Goal: Information Seeking & Learning: Learn about a topic

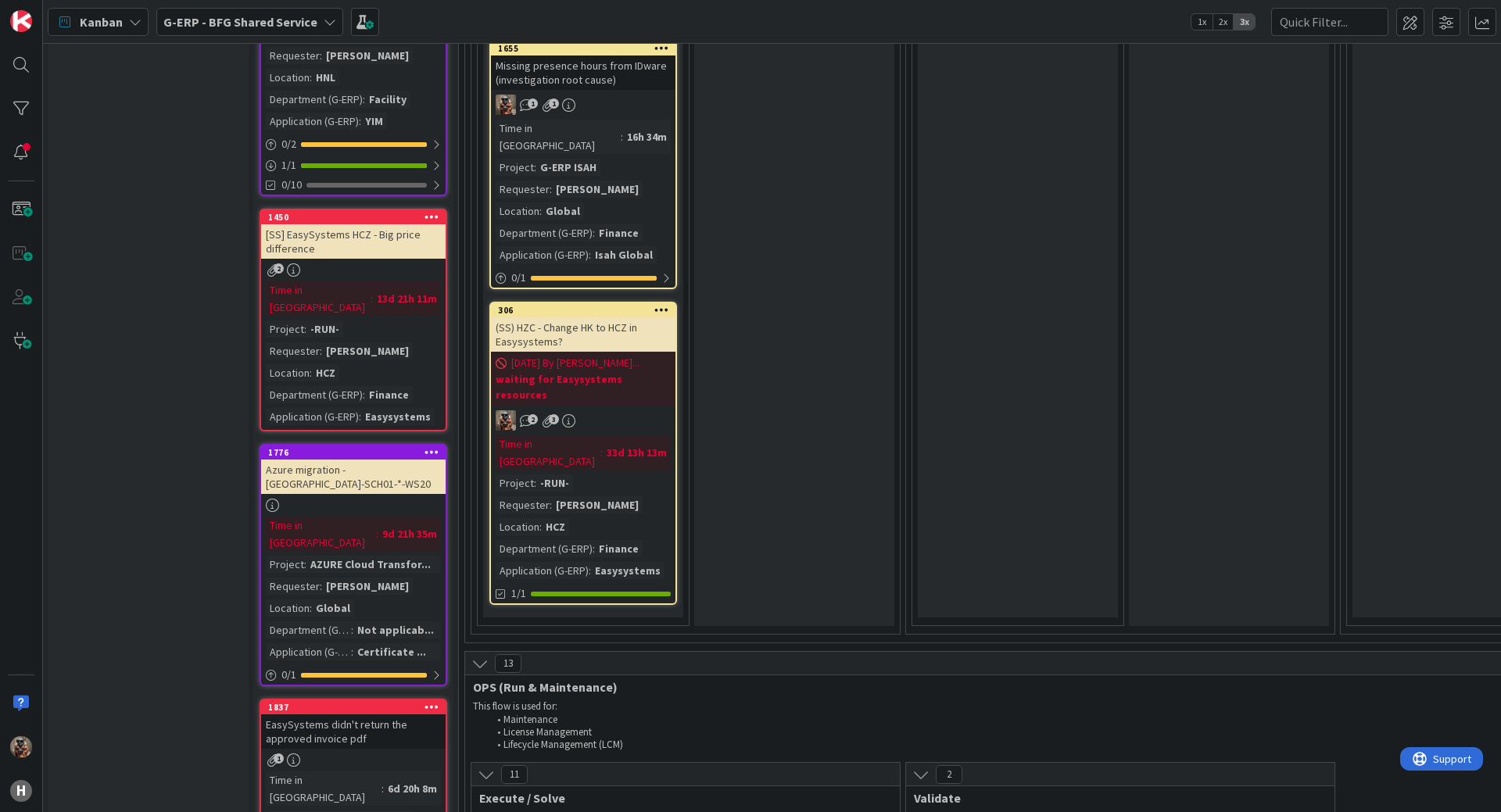
scroll to position [1094, 0]
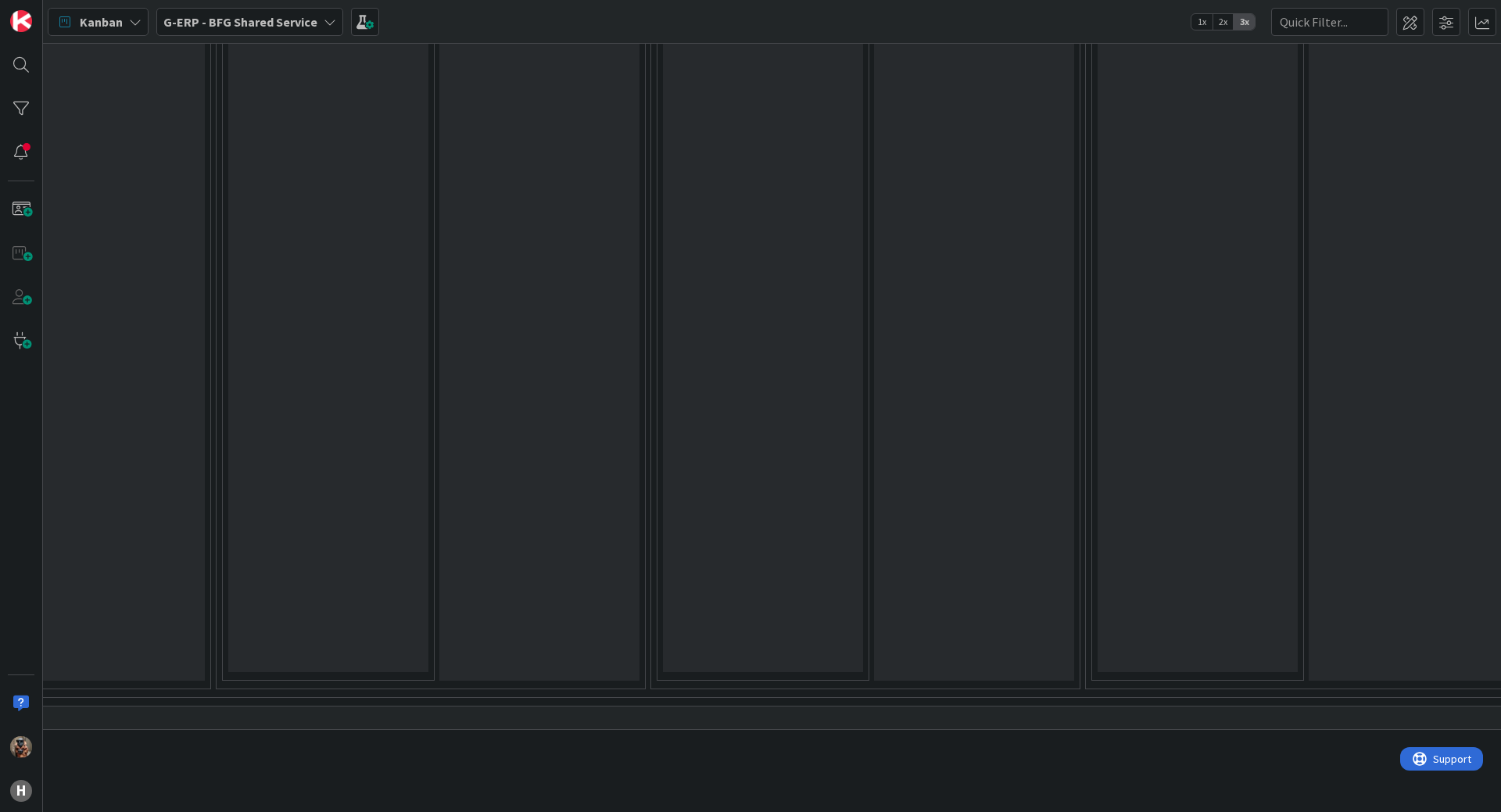
drag, startPoint x: 725, startPoint y: 486, endPoint x: 860, endPoint y: 421, distance: 149.8
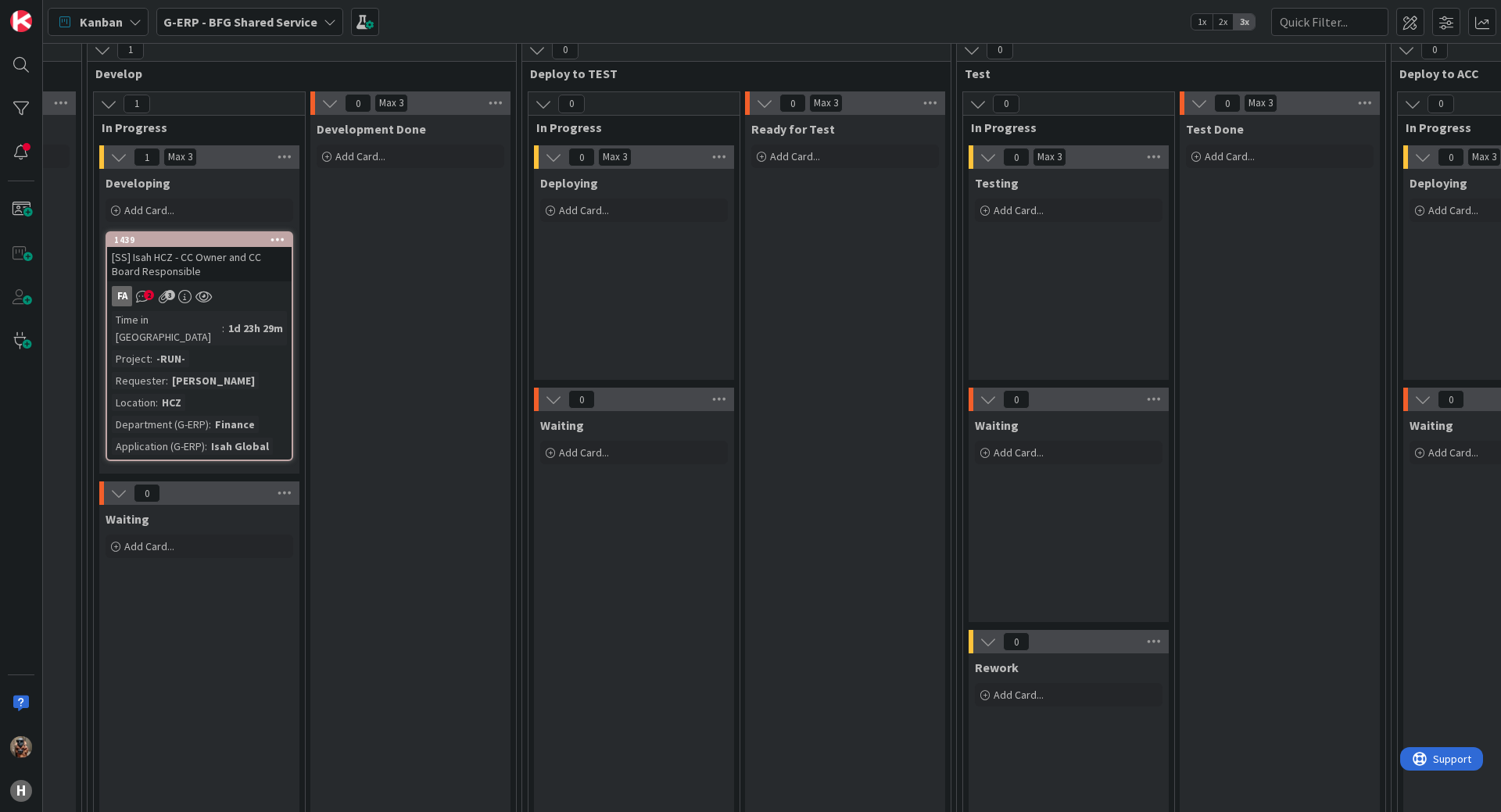
drag, startPoint x: 842, startPoint y: 479, endPoint x: 845, endPoint y: 377, distance: 102.0
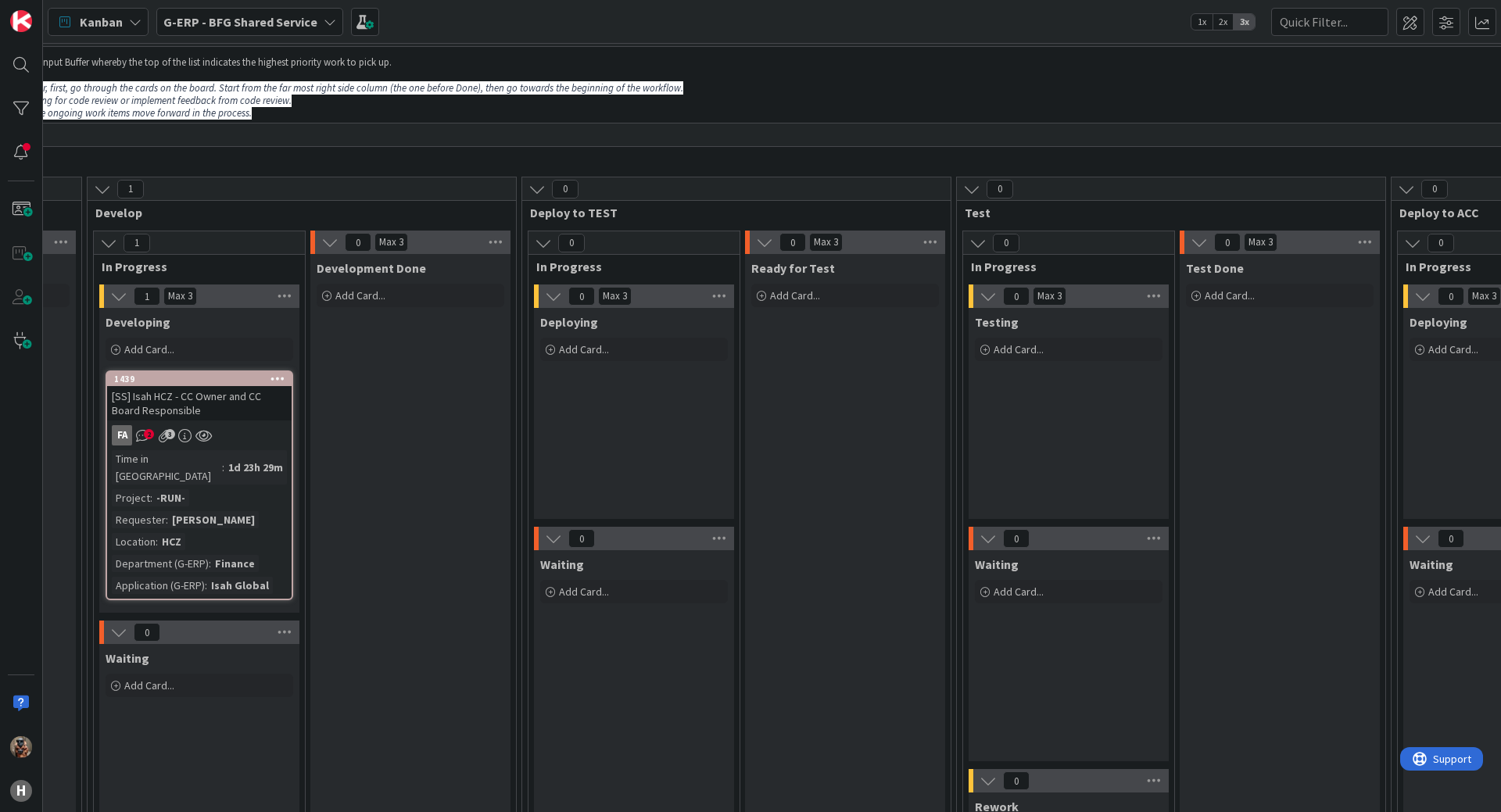
scroll to position [7, 819]
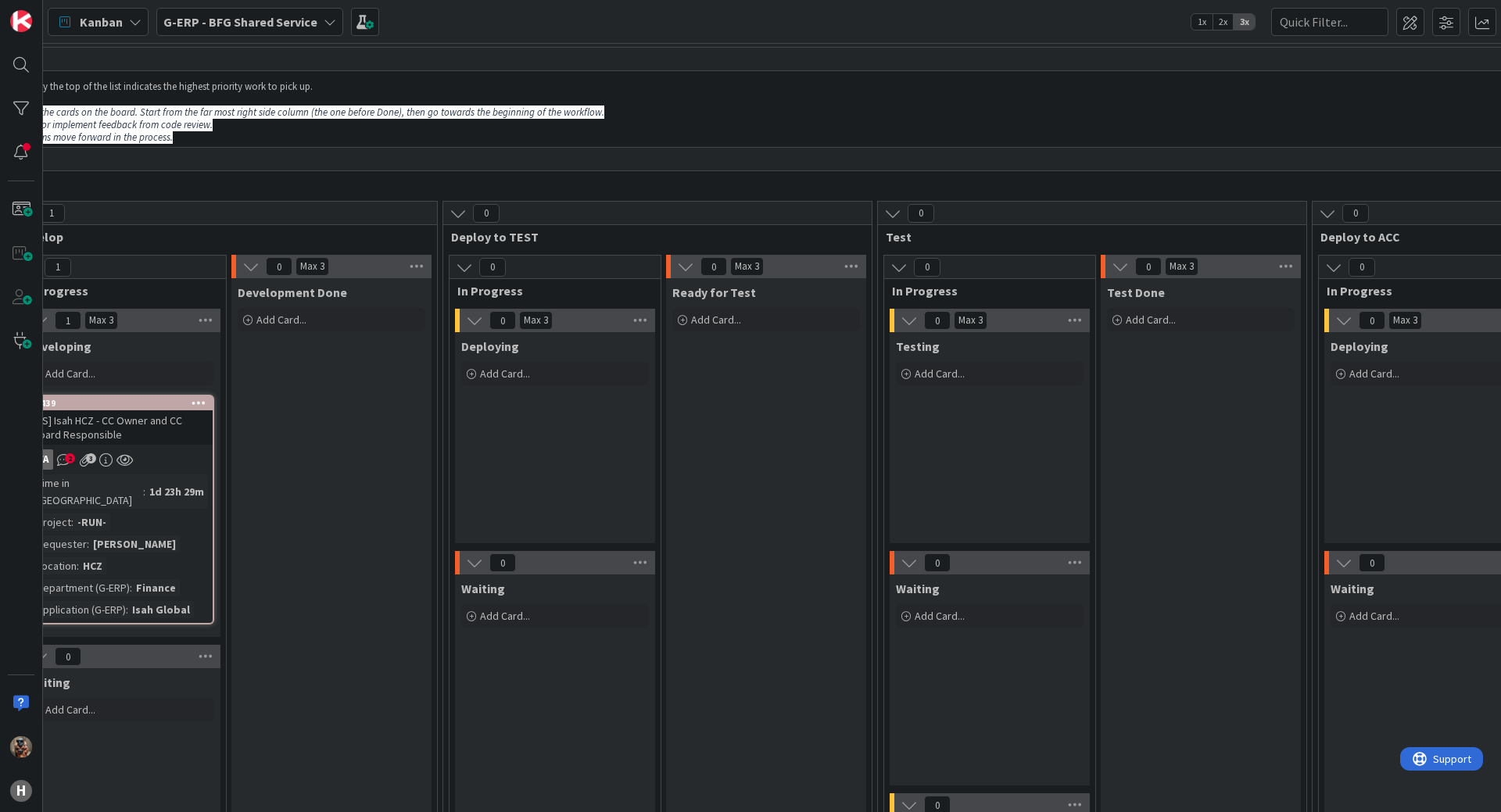
drag, startPoint x: 805, startPoint y: 422, endPoint x: 875, endPoint y: 426, distance: 70.1
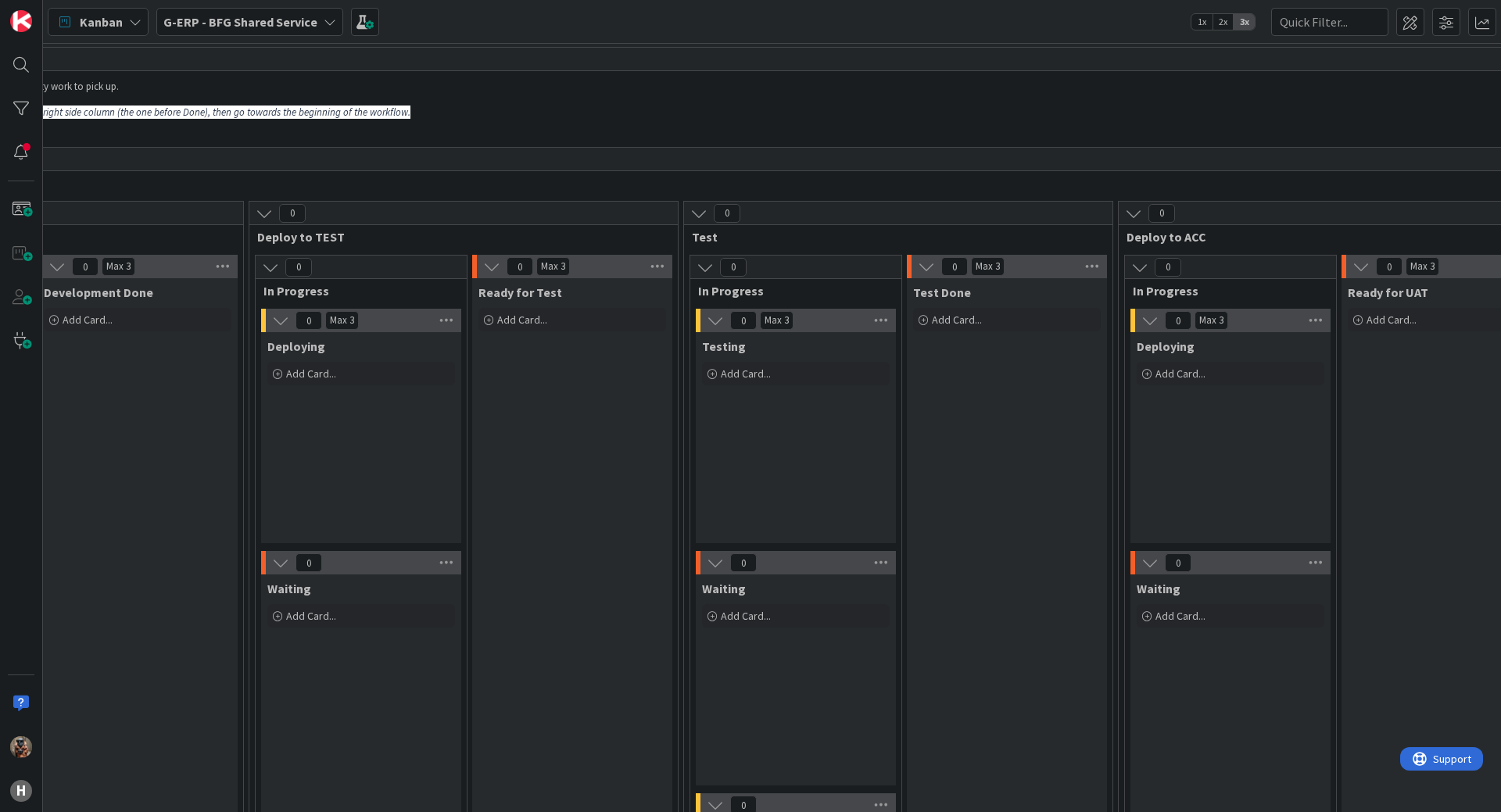
drag, startPoint x: 875, startPoint y: 426, endPoint x: 968, endPoint y: 426, distance: 93.0
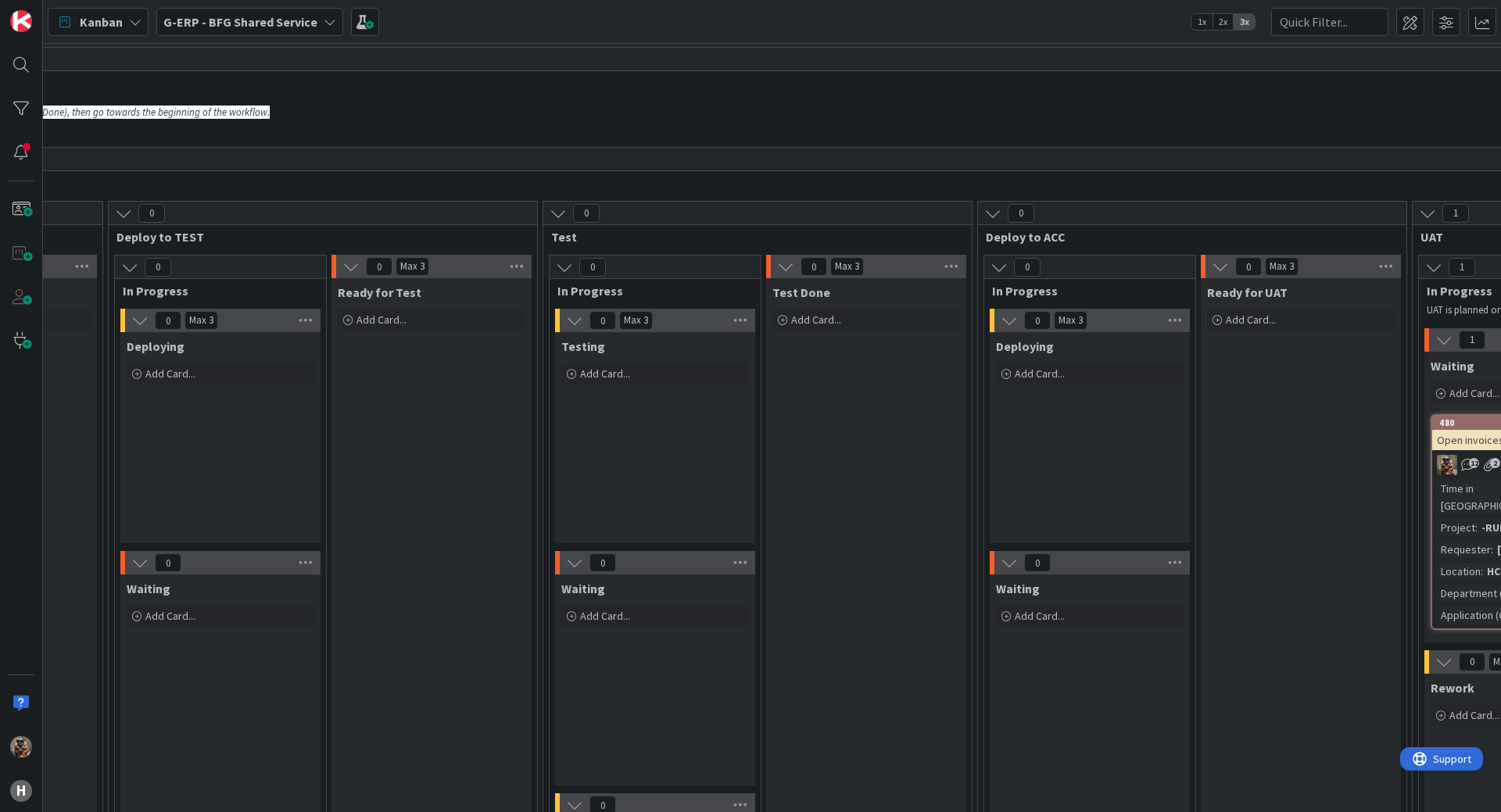
drag, startPoint x: 968, startPoint y: 426, endPoint x: 1098, endPoint y: 438, distance: 130.6
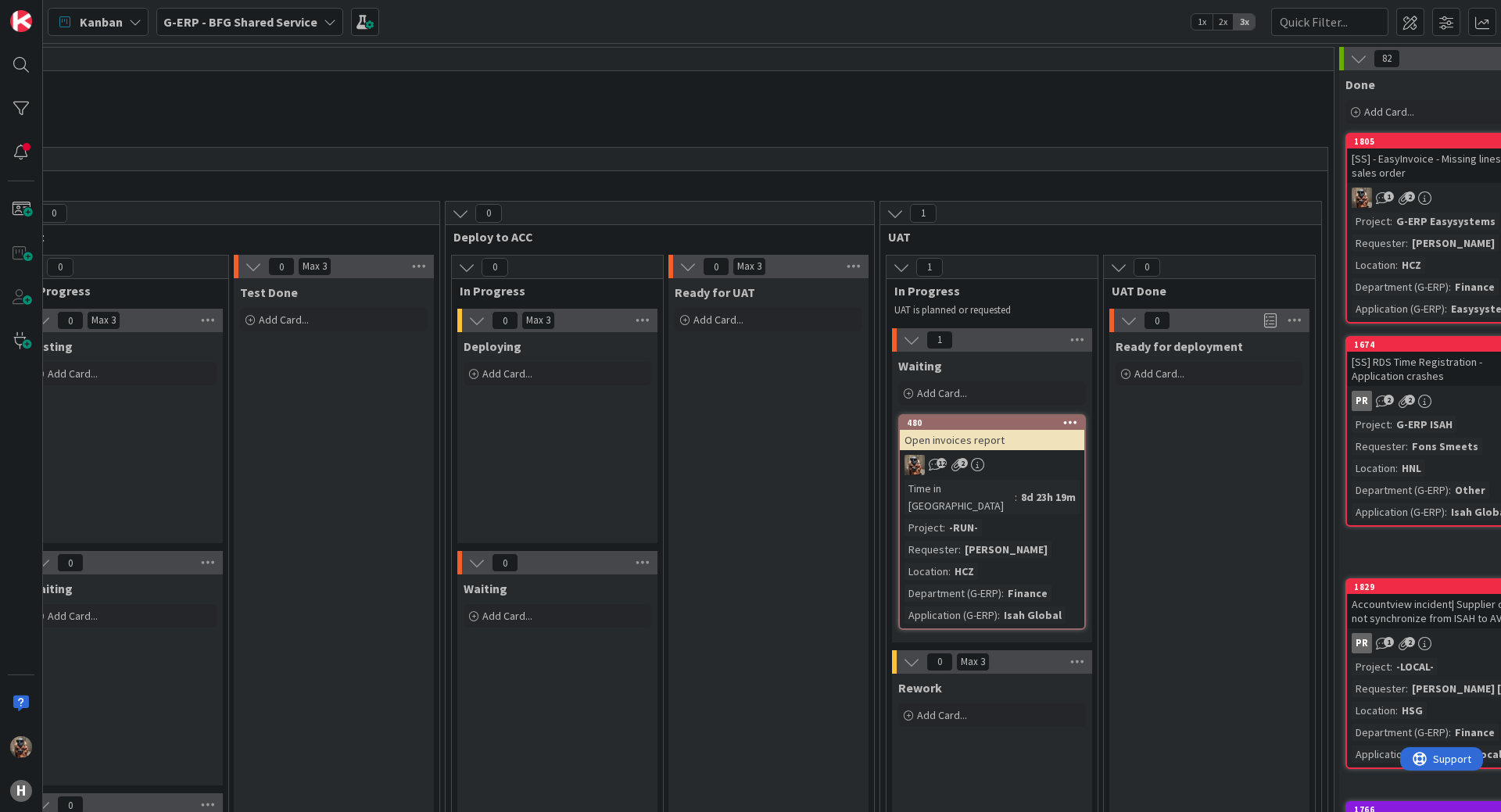
scroll to position [0, 1865]
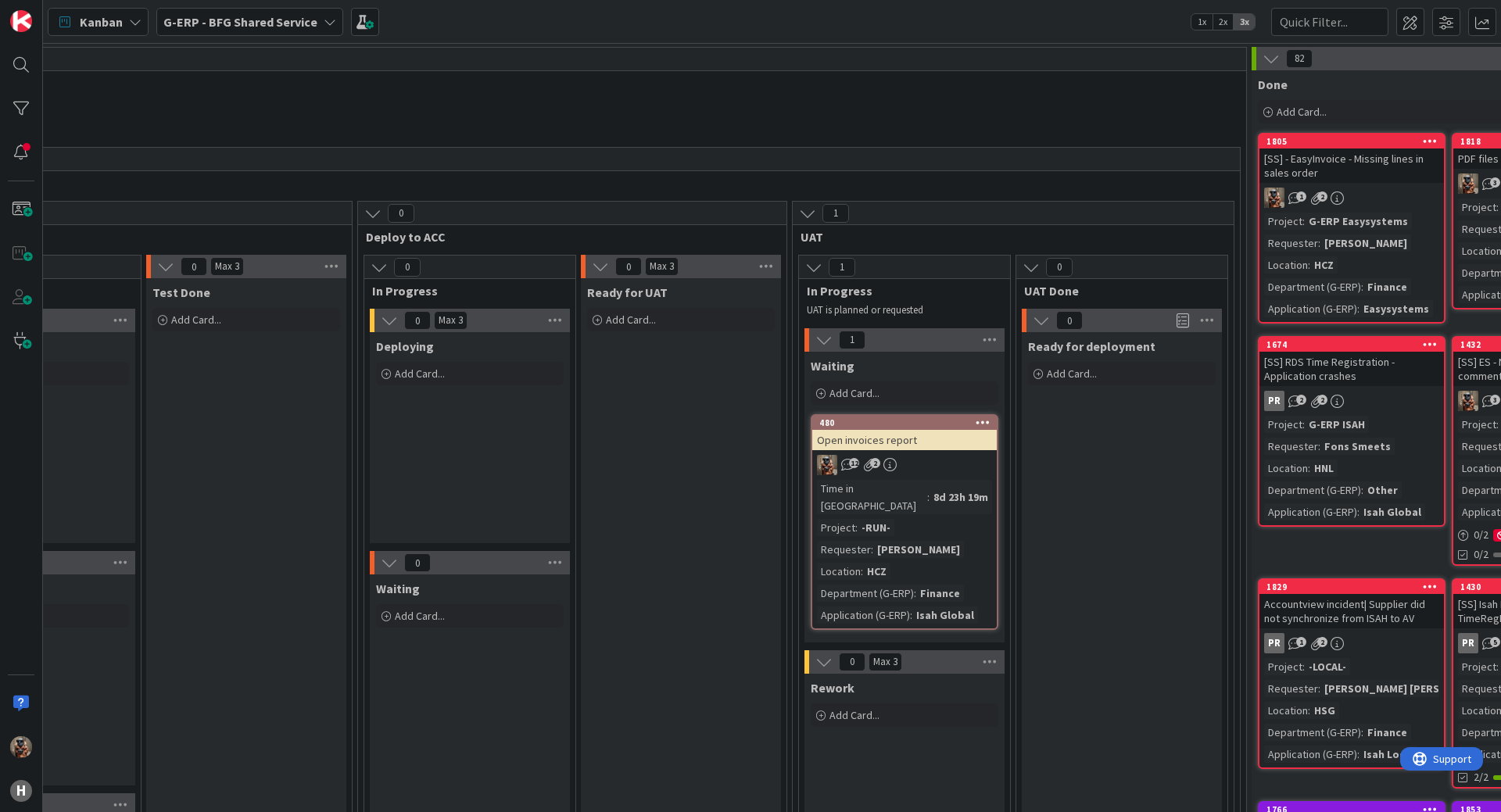
drag, startPoint x: 1061, startPoint y: 427, endPoint x: 1128, endPoint y: 433, distance: 67.3
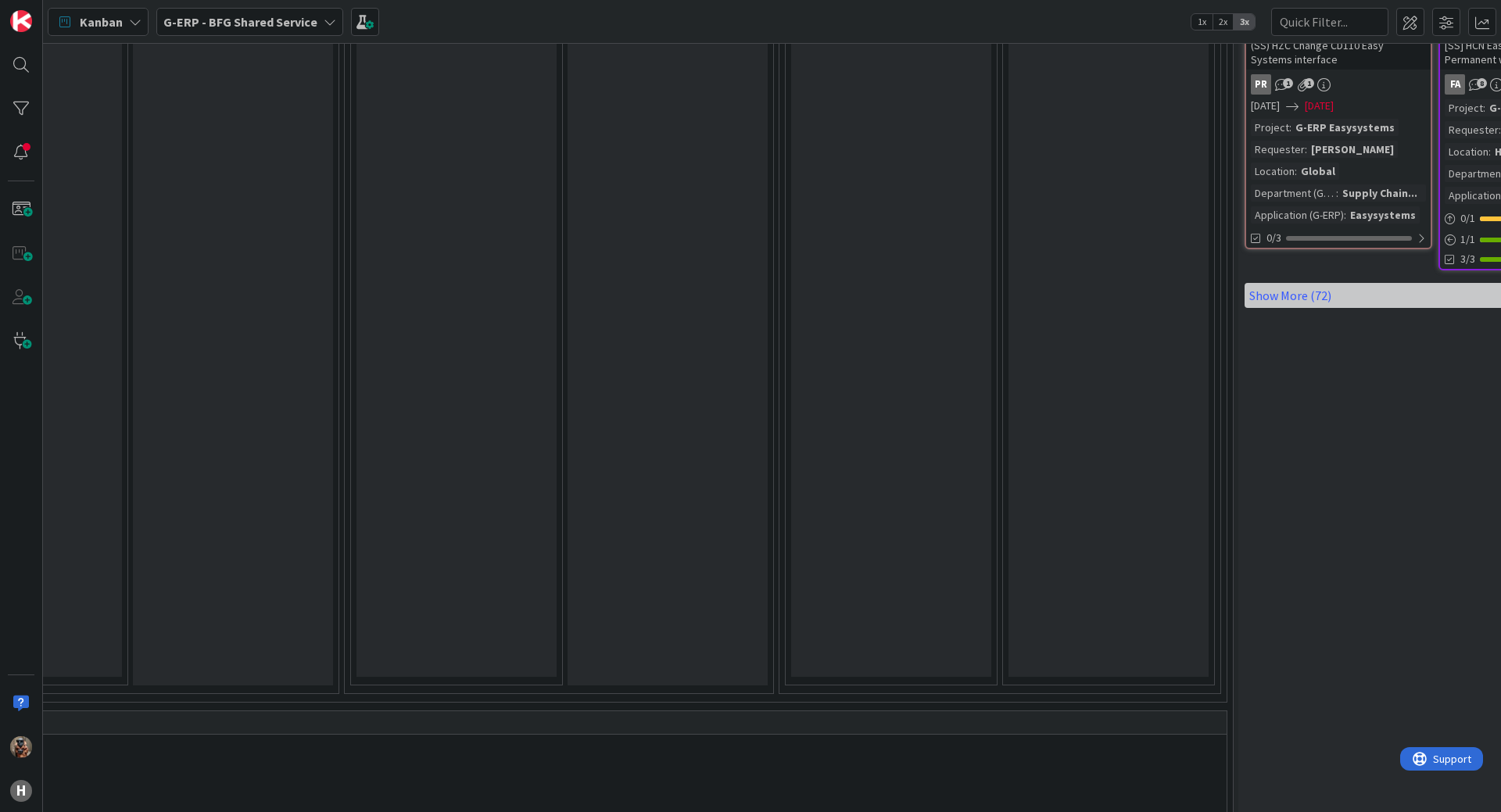
drag, startPoint x: 1093, startPoint y: 445, endPoint x: 1093, endPoint y: 483, distance: 38.0
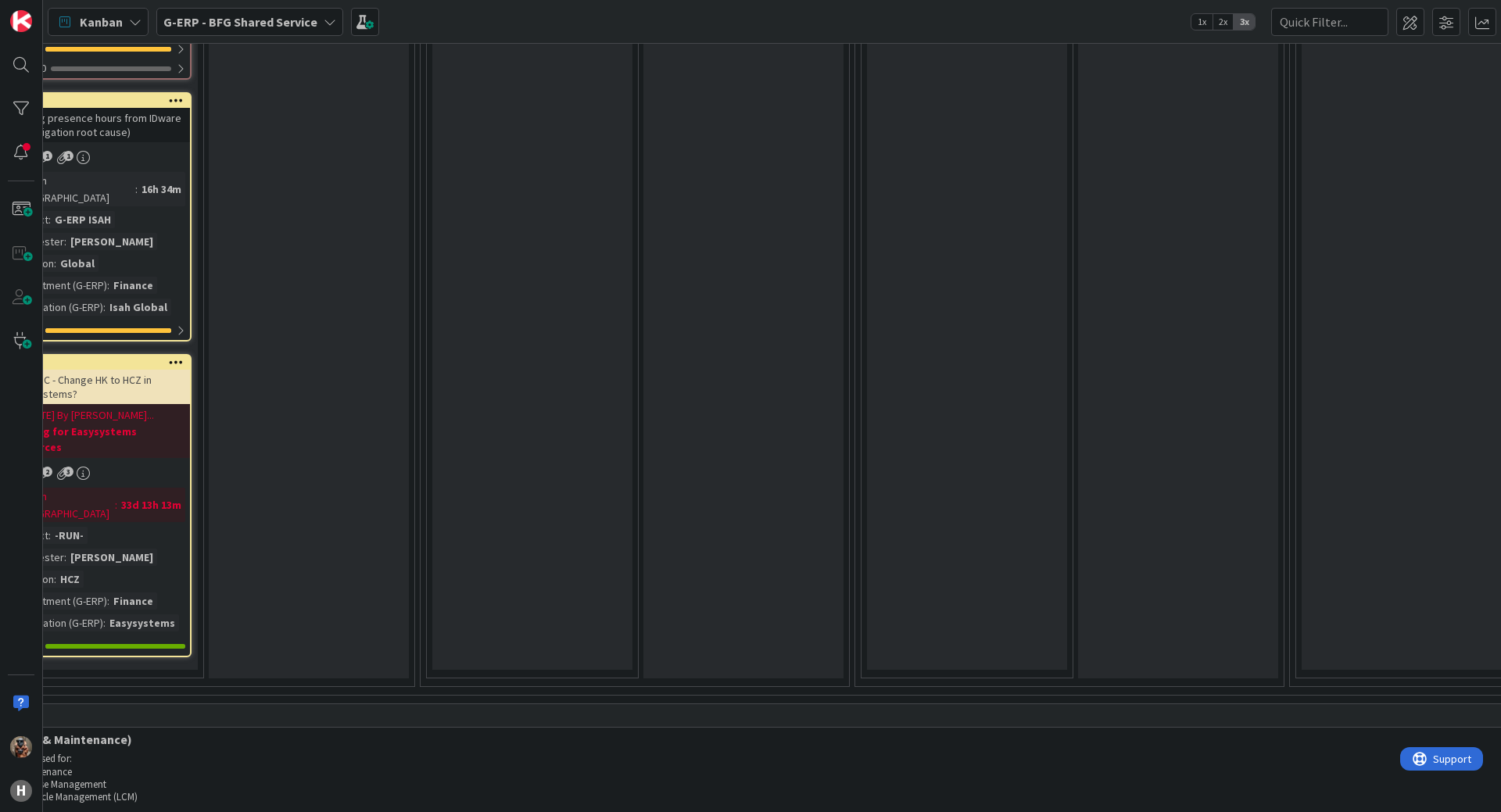
scroll to position [992, 181]
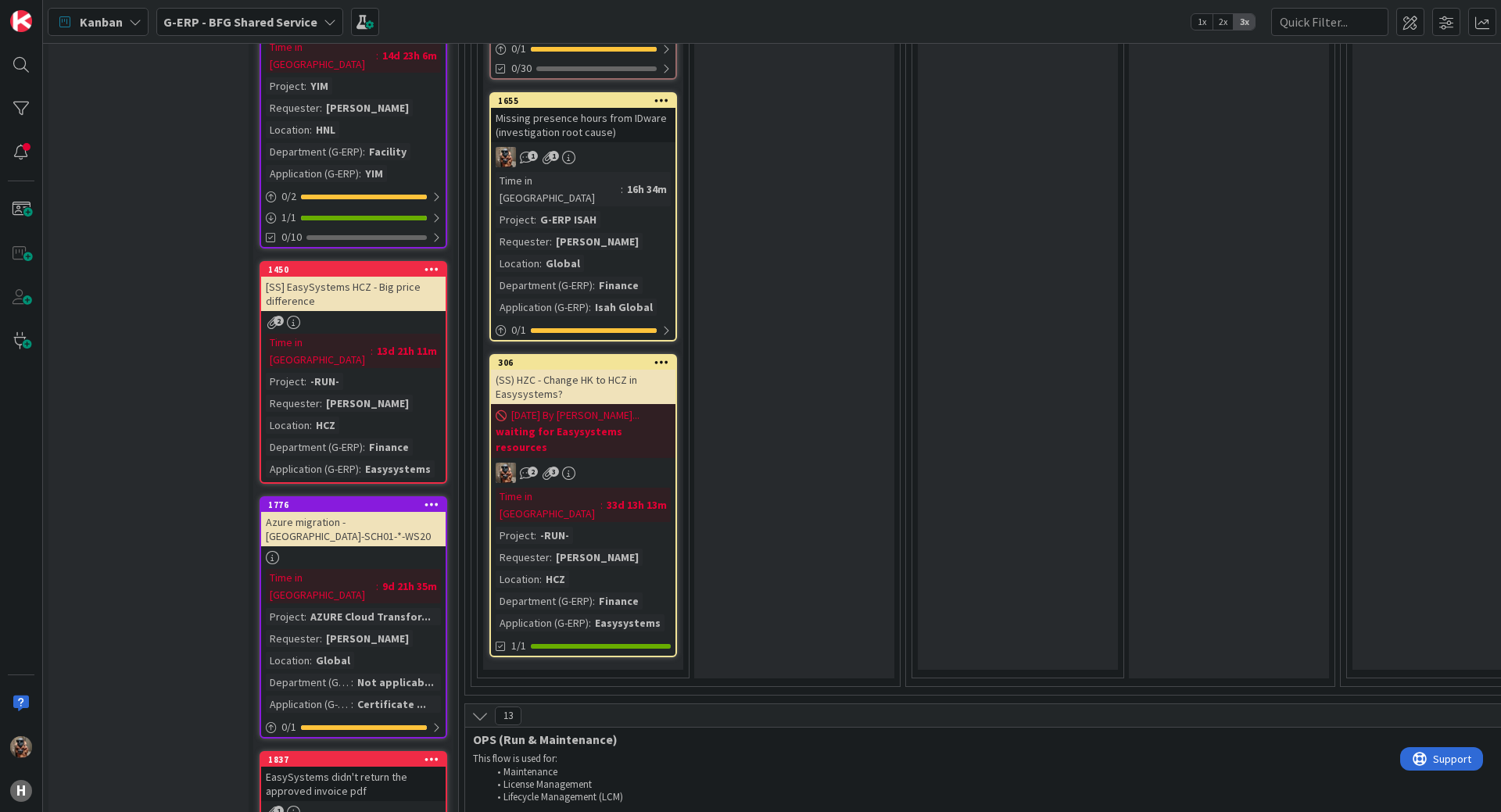
drag, startPoint x: 1088, startPoint y: 486, endPoint x: 982, endPoint y: 475, distance: 106.6
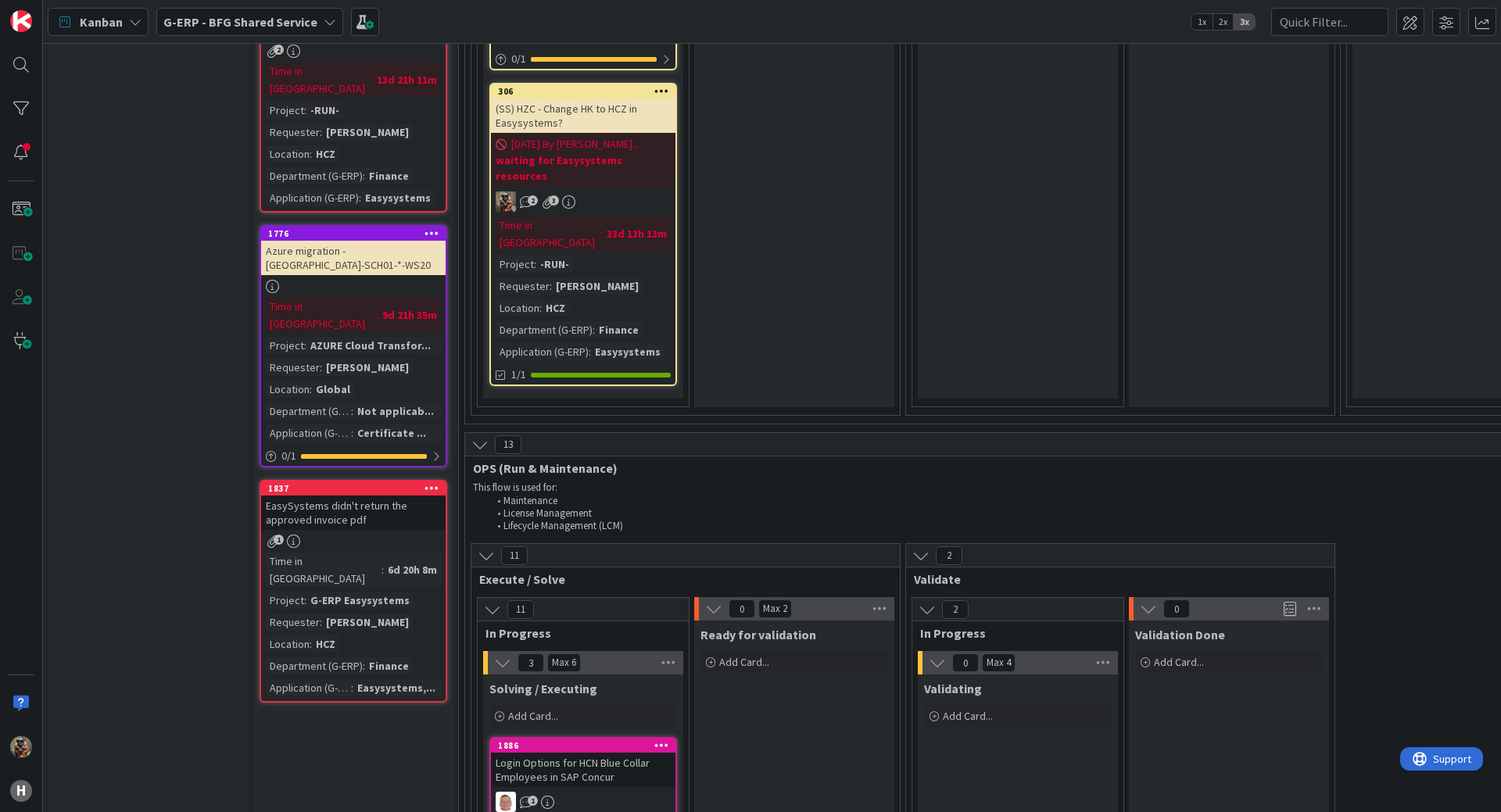
drag, startPoint x: 975, startPoint y: 486, endPoint x: 973, endPoint y: 548, distance: 62.0
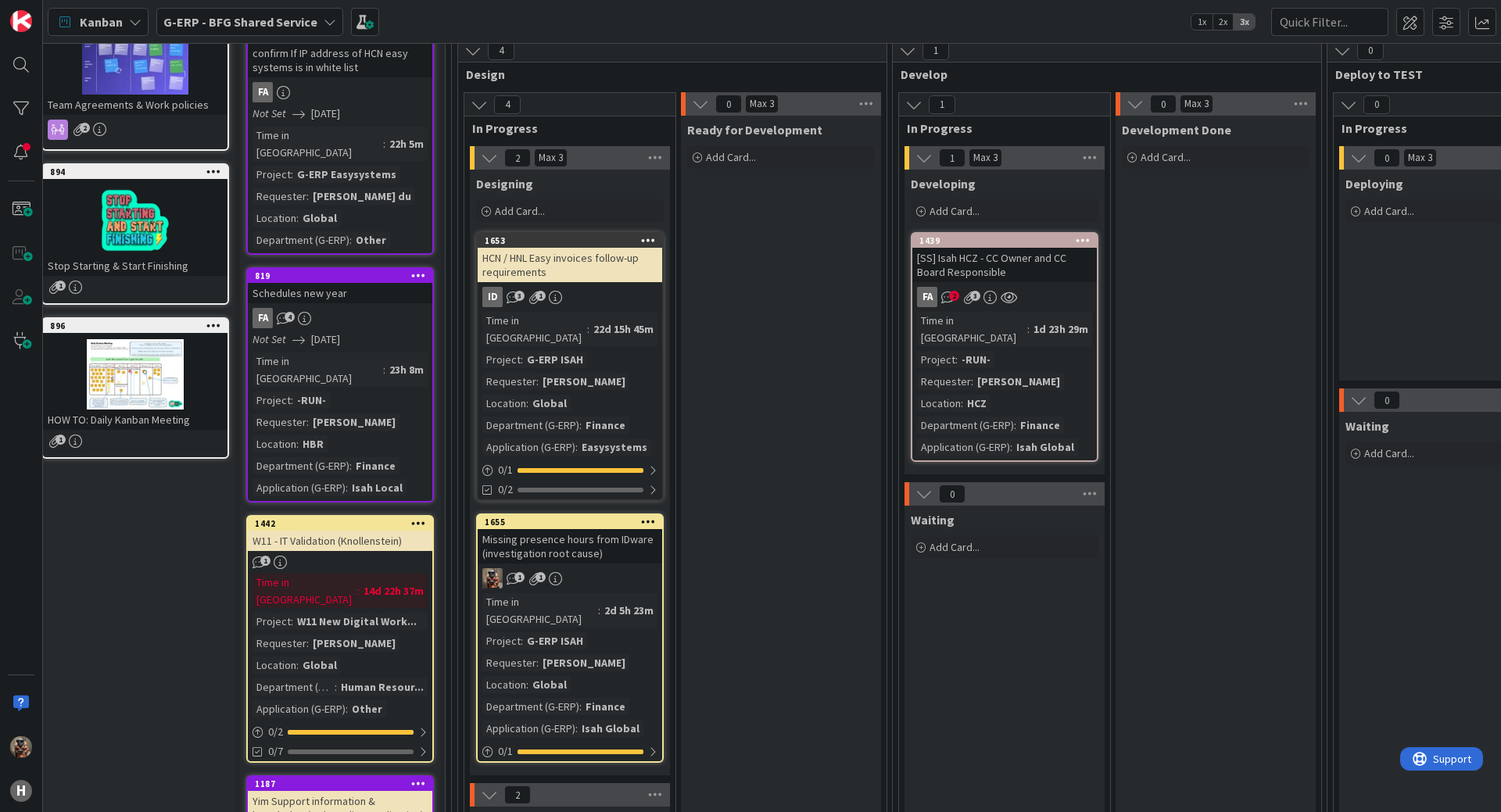
scroll to position [0, 13]
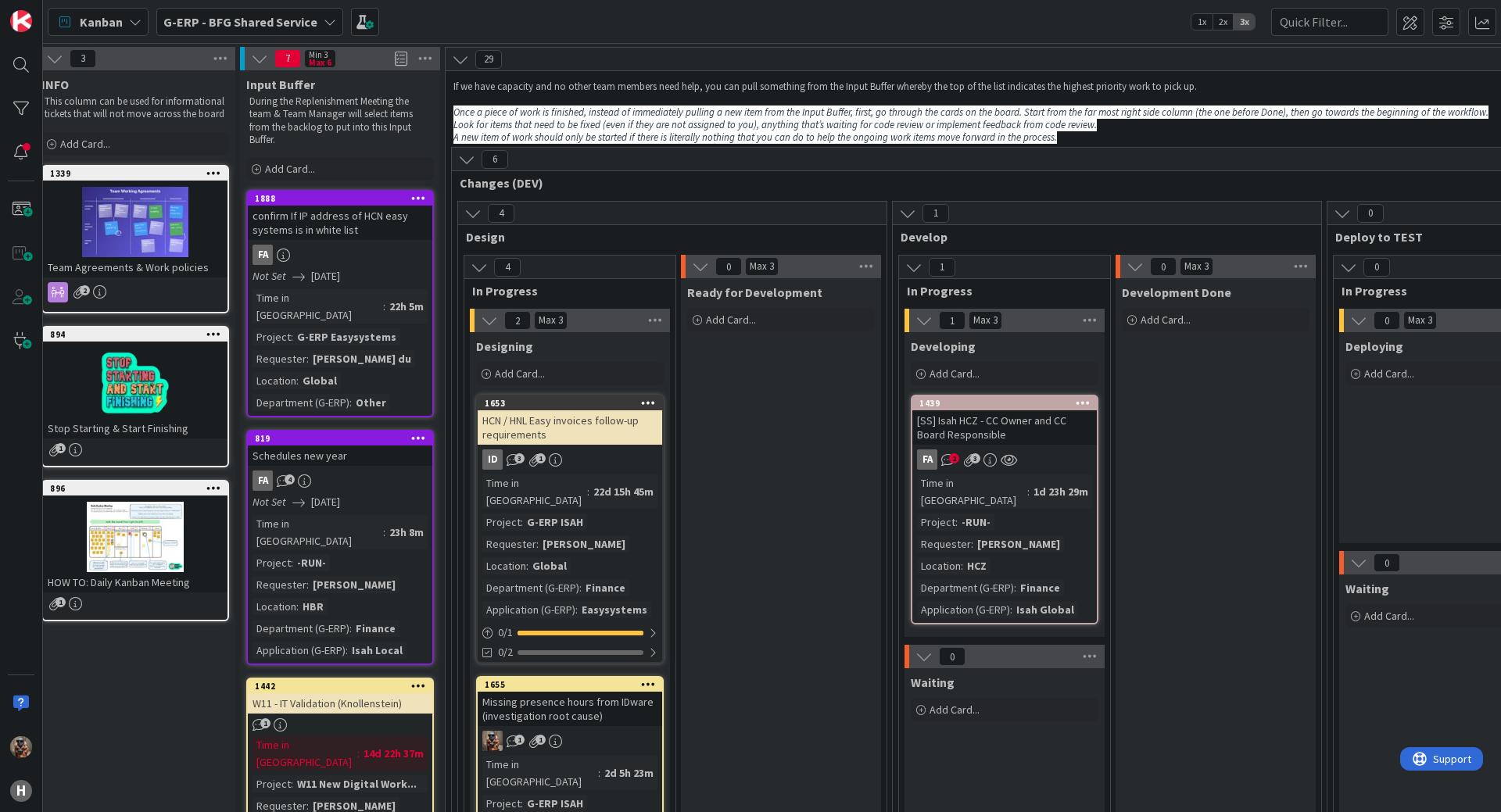
click at [666, 401] on div "Designing Add Card... 1653 HCN / HNL Easy invoices follow-up requirements ID 3 …" at bounding box center [570, 635] width 200 height 606
click at [593, 292] on span "In Progress" at bounding box center [564, 290] width 184 height 16
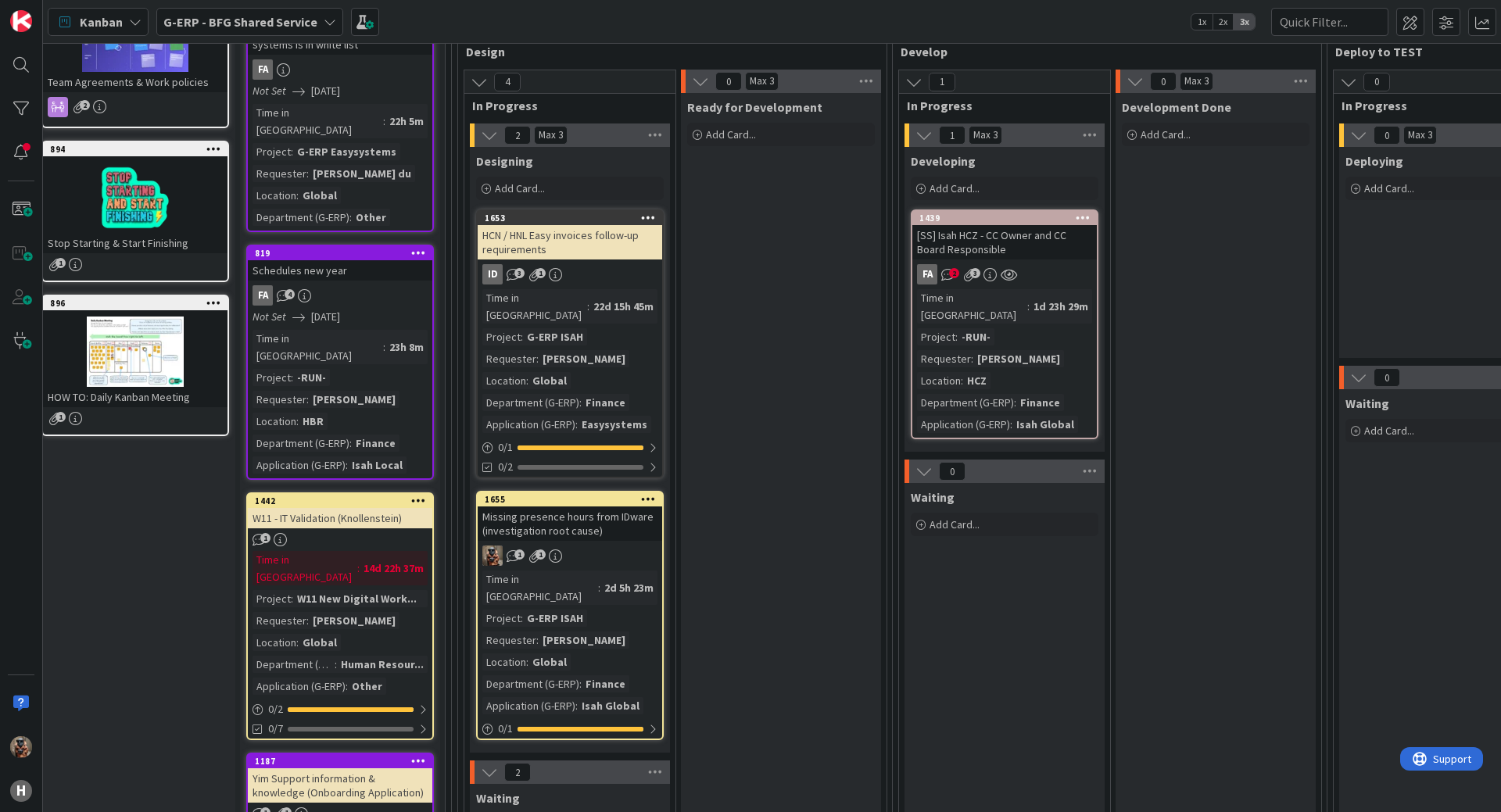
scroll to position [235, 13]
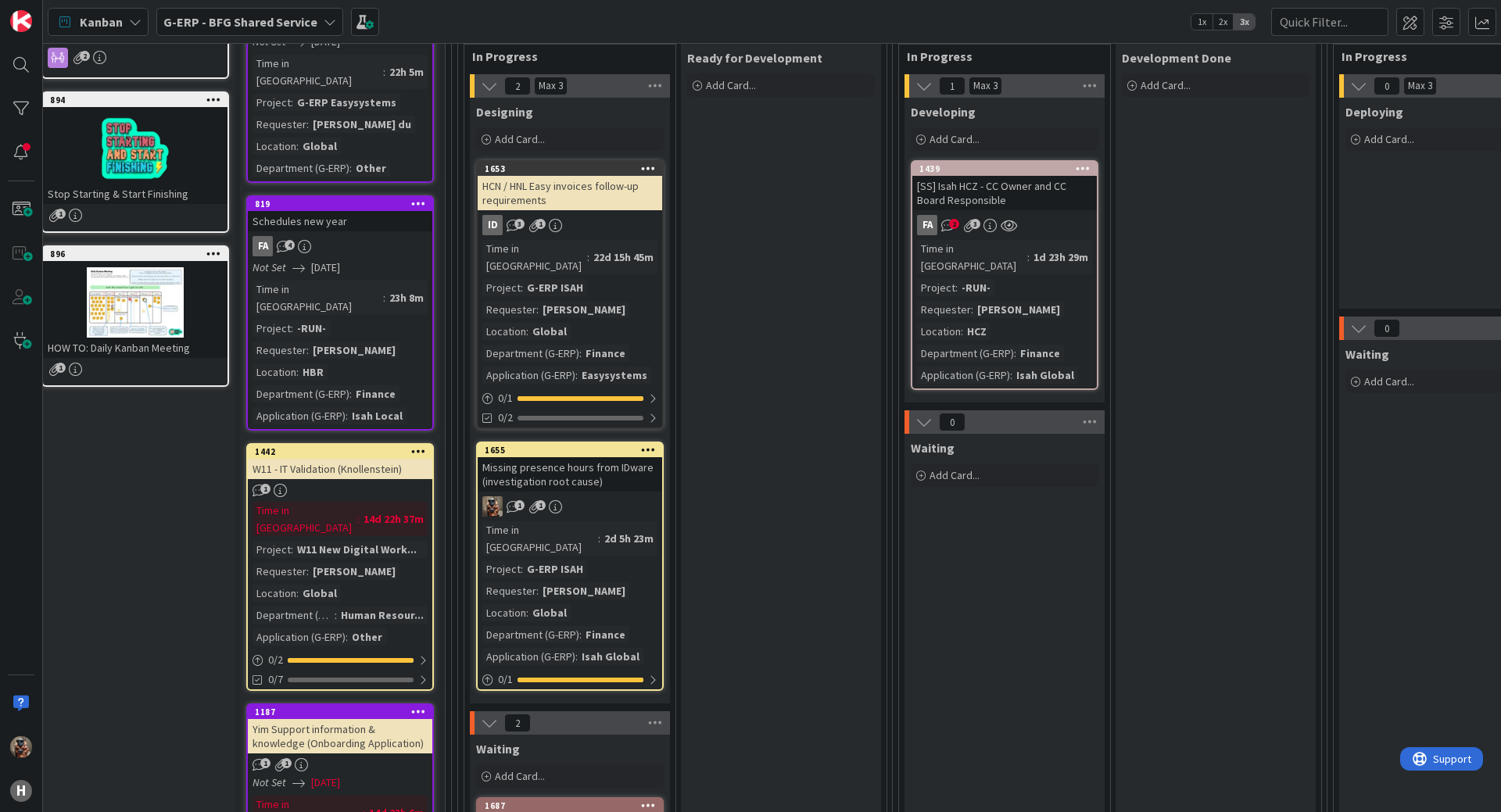
click at [457, 600] on div "4 Design 4 In Progress 2 Max 3 Designing Add Card... 1653 HCN / HNL Easy invoic…" at bounding box center [673, 709] width 435 height 1486
click at [459, 600] on div "4 Design 4 In Progress 2 Max 3 Designing Add Card... 1653 HCN / HNL Easy invoic…" at bounding box center [673, 705] width 430 height 1478
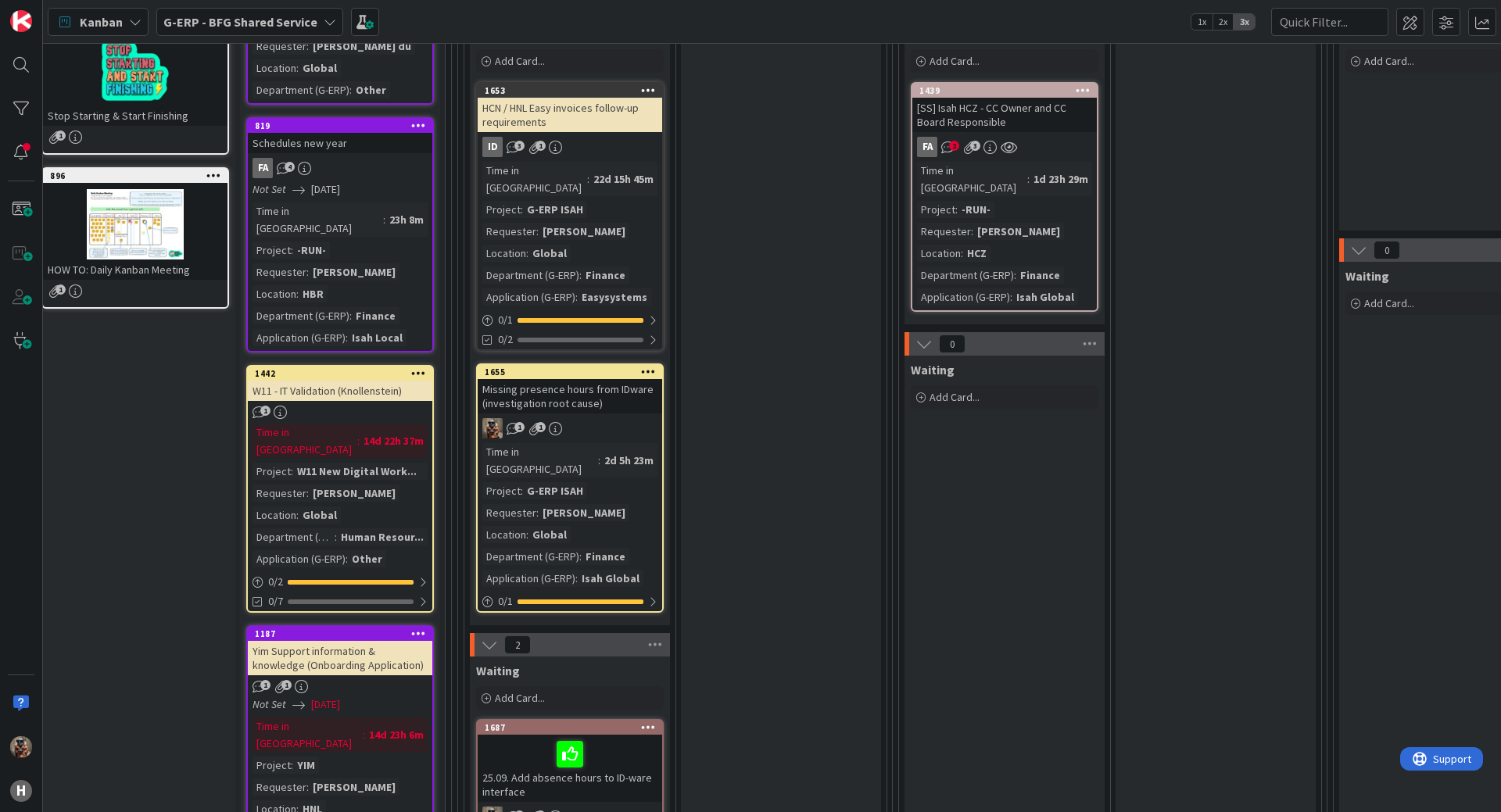
scroll to position [0, 13]
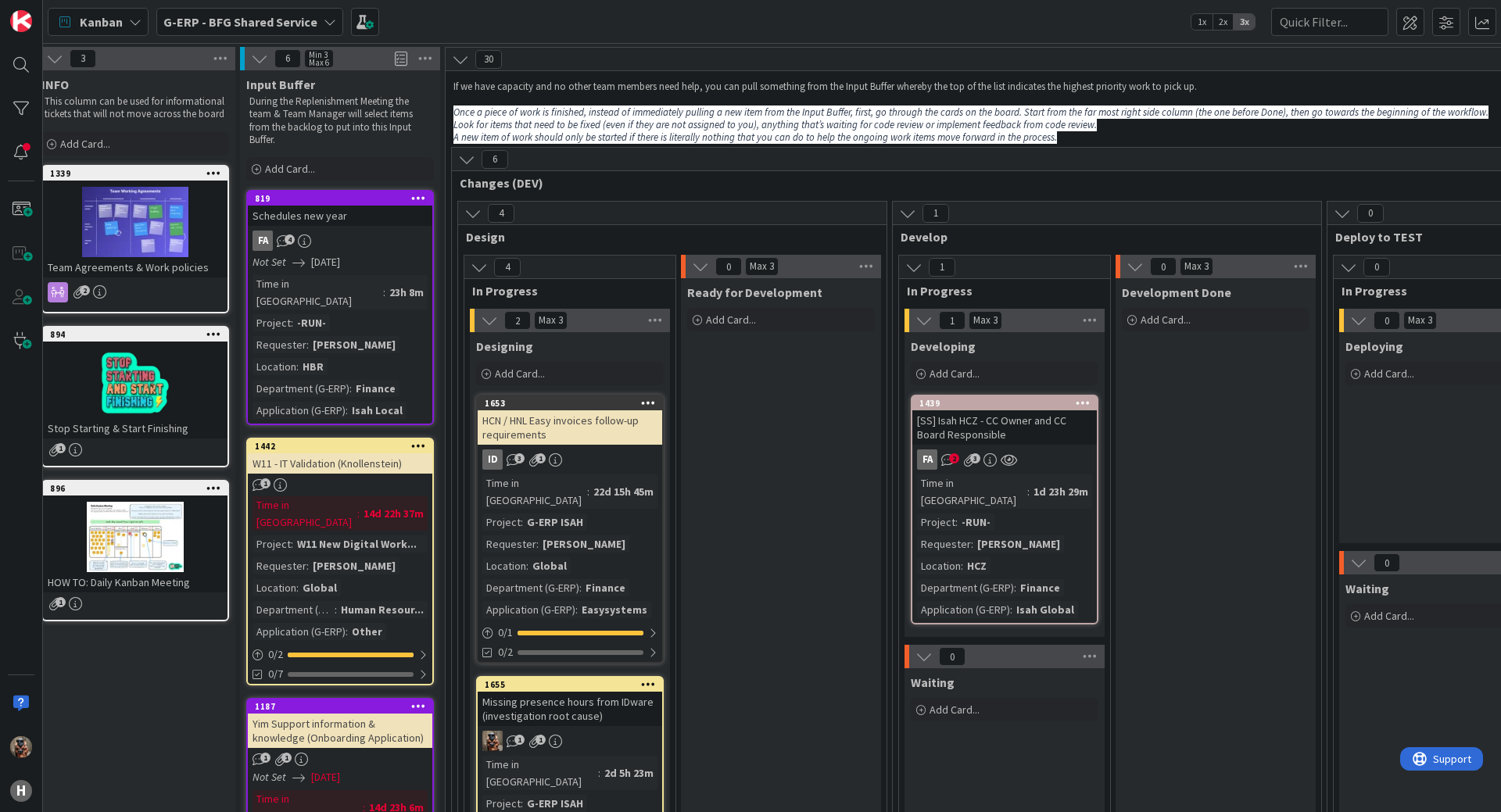
scroll to position [78, 13]
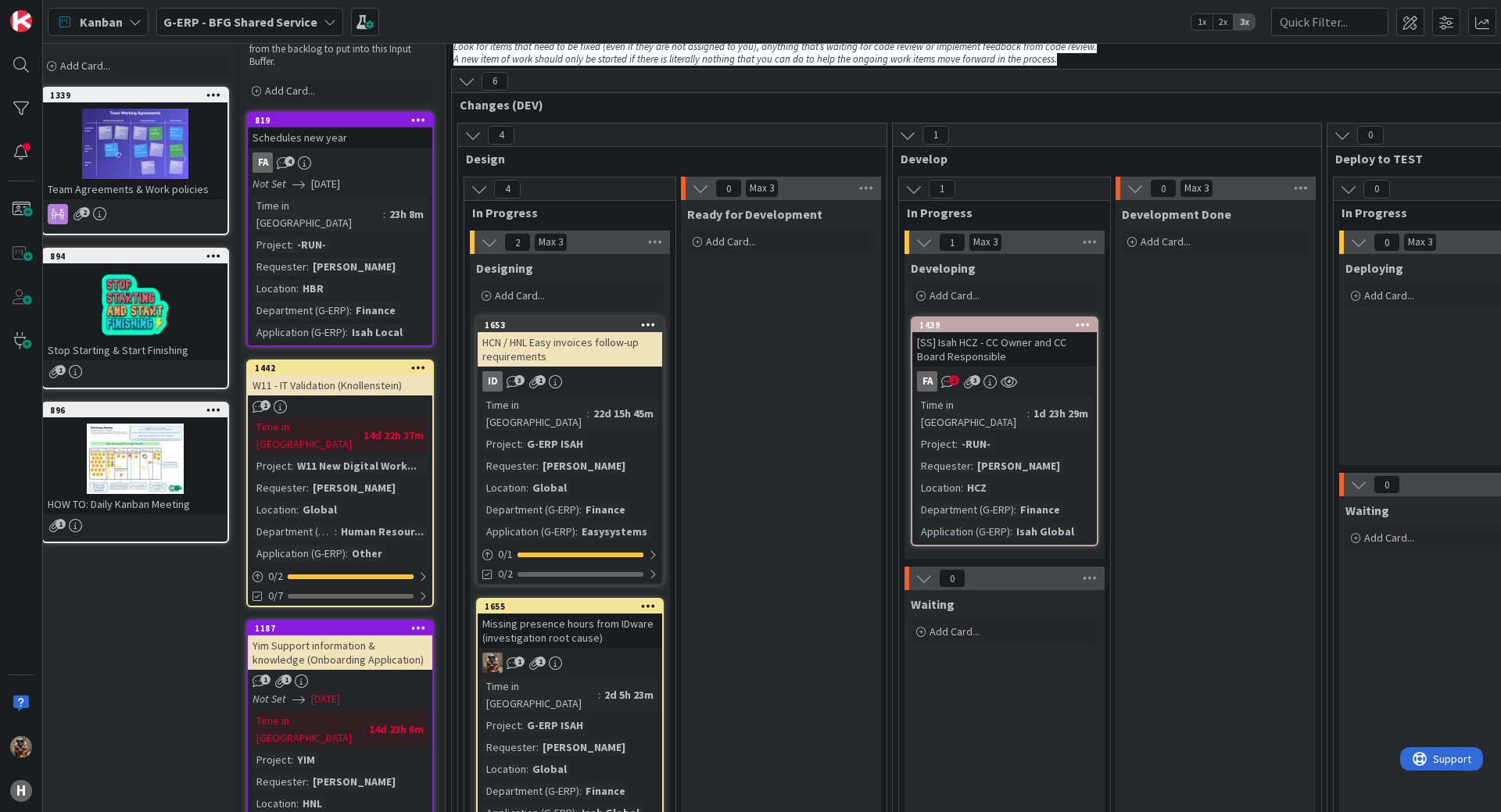
click at [609, 374] on div "ID 3 1" at bounding box center [569, 381] width 185 height 21
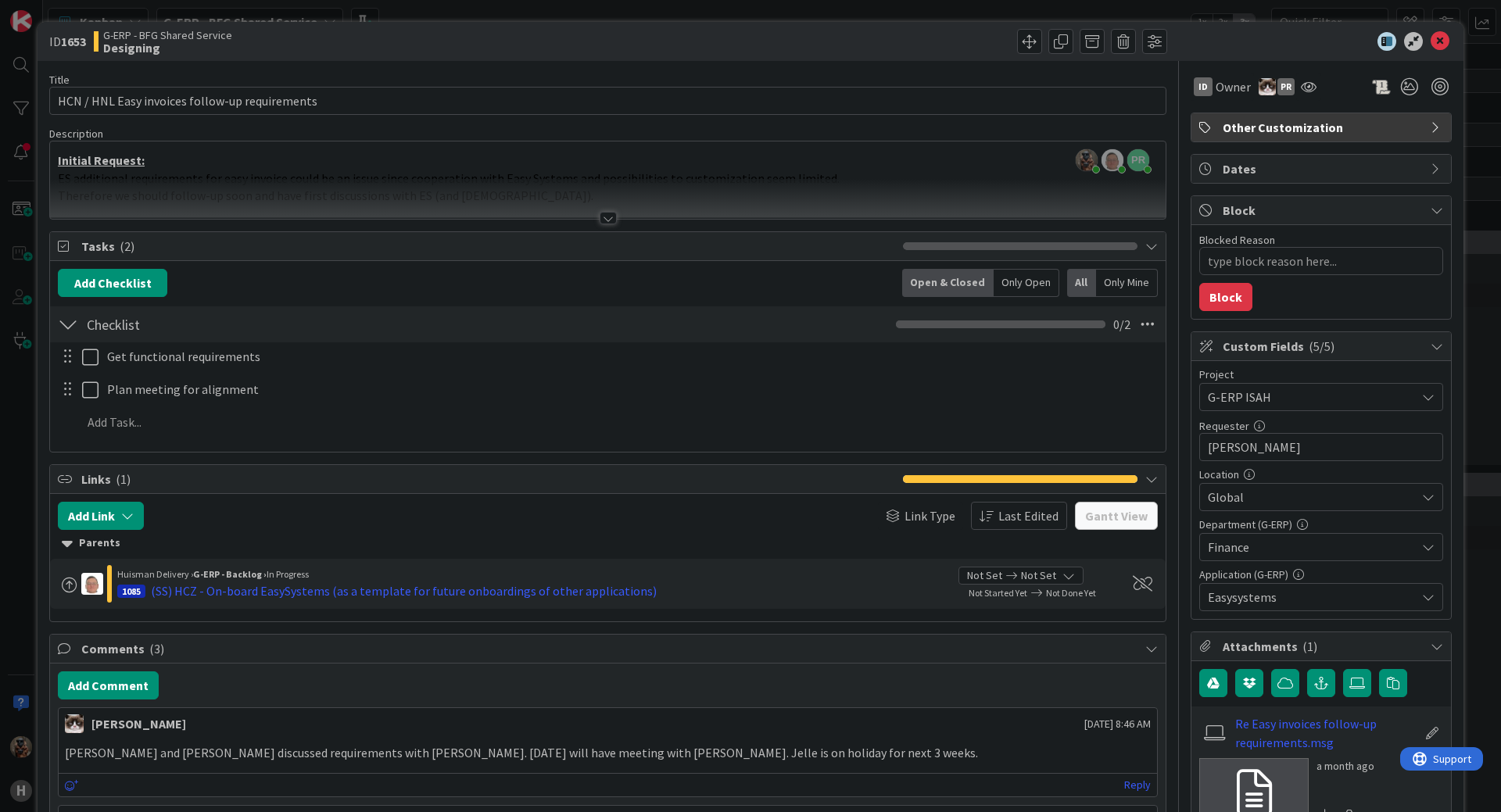
click at [660, 210] on div at bounding box center [608, 198] width 1115 height 40
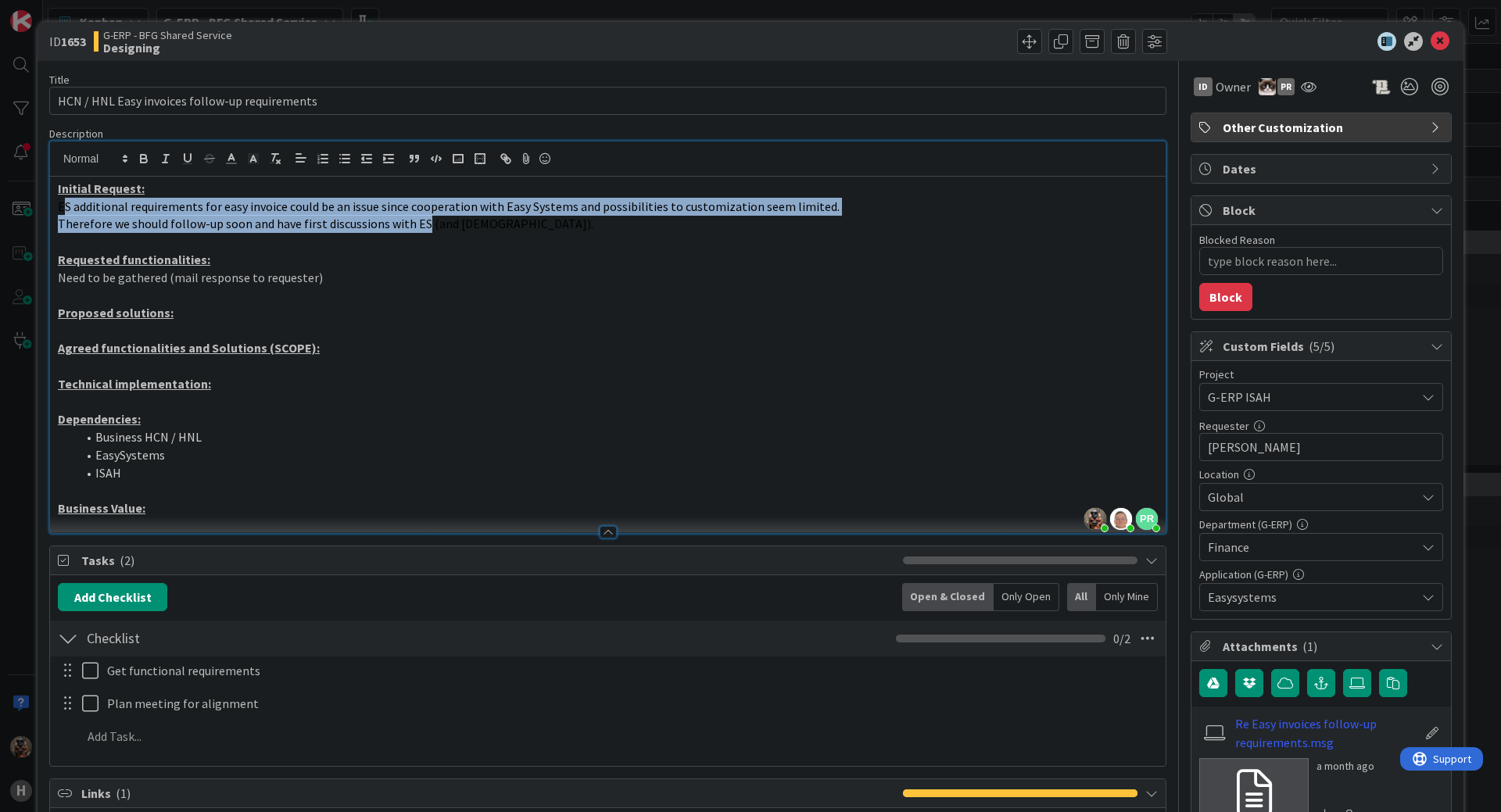
drag, startPoint x: 67, startPoint y: 209, endPoint x: 422, endPoint y: 230, distance: 355.6
click at [422, 230] on div "Initial Request: ES additional requirements for easy invoice could be an issue …" at bounding box center [608, 354] width 1115 height 357
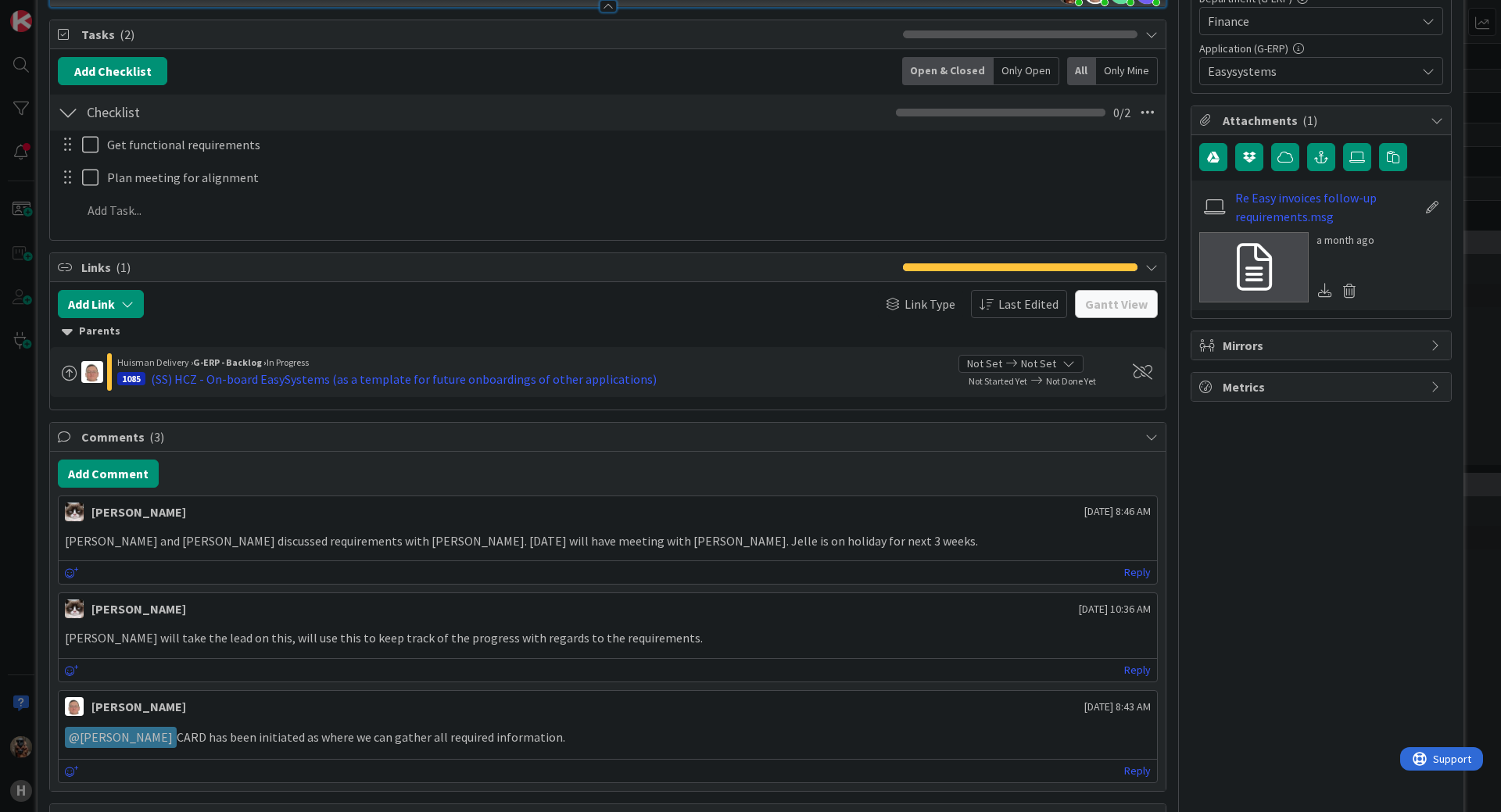
scroll to position [547, 0]
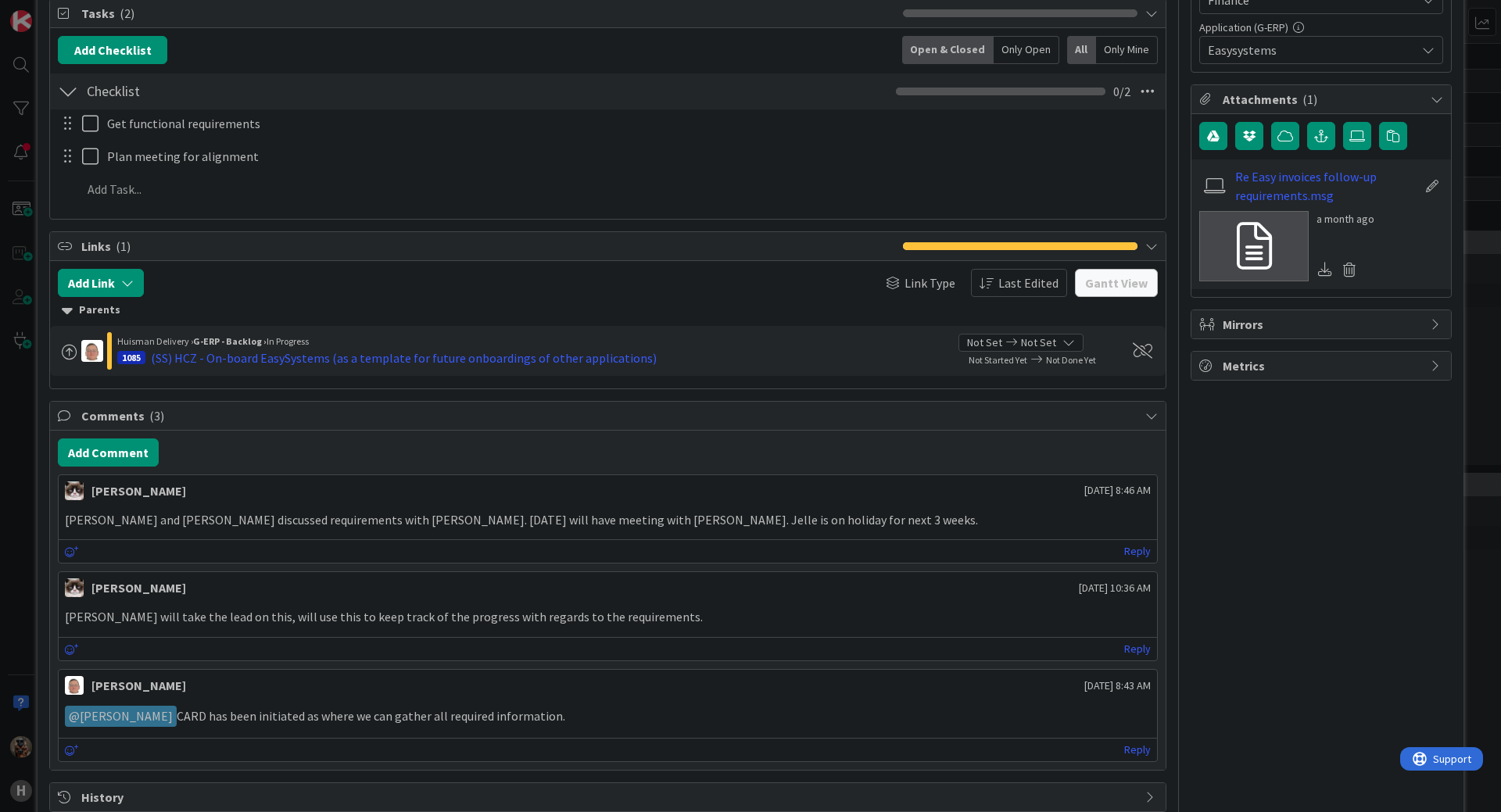
drag, startPoint x: 994, startPoint y: 563, endPoint x: 772, endPoint y: 481, distance: 236.7
click at [772, 481] on div "[PERSON_NAME] [DATE] 8:46 AM" at bounding box center [607, 487] width 1098 height 25
drag, startPoint x: 1259, startPoint y: 444, endPoint x: 1266, endPoint y: 449, distance: 8.6
click at [1266, 449] on div "ID Owner PR Other Customization Dates Block Blocked Reason 0 / 256 Block Custom…" at bounding box center [1321, 184] width 261 height 1340
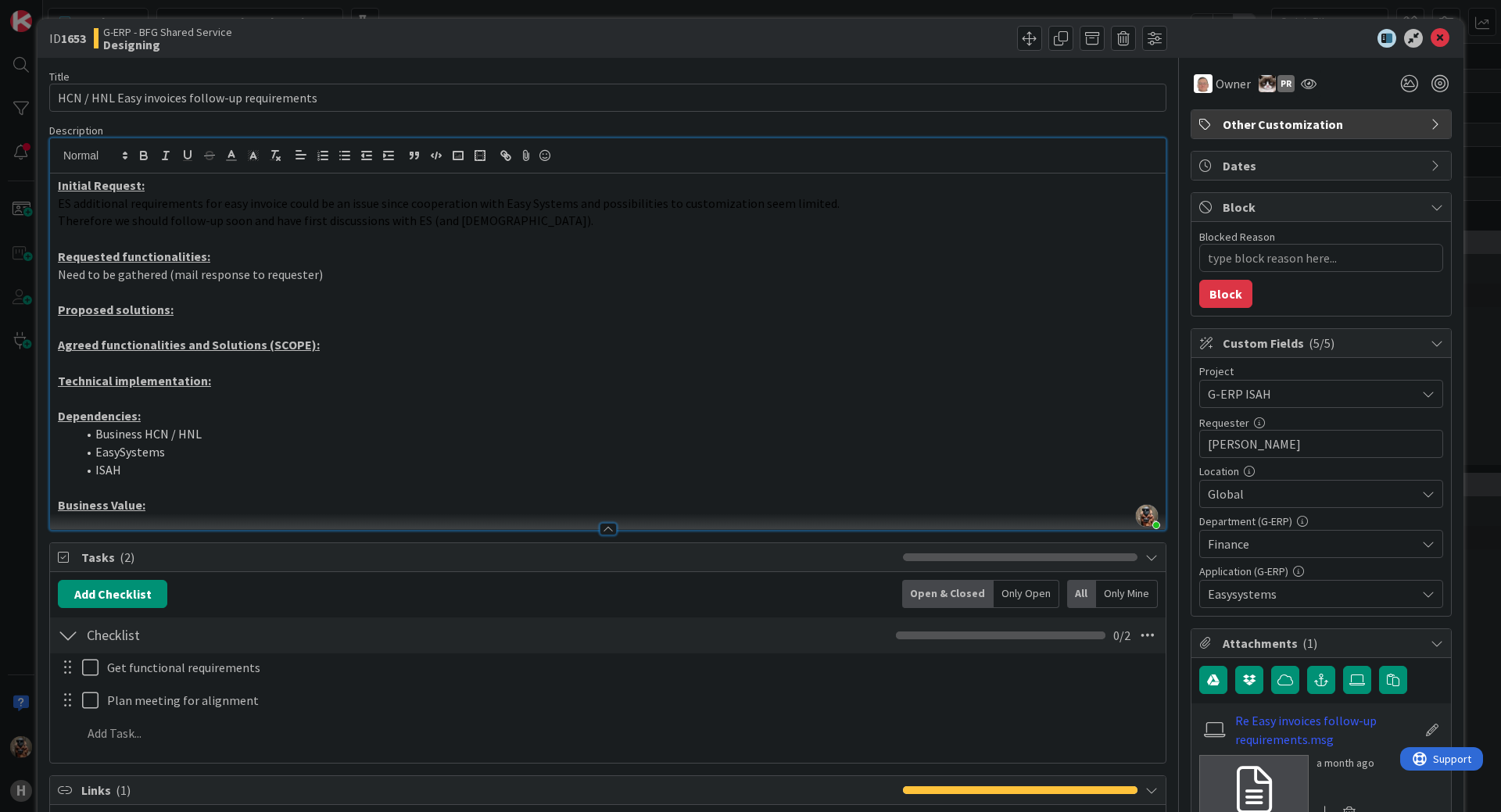
scroll to position [0, 0]
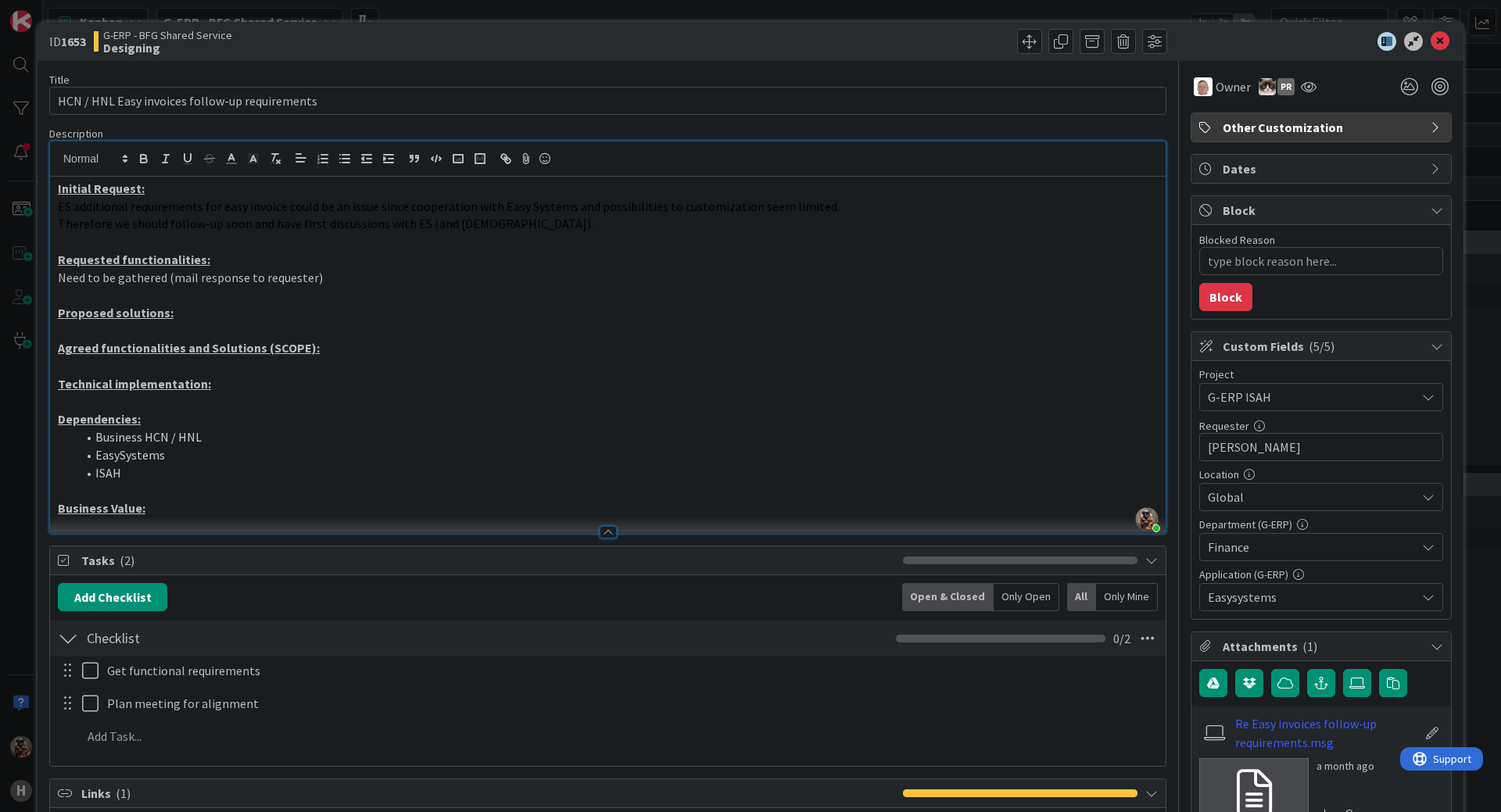
click at [0, 413] on div "ID 1653 G-ERP - BFG Shared Service Designing Title 46 / 128 HCN / HNL Easy invo…" at bounding box center [750, 406] width 1501 height 812
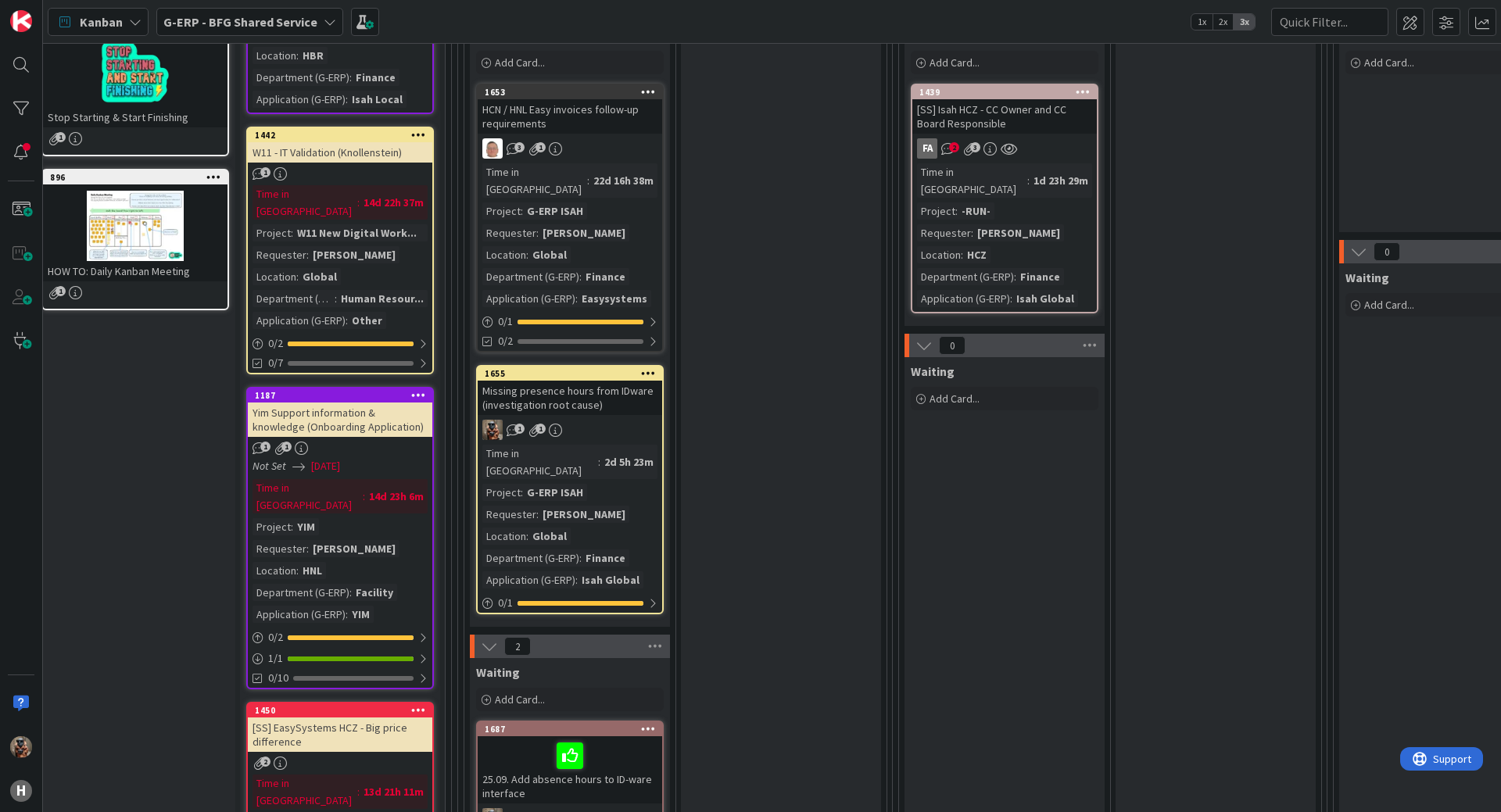
scroll to position [312, 13]
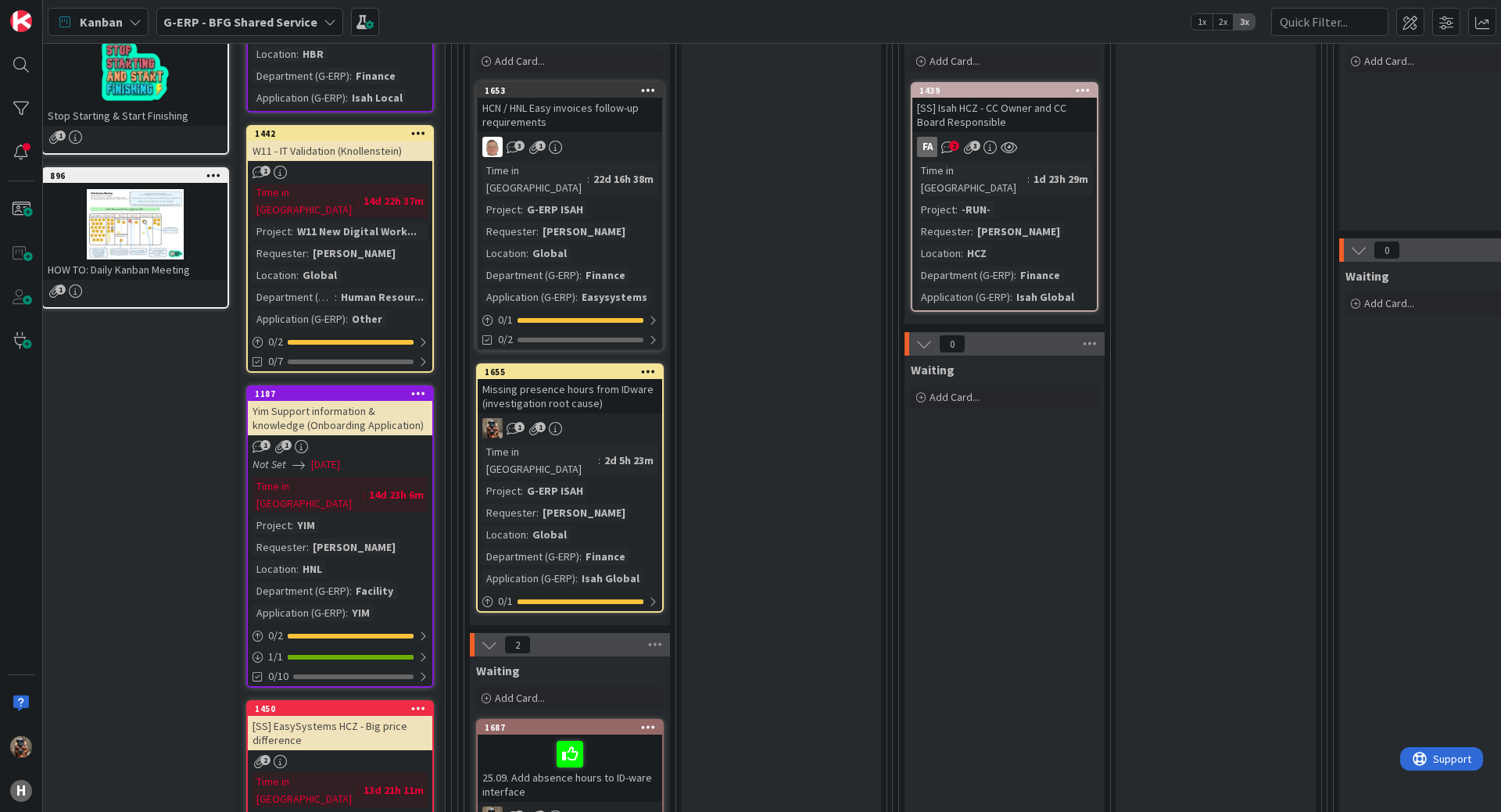
click at [646, 418] on div "1 1" at bounding box center [569, 428] width 185 height 21
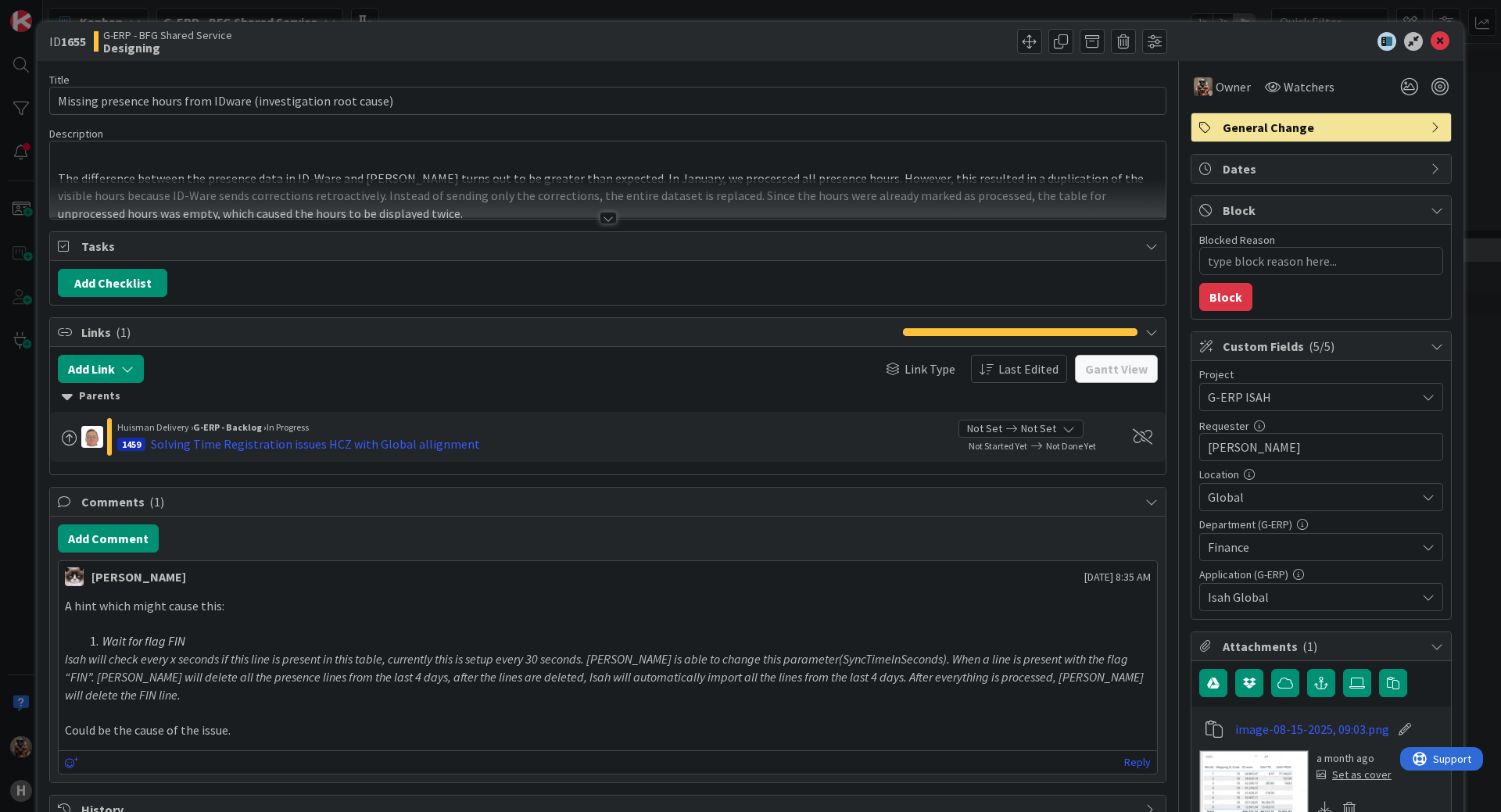
click at [468, 215] on div at bounding box center [608, 198] width 1115 height 40
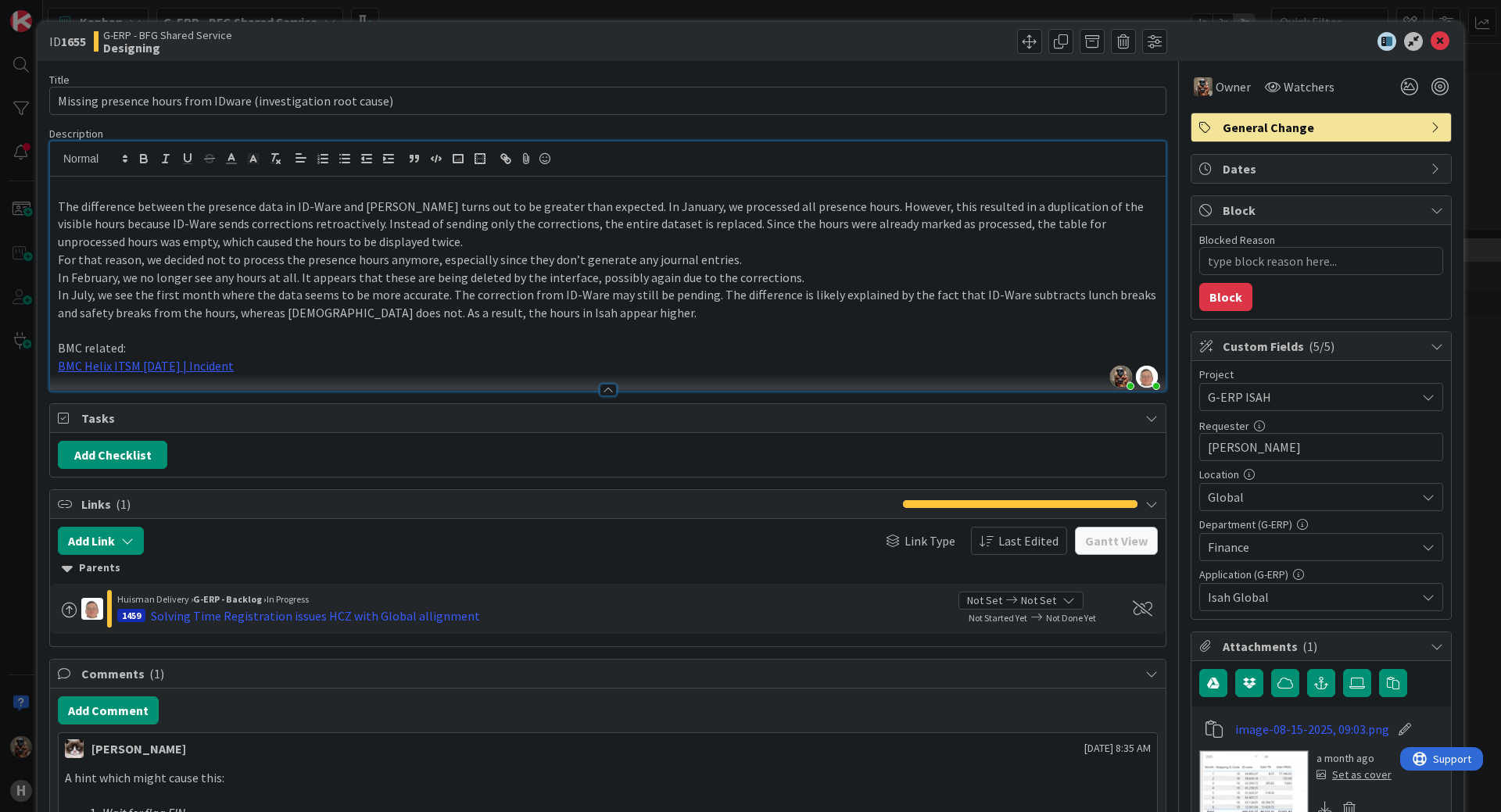
click at [116, 223] on p "The difference between the presence data in ID-Ware and [PERSON_NAME] turns out…" at bounding box center [608, 224] width 1100 height 53
click at [116, 223] on p "The difference between the presence data in ID-Ware and [PERSON_NAME] turns out…" at bounding box center [608, 224] width 1100 height 53
click at [101, 224] on p "The difference between the presence data in ID-Ware and [PERSON_NAME] turns out…" at bounding box center [608, 224] width 1100 height 53
click at [104, 221] on p "The difference between the presence data in ID-Ware and [PERSON_NAME] turns out…" at bounding box center [608, 224] width 1100 height 53
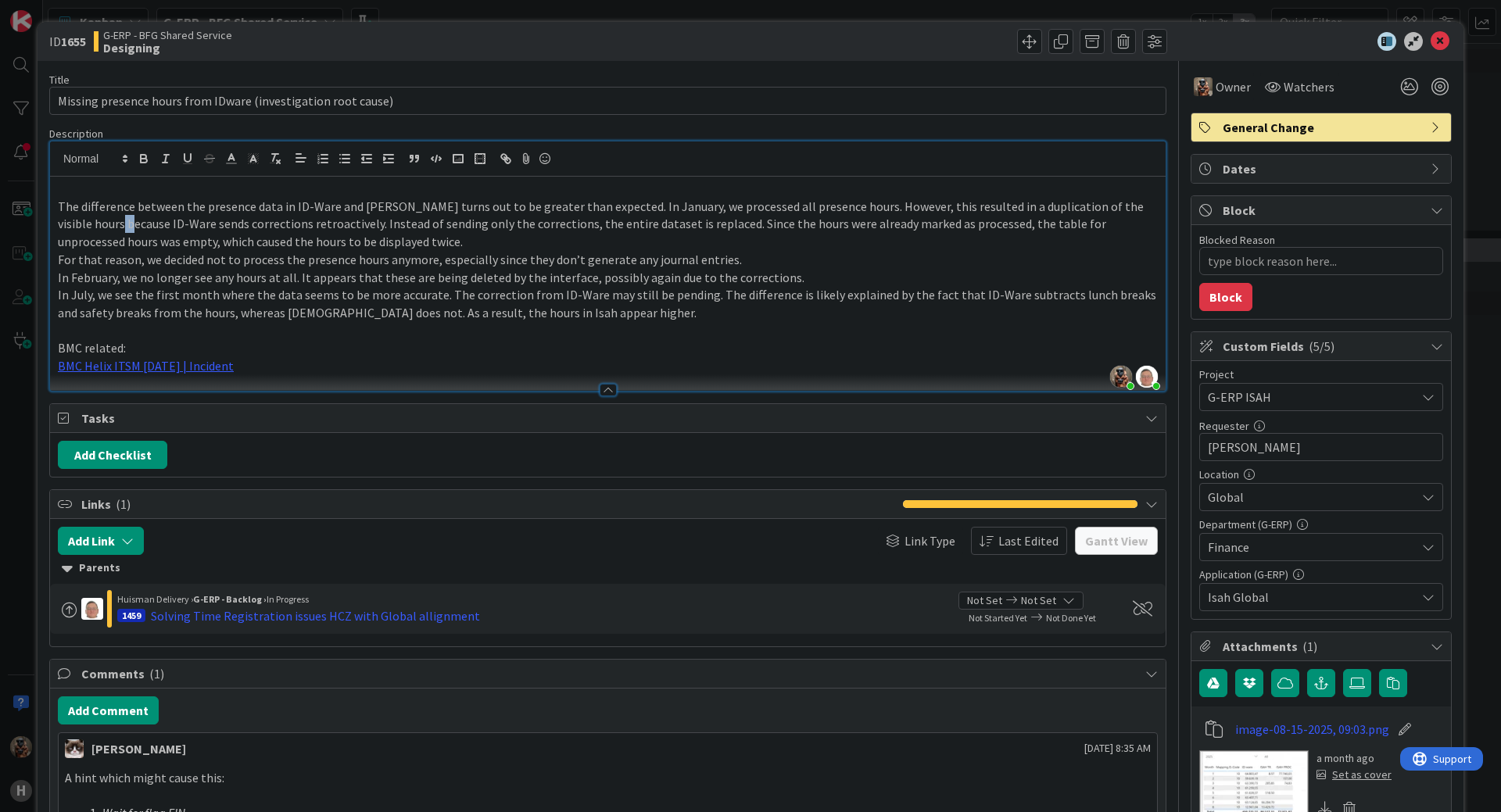
click at [104, 221] on p "The difference between the presence data in ID-Ware and [PERSON_NAME] turns out…" at bounding box center [608, 224] width 1100 height 53
click at [113, 221] on p "The difference between the presence data in ID-Ware and [PERSON_NAME] turns out…" at bounding box center [608, 224] width 1100 height 53
click at [116, 221] on p "The difference between the presence data in ID-Ware and [PERSON_NAME] turns out…" at bounding box center [608, 224] width 1100 height 53
drag, startPoint x: 115, startPoint y: 225, endPoint x: 98, endPoint y: 224, distance: 17.0
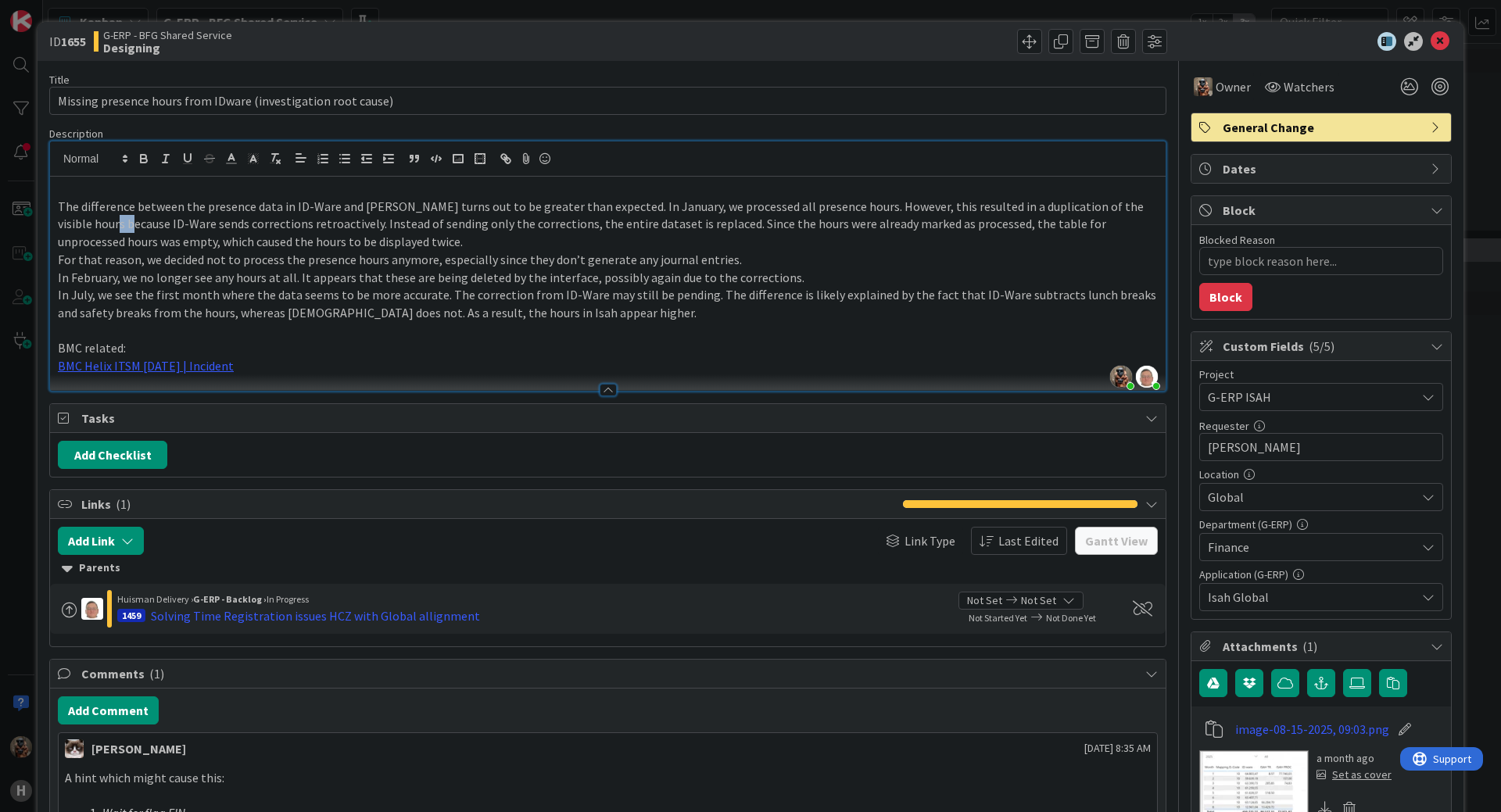
click at [98, 224] on p "The difference between the presence data in ID-Ware and [PERSON_NAME] turns out…" at bounding box center [608, 224] width 1100 height 53
click at [111, 225] on p "The difference between the presence data in ID-Ware and [PERSON_NAME] turns out…" at bounding box center [608, 224] width 1100 height 53
drag, startPoint x: 116, startPoint y: 224, endPoint x: 101, endPoint y: 222, distance: 15.1
click at [100, 222] on p "The difference between the presence data in ID-Ware and [PERSON_NAME] turns out…" at bounding box center [608, 224] width 1100 height 53
click at [113, 225] on p "The difference between the presence data in ID-Ware and [PERSON_NAME] turns out…" at bounding box center [608, 224] width 1100 height 53
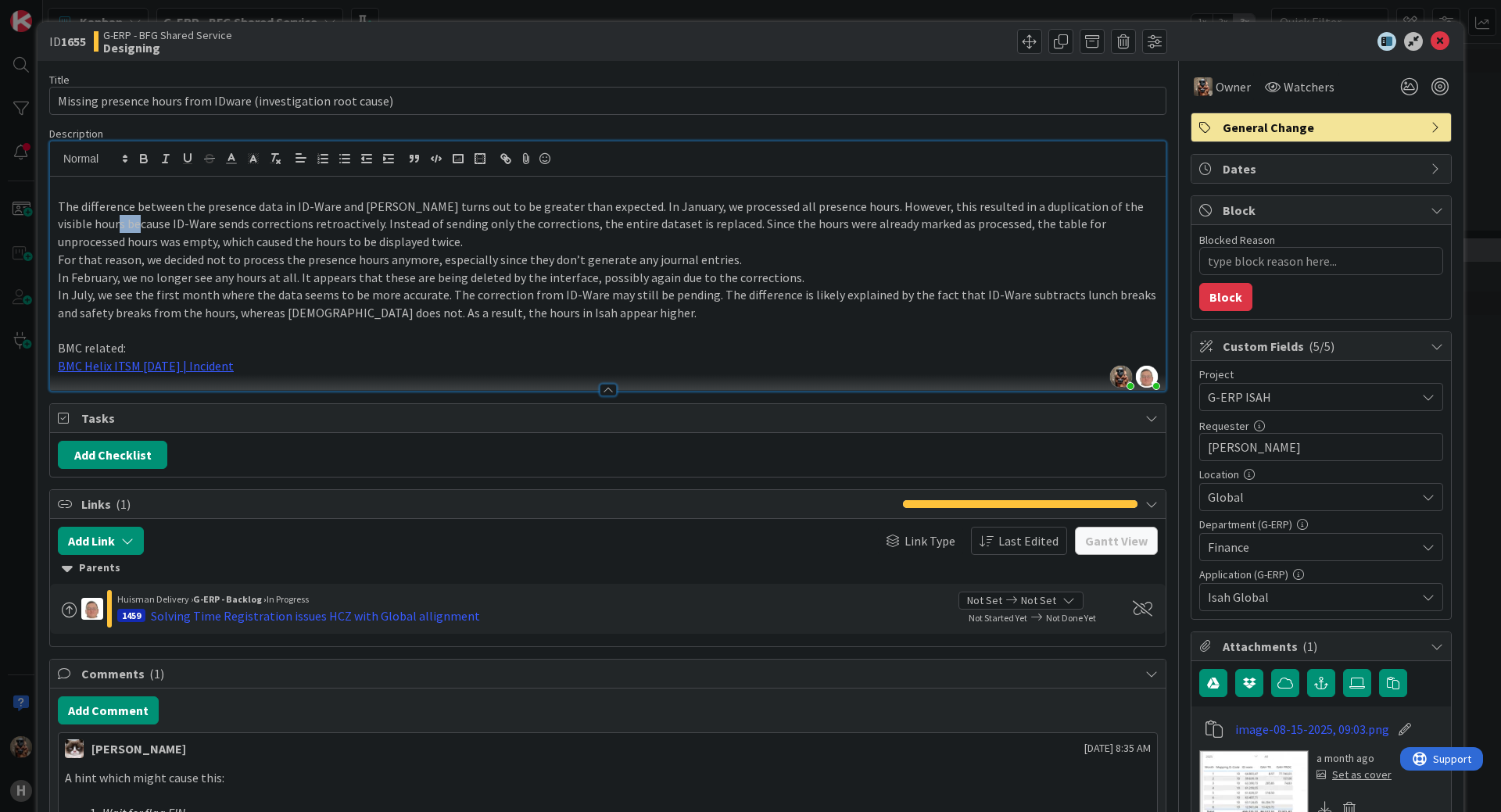
drag, startPoint x: 118, startPoint y: 226, endPoint x: 99, endPoint y: 224, distance: 19.1
click at [99, 224] on p "The difference between the presence data in ID-Ware and [PERSON_NAME] turns out…" at bounding box center [608, 224] width 1100 height 53
click at [193, 242] on p "The difference between the presence data in ID-Ware and [PERSON_NAME] turns out…" at bounding box center [608, 224] width 1100 height 53
click at [70, 207] on p "The difference between the presence data in ID-Ware and [PERSON_NAME] turns out…" at bounding box center [608, 224] width 1100 height 53
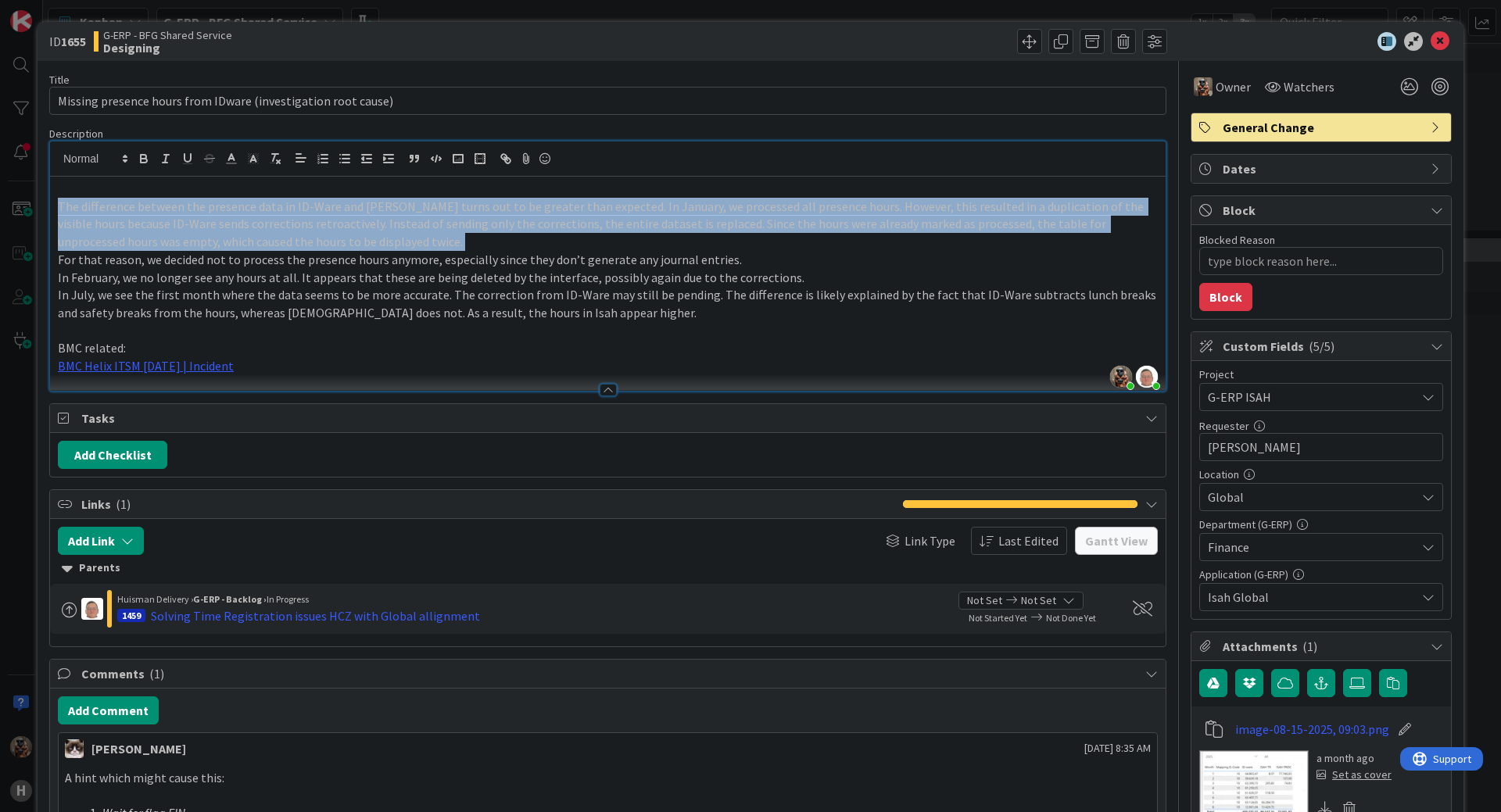
drag, startPoint x: 70, startPoint y: 207, endPoint x: 486, endPoint y: 235, distance: 416.9
click at [486, 235] on p "The difference between the presence data in ID-Ware and [PERSON_NAME] turns out…" at bounding box center [608, 224] width 1100 height 53
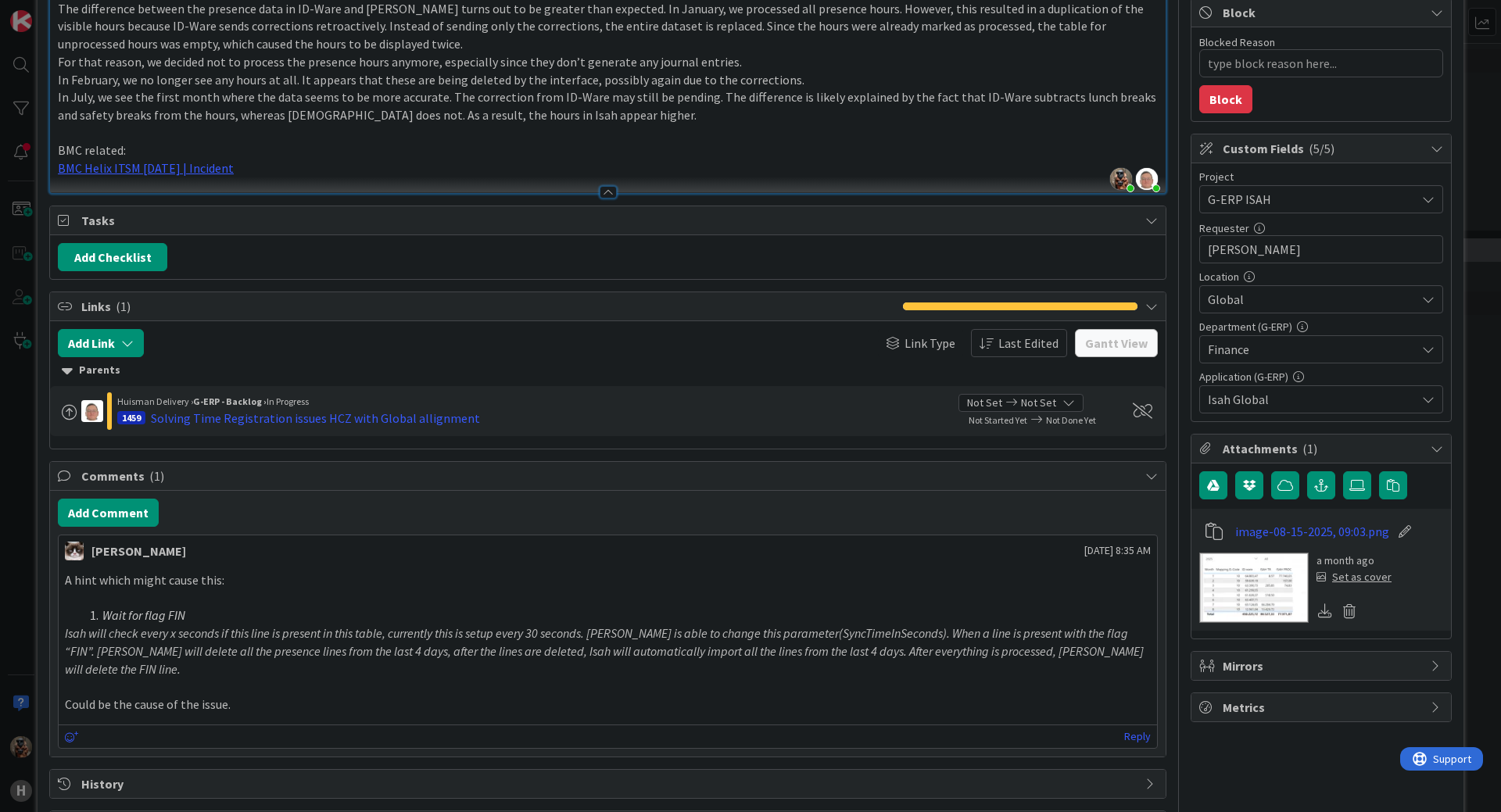
scroll to position [242, 0]
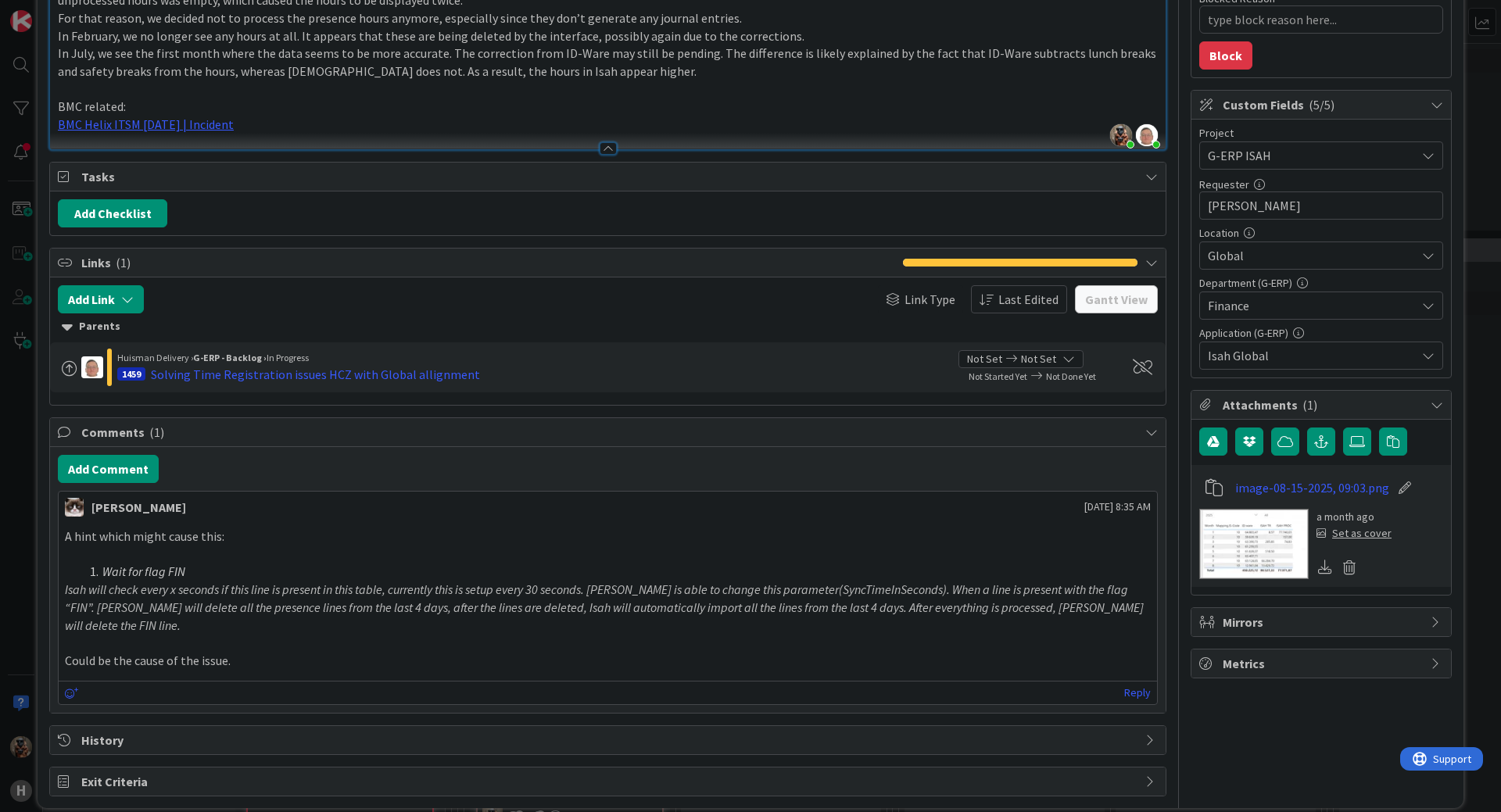
click at [128, 588] on em "Isah will check every x seconds if this line is present in this table, currentl…" at bounding box center [605, 607] width 1081 height 51
click at [196, 589] on em "Isah will check every x seconds if this line is present in this table, currentl…" at bounding box center [605, 607] width 1081 height 51
click at [262, 595] on em "Isah will check every x seconds if this line is present in this table, currentl…" at bounding box center [605, 607] width 1081 height 51
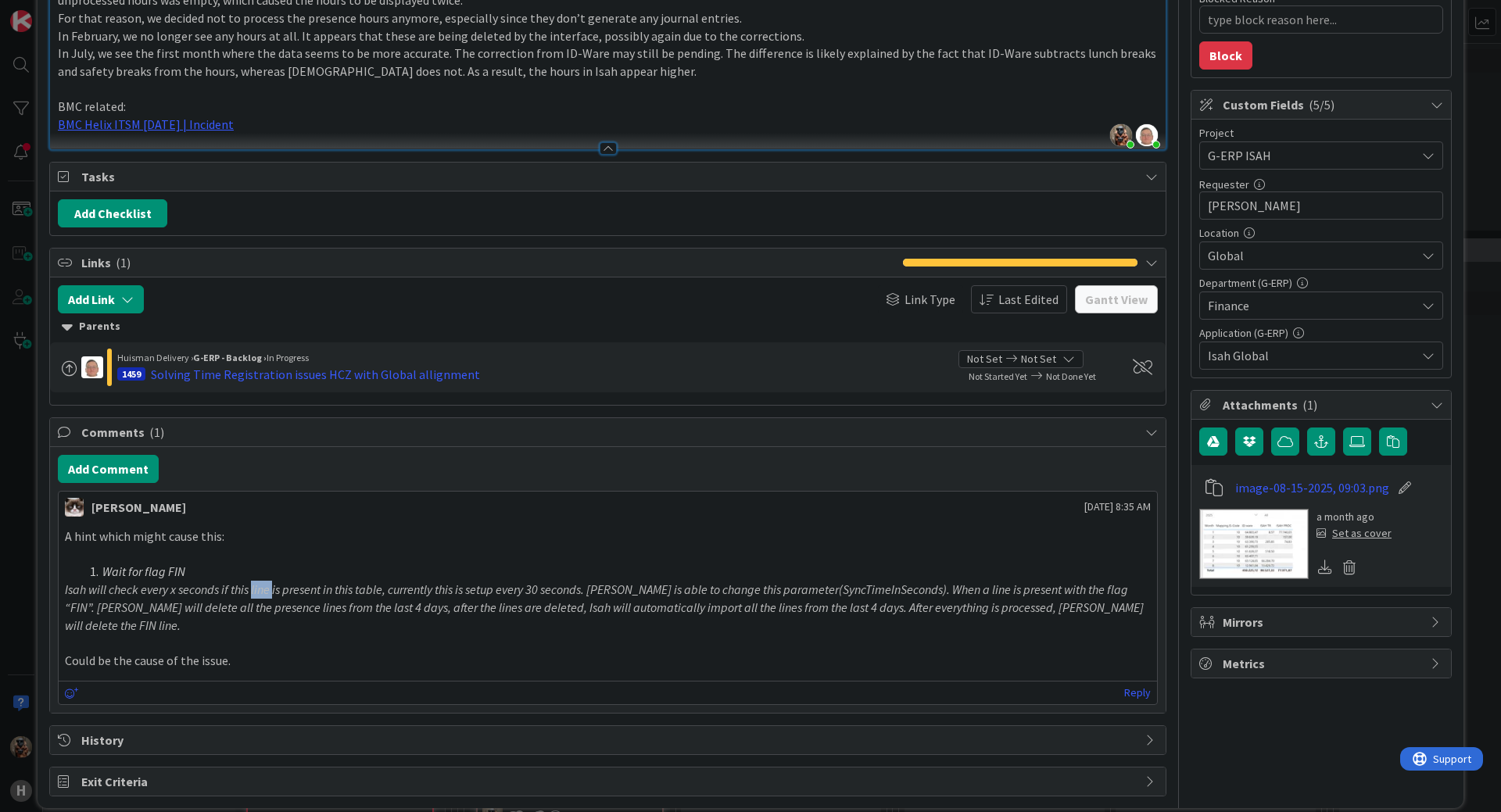
click at [262, 595] on em "Isah will check every x seconds if this line is present in this table, currentl…" at bounding box center [605, 607] width 1081 height 51
click at [355, 602] on em "Isah will check every x seconds if this line is present in this table, currentl…" at bounding box center [605, 607] width 1081 height 51
click at [412, 605] on em "Isah will check every x seconds if this line is present in this table, currentl…" at bounding box center [605, 607] width 1081 height 51
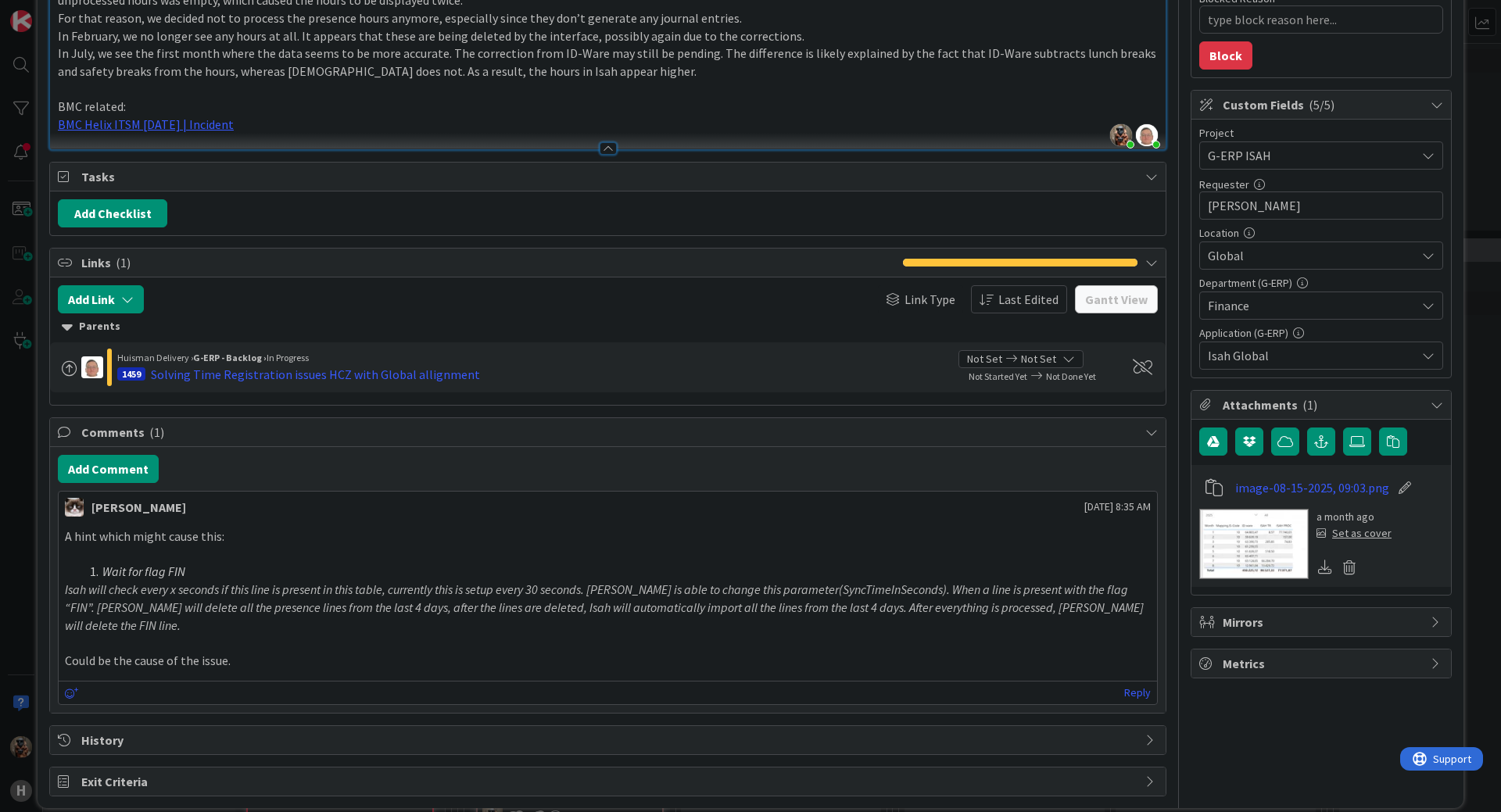
click at [456, 597] on em "Isah will check every x seconds if this line is present in this table, currentl…" at bounding box center [605, 607] width 1081 height 51
click at [511, 594] on em "Isah will check every x seconds if this line is present in this table, currentl…" at bounding box center [605, 607] width 1081 height 51
click at [548, 605] on em "Isah will check every x seconds if this line is present in this table, currentl…" at bounding box center [605, 607] width 1081 height 51
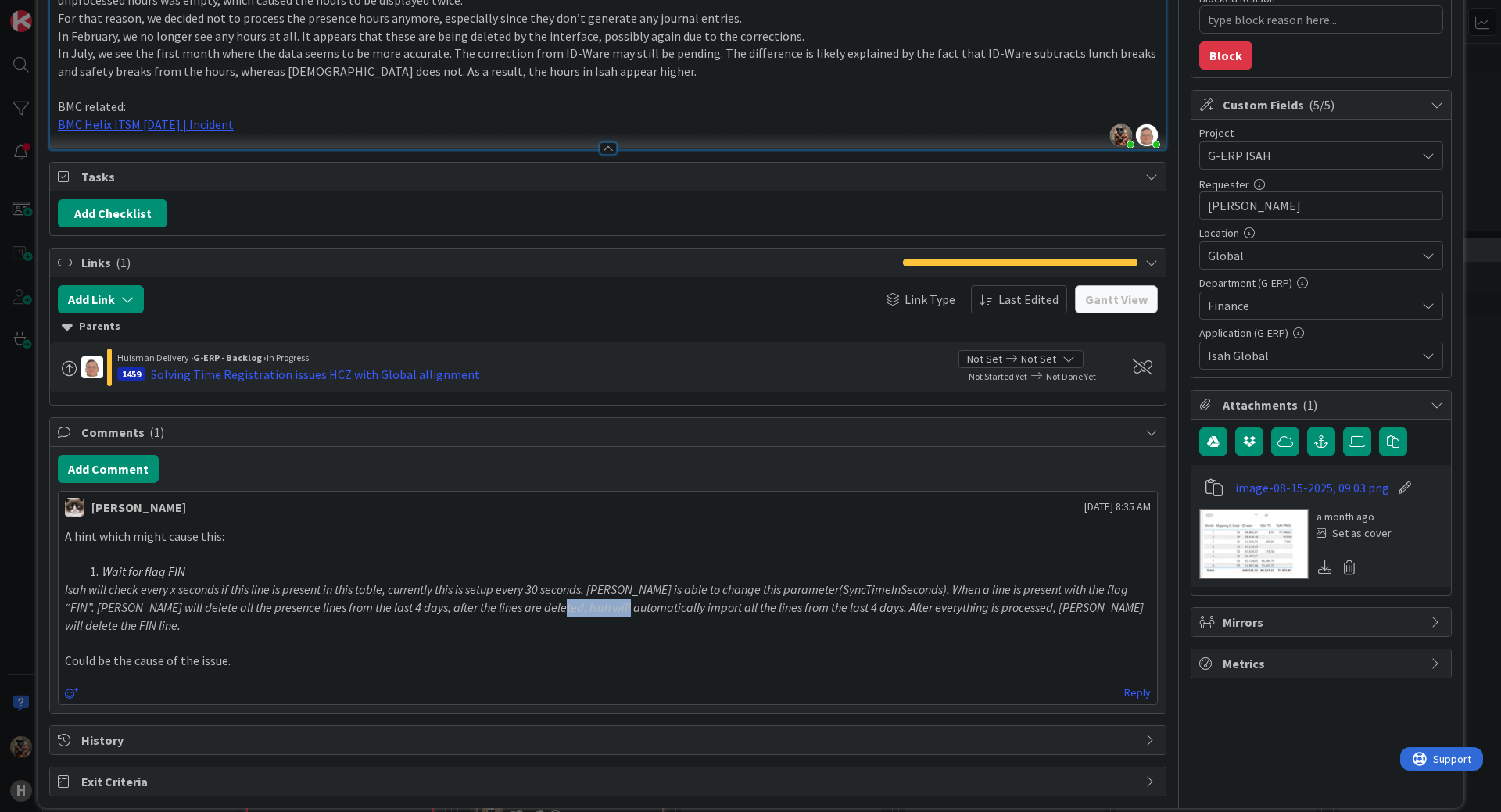
click at [548, 605] on em "Isah will check every x seconds if this line is present in this table, currentl…" at bounding box center [605, 607] width 1081 height 51
click at [688, 584] on em "Isah will check every x seconds if this line is present in this table, currentl…" at bounding box center [605, 607] width 1081 height 51
click at [745, 616] on p "Isah will check every x seconds if this line is present in this table, currentl…" at bounding box center [608, 607] width 1086 height 53
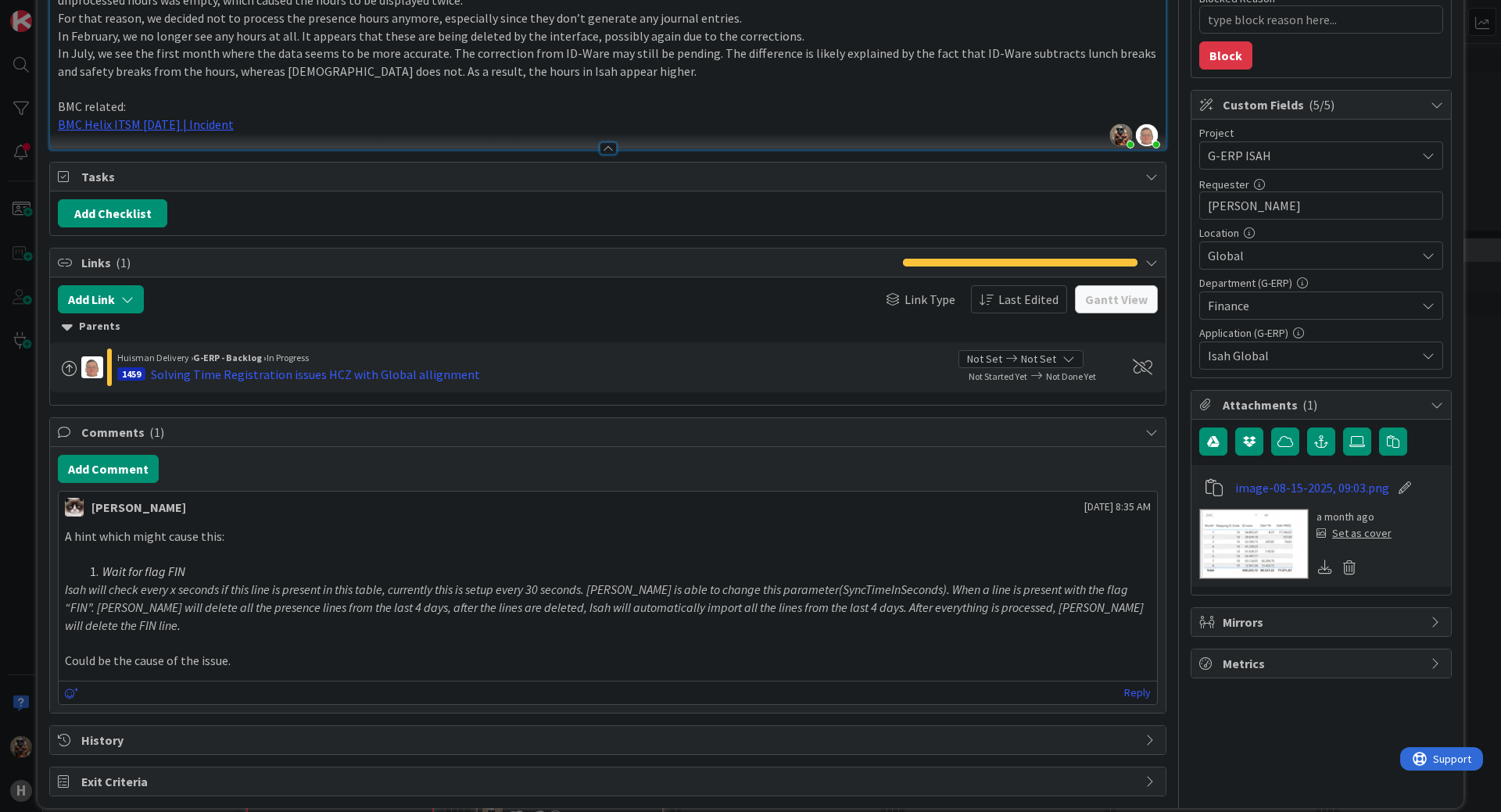
click at [864, 590] on em "Isah will check every x seconds if this line is present in this table, currentl…" at bounding box center [605, 607] width 1081 height 51
click at [932, 634] on p at bounding box center [608, 643] width 1086 height 18
click at [933, 634] on p at bounding box center [608, 643] width 1086 height 18
click at [1011, 591] on em "Isah will check every x seconds if this line is present in this table, currentl…" at bounding box center [605, 607] width 1081 height 51
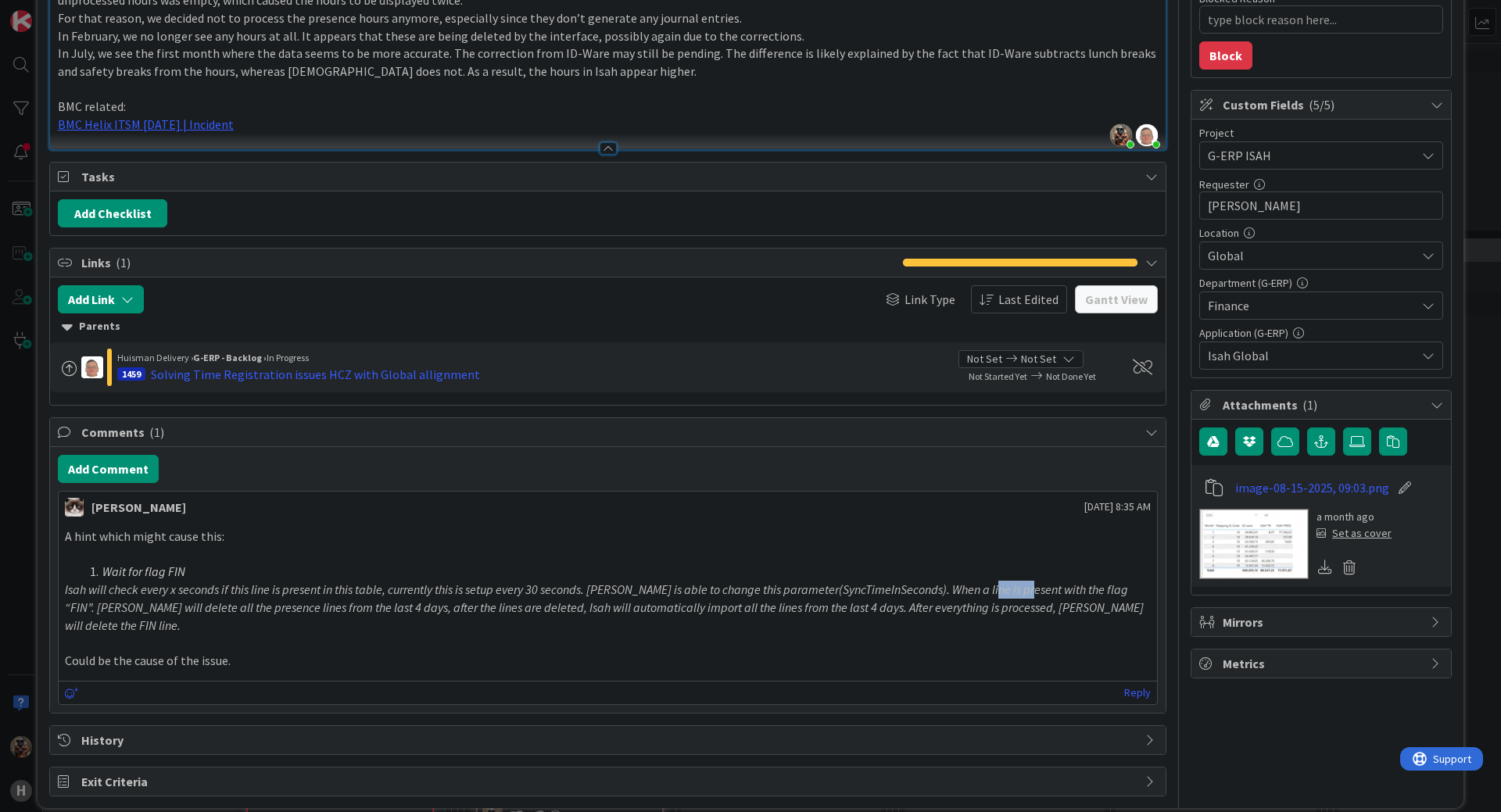
click at [1011, 591] on em "Isah will check every x seconds if this line is present in this table, currentl…" at bounding box center [605, 607] width 1081 height 51
click at [1033, 613] on em "Isah will check every x seconds if this line is present in this table, currentl…" at bounding box center [605, 607] width 1081 height 51
click at [1074, 610] on em "Isah will check every x seconds if this line is present in this table, currentl…" at bounding box center [605, 607] width 1081 height 51
click at [1075, 610] on em "Isah will check every x seconds if this line is present in this table, currentl…" at bounding box center [605, 607] width 1081 height 51
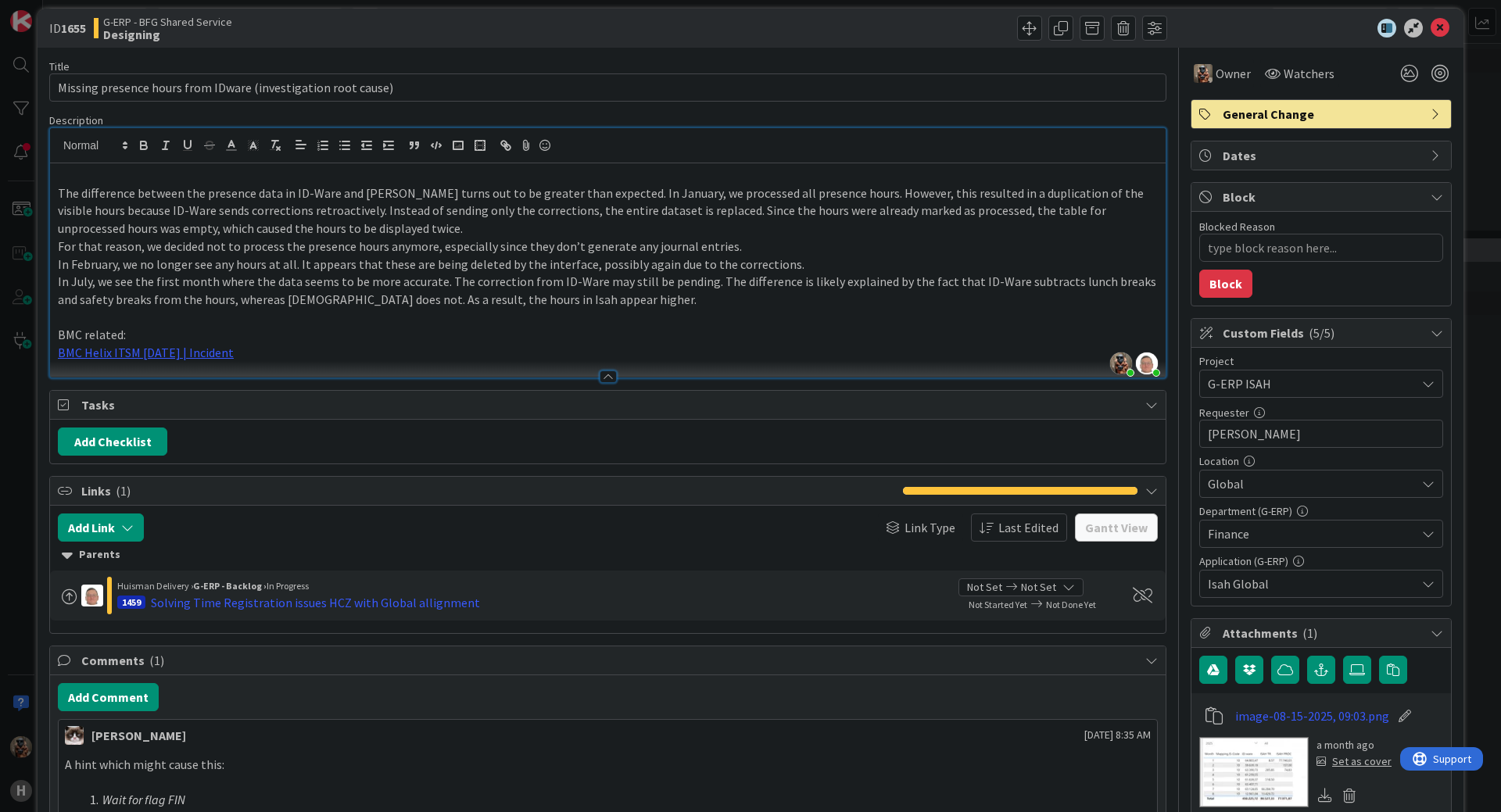
scroll to position [0, 0]
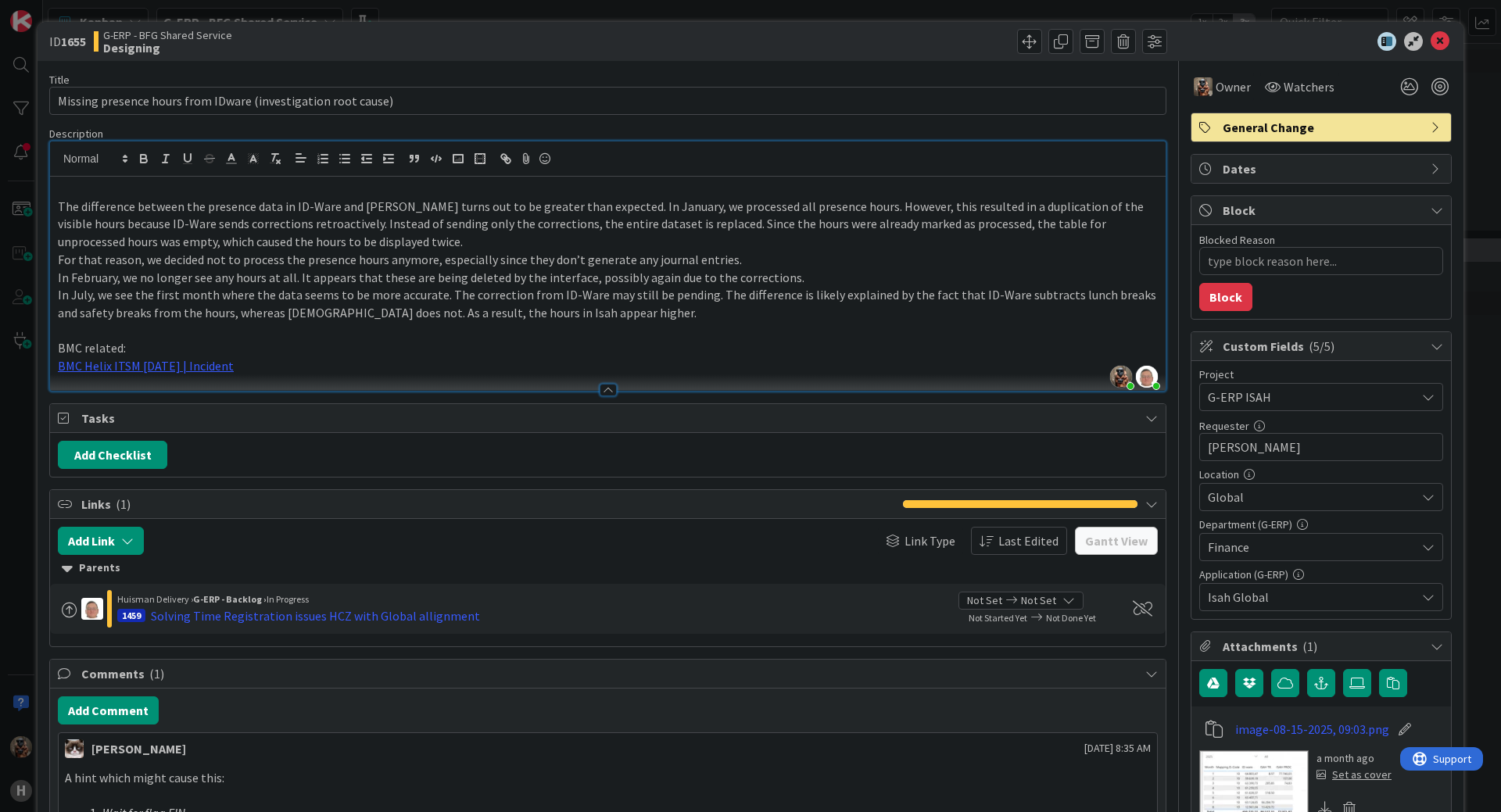
click at [211, 202] on p "The difference between the presence data in ID-Ware and [PERSON_NAME] turns out…" at bounding box center [608, 224] width 1100 height 53
click at [344, 212] on p "The difference between the presence data in ID-Ware and [PERSON_NAME] turns out…" at bounding box center [608, 224] width 1100 height 53
click at [413, 217] on p "The difference between the presence data in ID-Ware and [PERSON_NAME] turns out…" at bounding box center [608, 224] width 1100 height 53
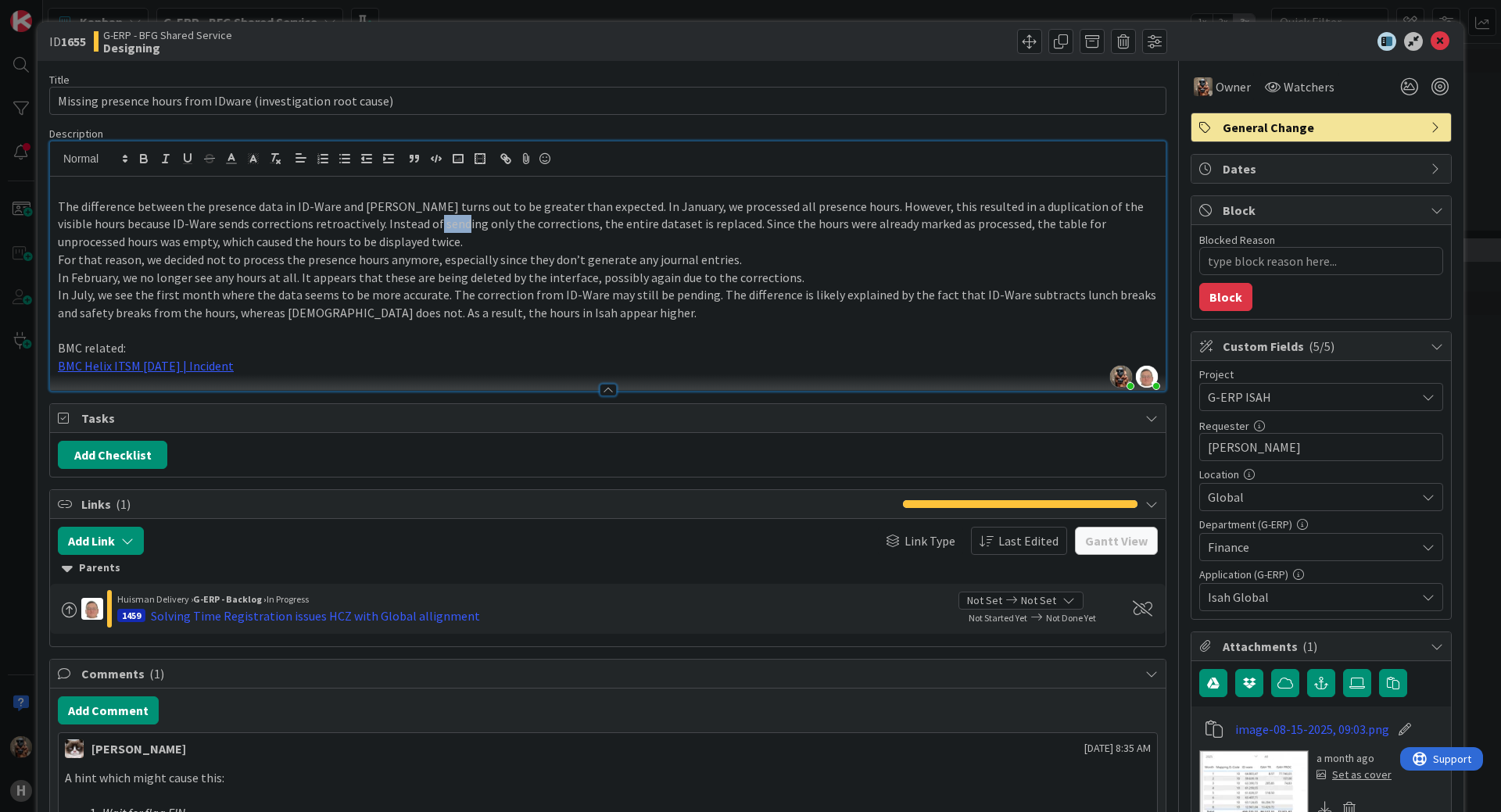
click at [413, 217] on p "The difference between the presence data in ID-Ware and [PERSON_NAME] turns out…" at bounding box center [608, 224] width 1100 height 53
click at [477, 313] on p "In July, we see the first month where the data seems to be more accurate. The c…" at bounding box center [608, 303] width 1100 height 35
click at [0, 286] on div "ID 1655 G-ERP - BFG Shared Service Designing Title 61 / 128 Missing presence ho…" at bounding box center [750, 406] width 1501 height 812
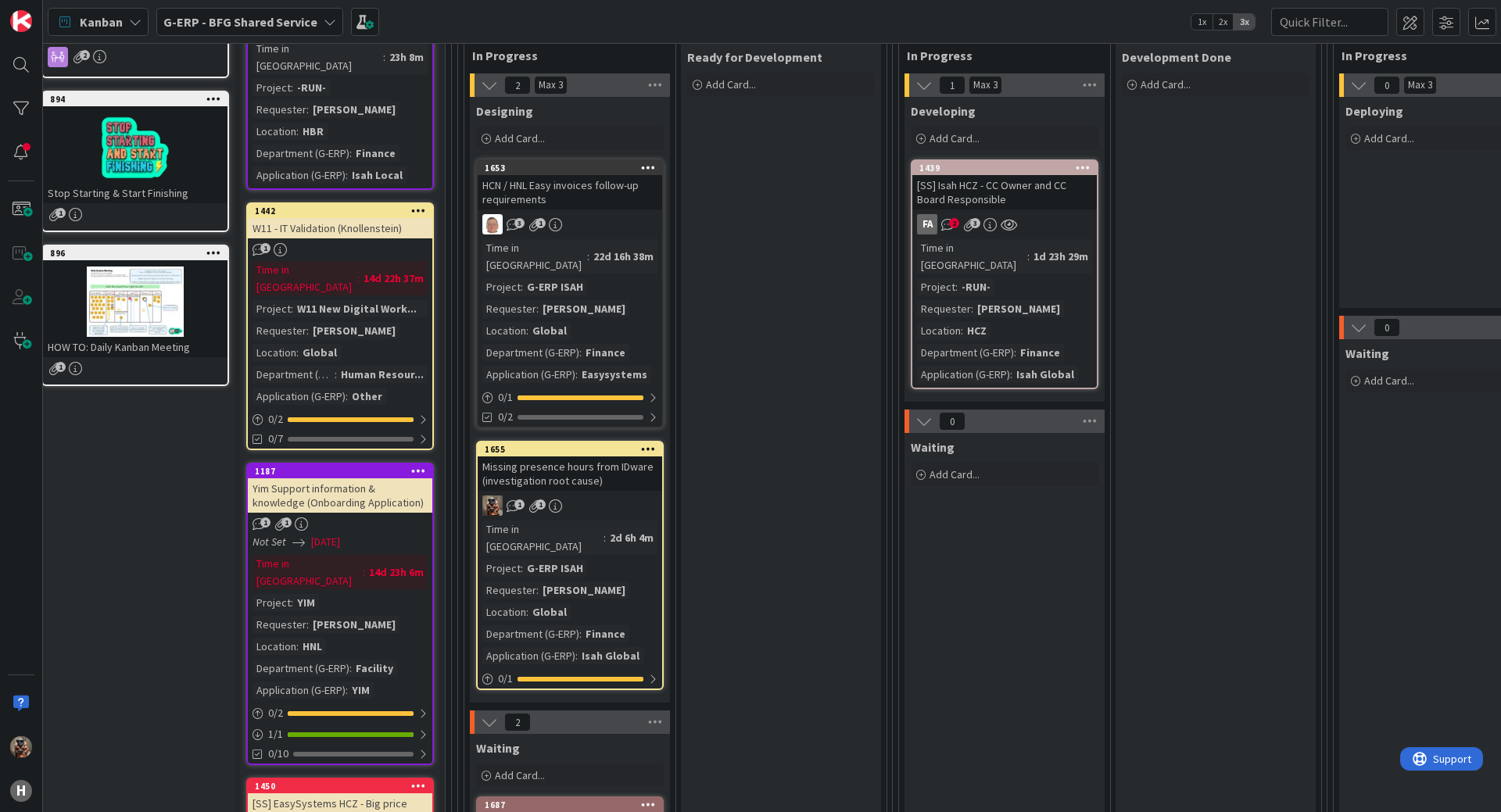
scroll to position [235, 13]
click at [632, 458] on div "Missing presence hours from IDware (investigation root cause)" at bounding box center [569, 475] width 185 height 34
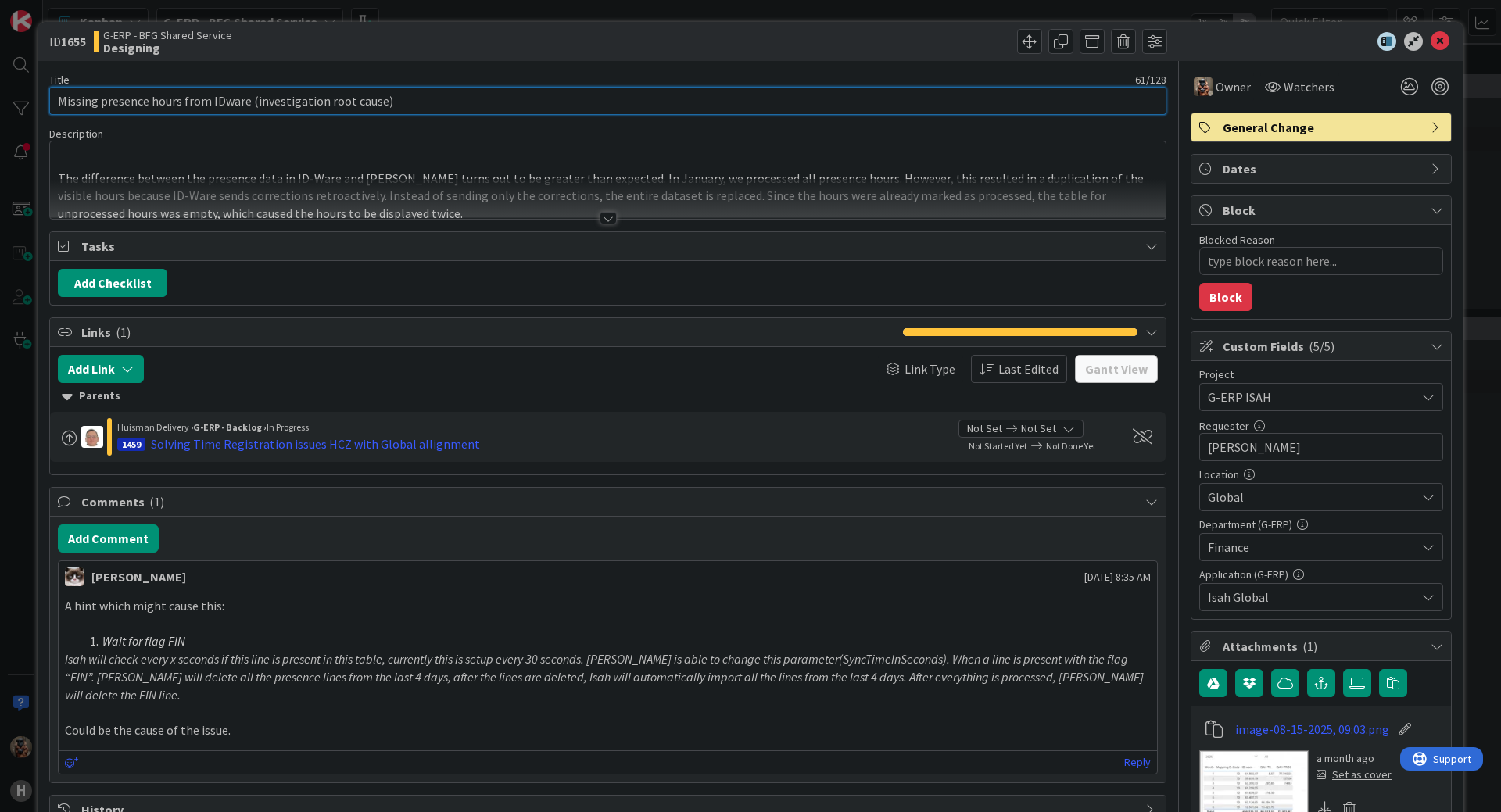
click at [271, 109] on input "Missing presence hours from IDware (investigation root cause)" at bounding box center [608, 101] width 1117 height 28
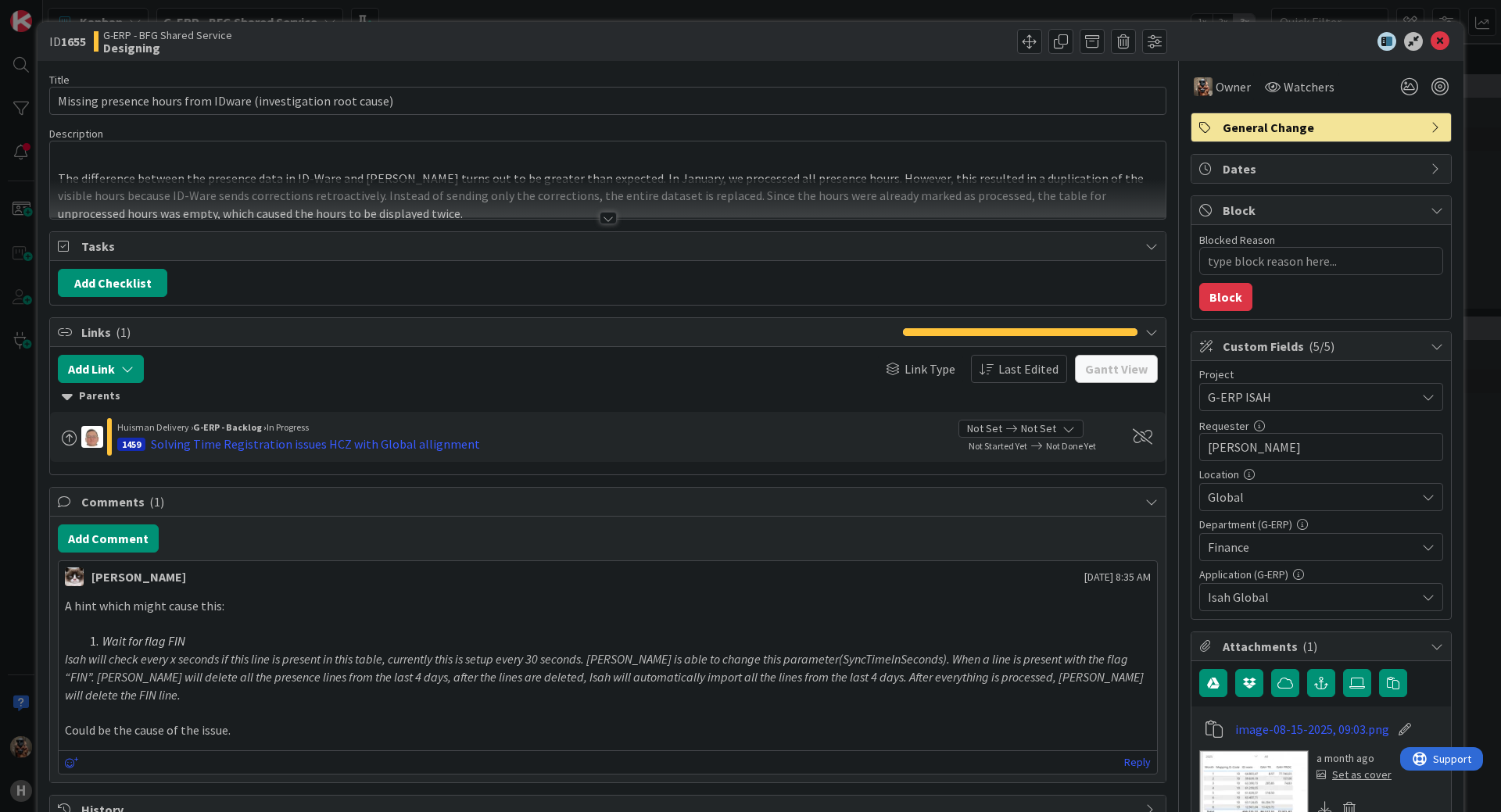
click at [436, 199] on div at bounding box center [608, 198] width 1115 height 40
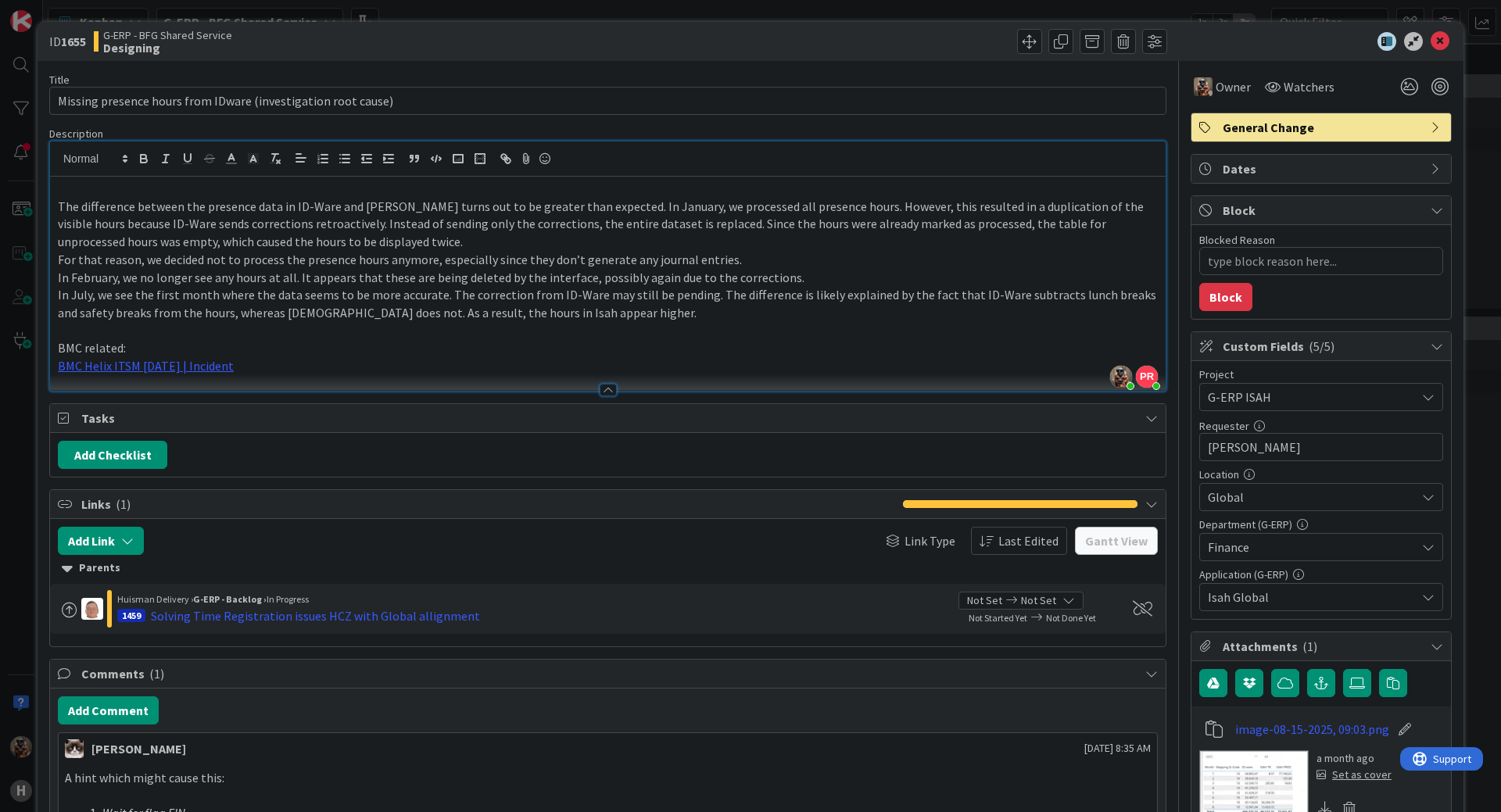
click at [220, 347] on p "BMC related:" at bounding box center [608, 349] width 1100 height 18
click at [160, 335] on p at bounding box center [608, 331] width 1100 height 18
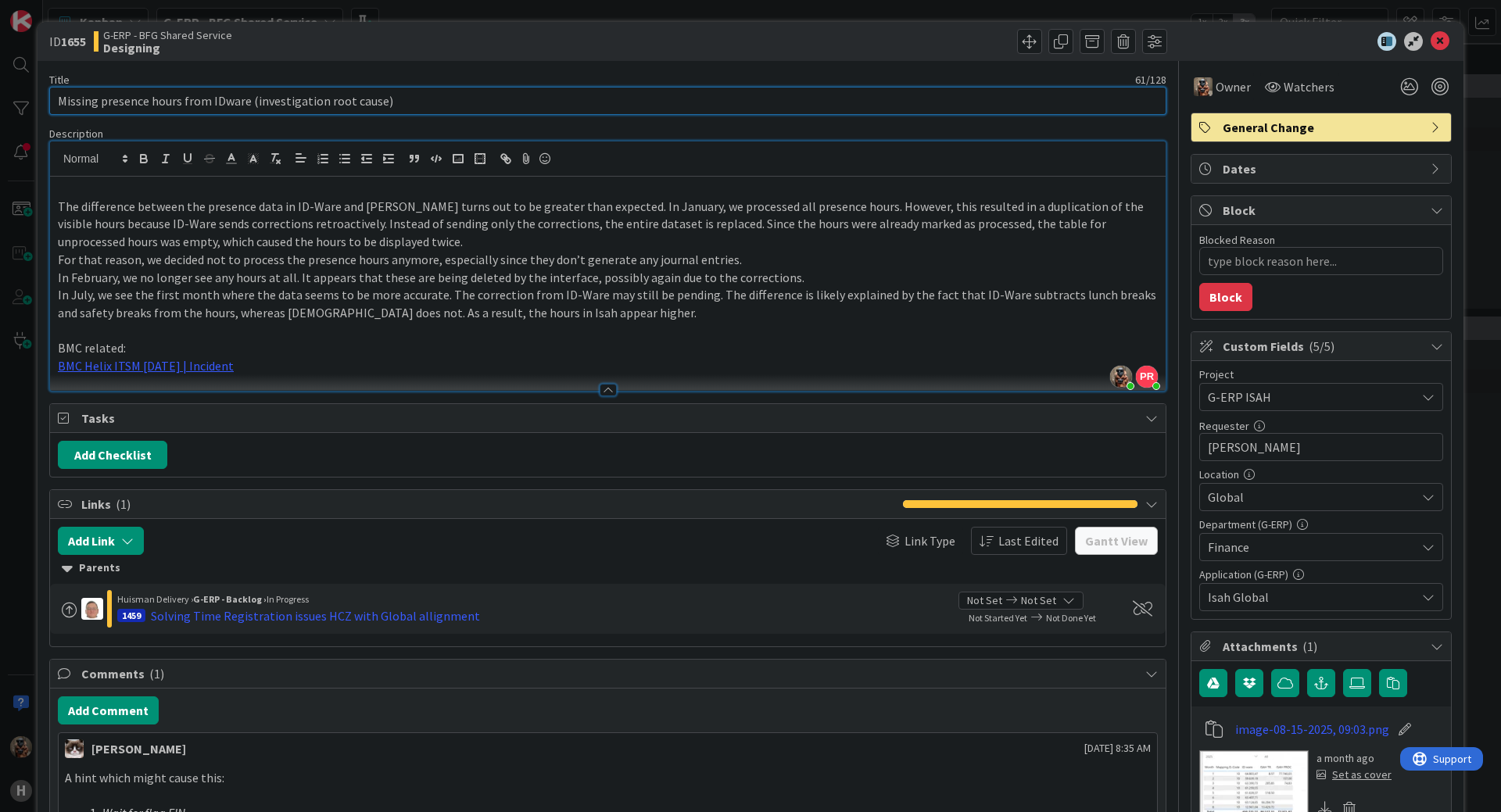
click at [161, 99] on input "Missing presence hours from IDware (investigation root cause)" at bounding box center [608, 101] width 1117 height 28
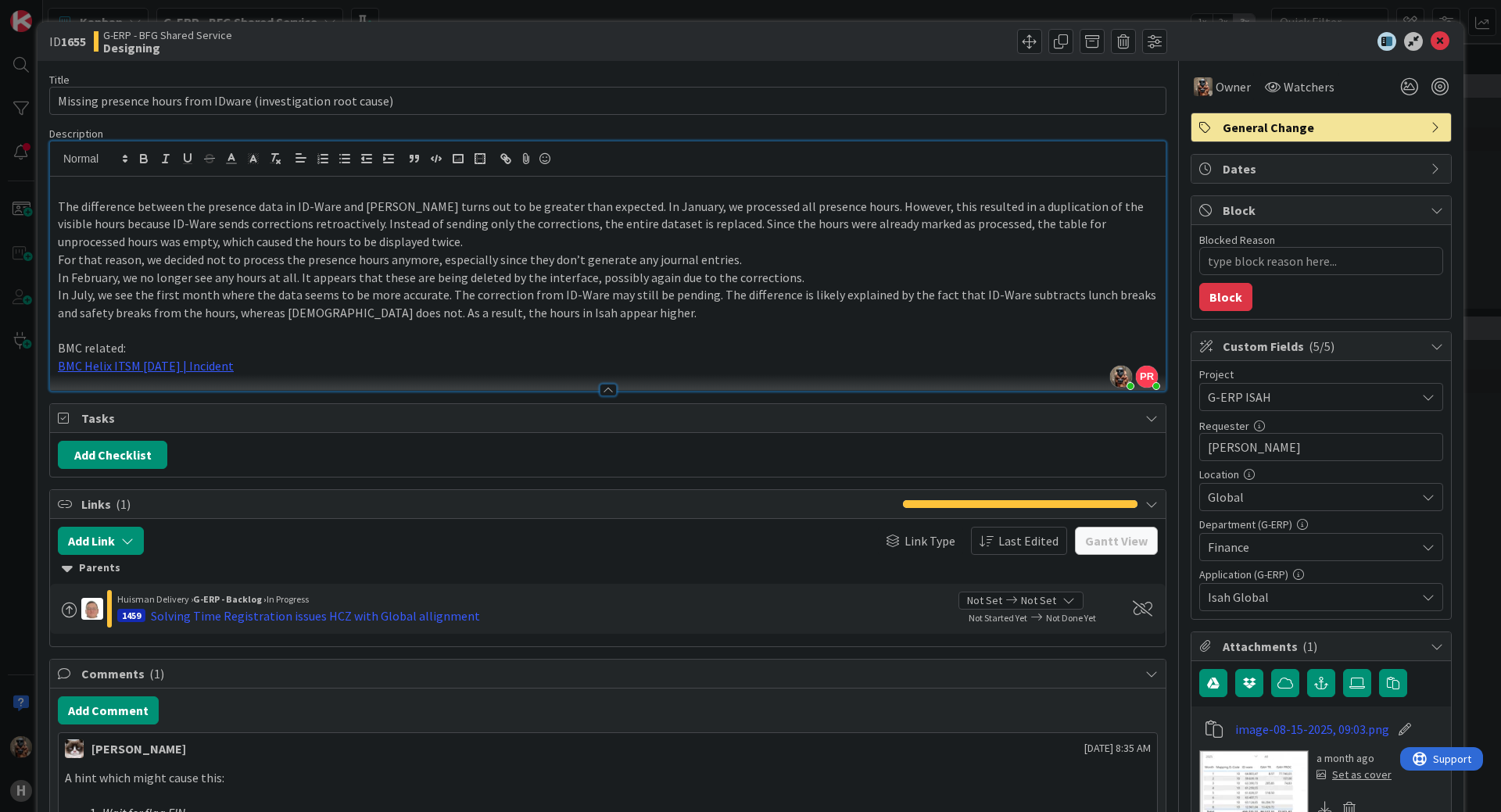
click at [89, 278] on p "In February, we no longer see any hours at all. It appears that these are being…" at bounding box center [608, 278] width 1100 height 18
click at [81, 280] on p "In February, we no longer see any hours at all. It appears that these are being…" at bounding box center [608, 278] width 1100 height 18
click at [135, 280] on p "In February, we no longer see any hours at all. It appears that these are being…" at bounding box center [608, 278] width 1100 height 18
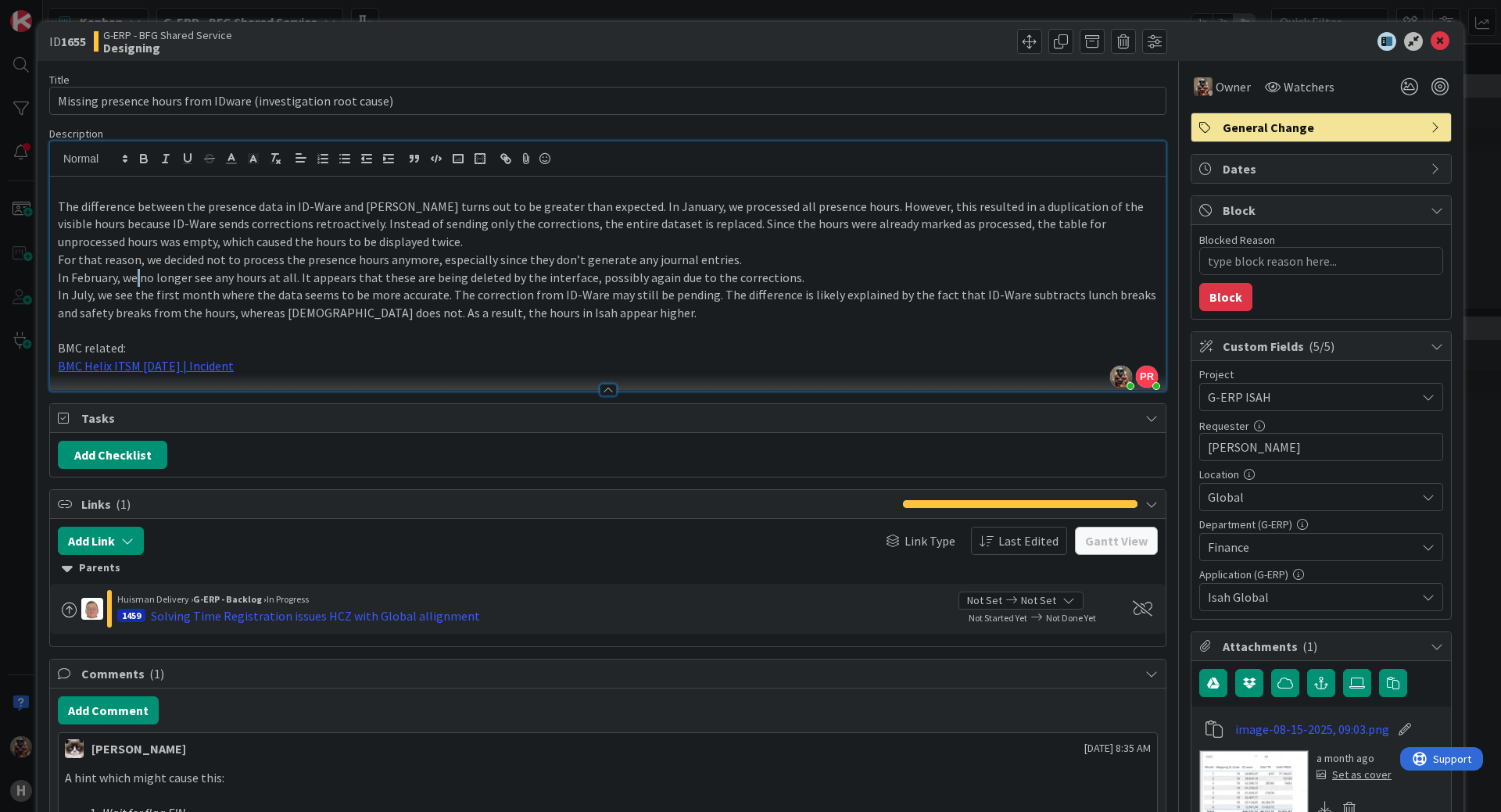
click at [135, 280] on p "In February, we no longer see any hours at all. It appears that these are being…" at bounding box center [608, 278] width 1100 height 18
click at [171, 280] on p "In February, we no longer see any hours at all. It appears that these are being…" at bounding box center [608, 278] width 1100 height 18
click at [271, 282] on p "In February, we no longer see any hours at all. It appears that these are being…" at bounding box center [608, 278] width 1100 height 18
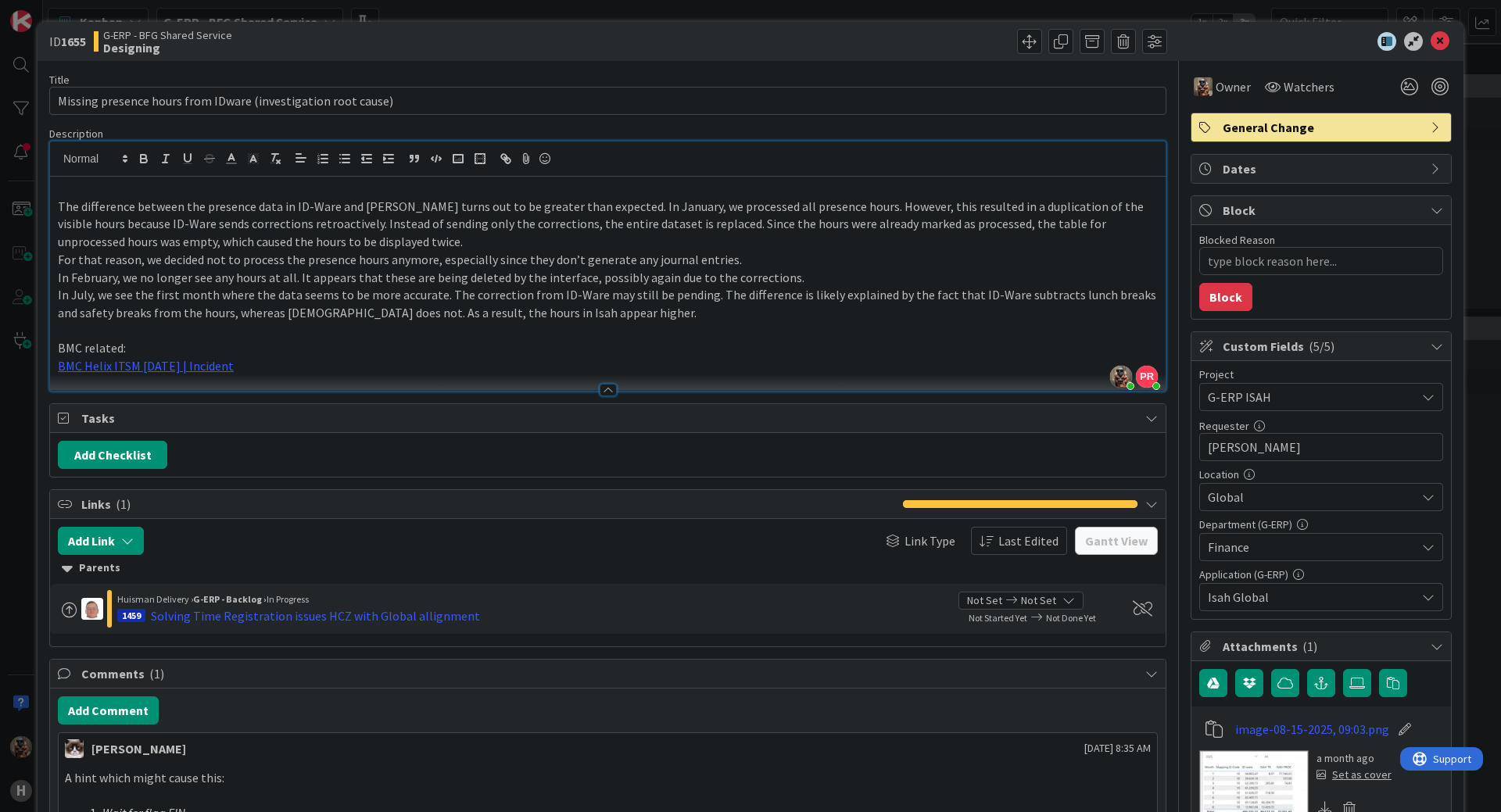
click at [300, 281] on p "In February, we no longer see any hours at all. It appears that these are being…" at bounding box center [608, 278] width 1100 height 18
click at [369, 281] on p "In February, we no longer see any hours at all. It appears that these are being…" at bounding box center [608, 278] width 1100 height 18
click at [531, 274] on p "In February, we no longer see any hours at all. It appears that these are being…" at bounding box center [608, 278] width 1100 height 18
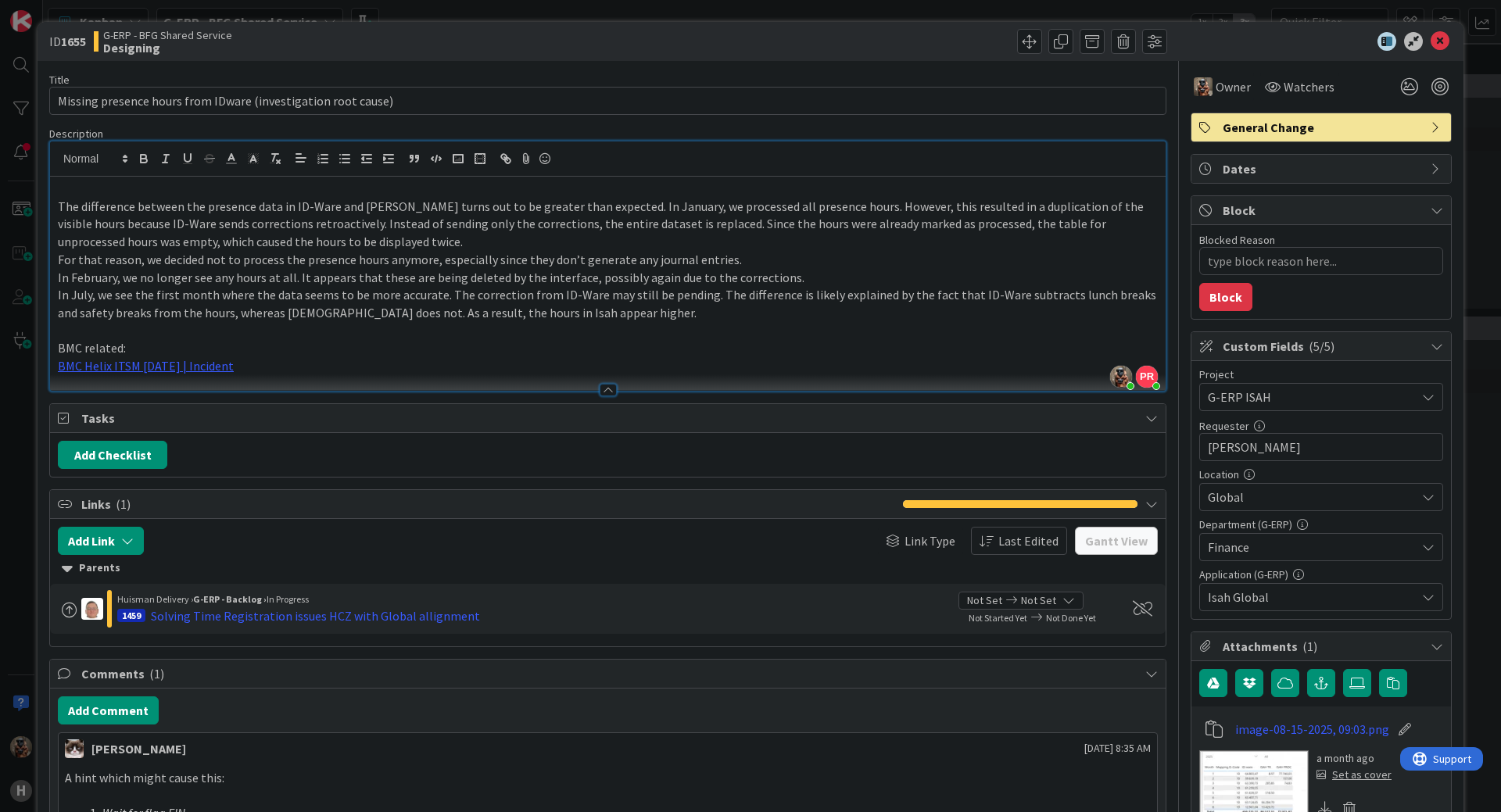
click at [75, 299] on p "In July, we see the first month where the data seems to be more accurate. The c…" at bounding box center [608, 303] width 1100 height 35
click at [112, 298] on p "In July, we see the first month where the data seems to be more accurate. The c…" at bounding box center [608, 303] width 1100 height 35
click at [186, 297] on p "In July, we see the first month where the data seems to be more accurate. The c…" at bounding box center [608, 303] width 1100 height 35
drag, startPoint x: 186, startPoint y: 297, endPoint x: 231, endPoint y: 297, distance: 45.0
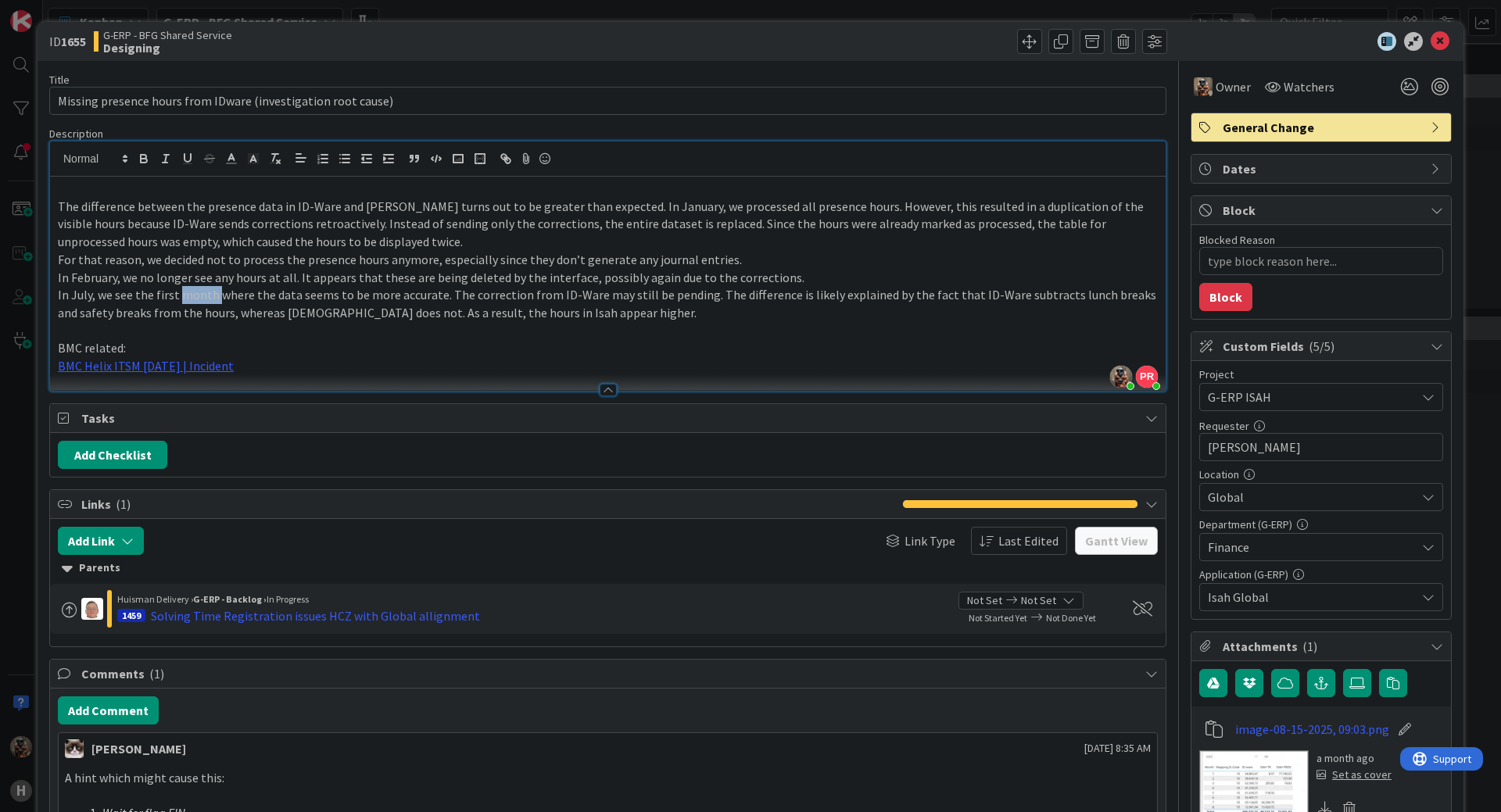
click at [187, 297] on p "In July, we see the first month where the data seems to be more accurate. The c…" at bounding box center [608, 303] width 1100 height 35
click at [247, 297] on p "In July, we see the first month where the data seems to be more accurate. The c…" at bounding box center [608, 303] width 1100 height 35
click at [310, 297] on p "In July, we see the first month where the data seems to be more accurate. The c…" at bounding box center [608, 303] width 1100 height 35
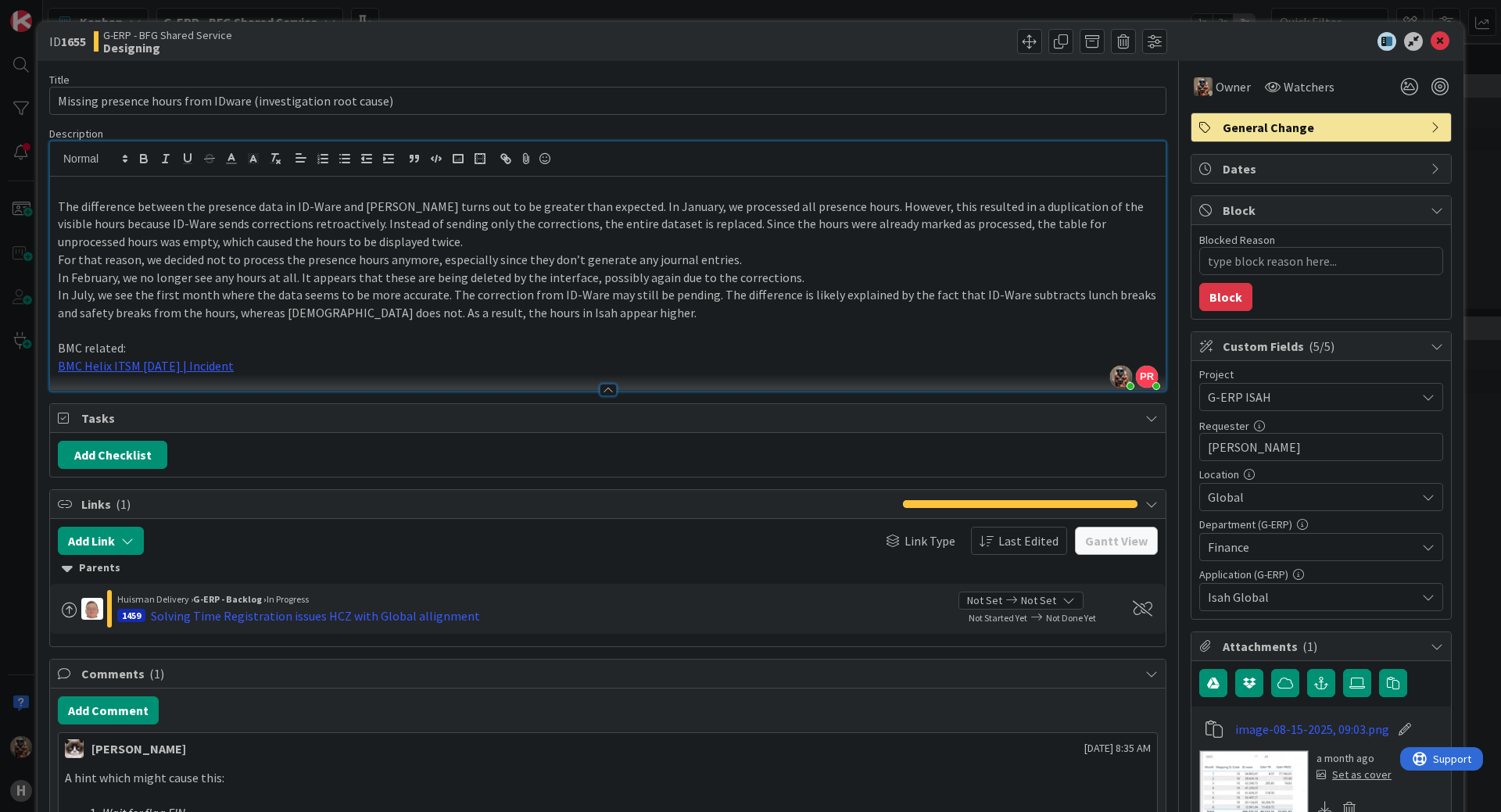
click at [371, 305] on p "In July, we see the first month where the data seems to be more accurate. The c…" at bounding box center [608, 303] width 1100 height 35
click at [428, 300] on p "In July, we see the first month where the data seems to be more accurate. The c…" at bounding box center [608, 303] width 1100 height 35
click at [708, 318] on p "In July, we see the first month where the data seems to be more accurate. The c…" at bounding box center [608, 303] width 1100 height 35
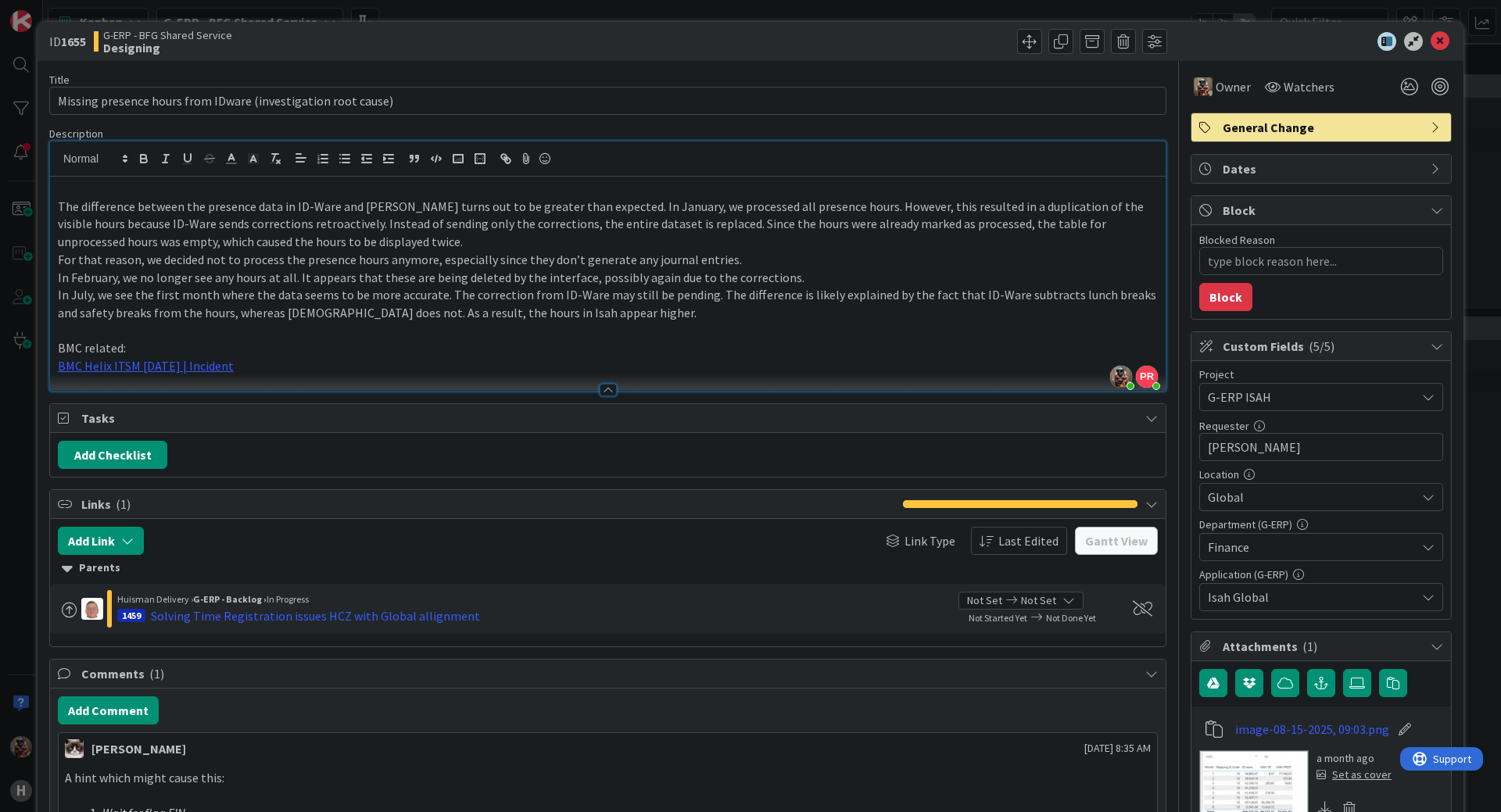
click at [608, 208] on p "The difference between the presence data in ID-Ware and [PERSON_NAME] turns out…" at bounding box center [608, 224] width 1100 height 53
click at [731, 210] on p "The difference between the presence data in ID-Ware and [PERSON_NAME] turns out…" at bounding box center [608, 224] width 1100 height 53
click at [821, 200] on p "The difference between the presence data in ID-Ware and [PERSON_NAME] turns out…" at bounding box center [608, 224] width 1100 height 53
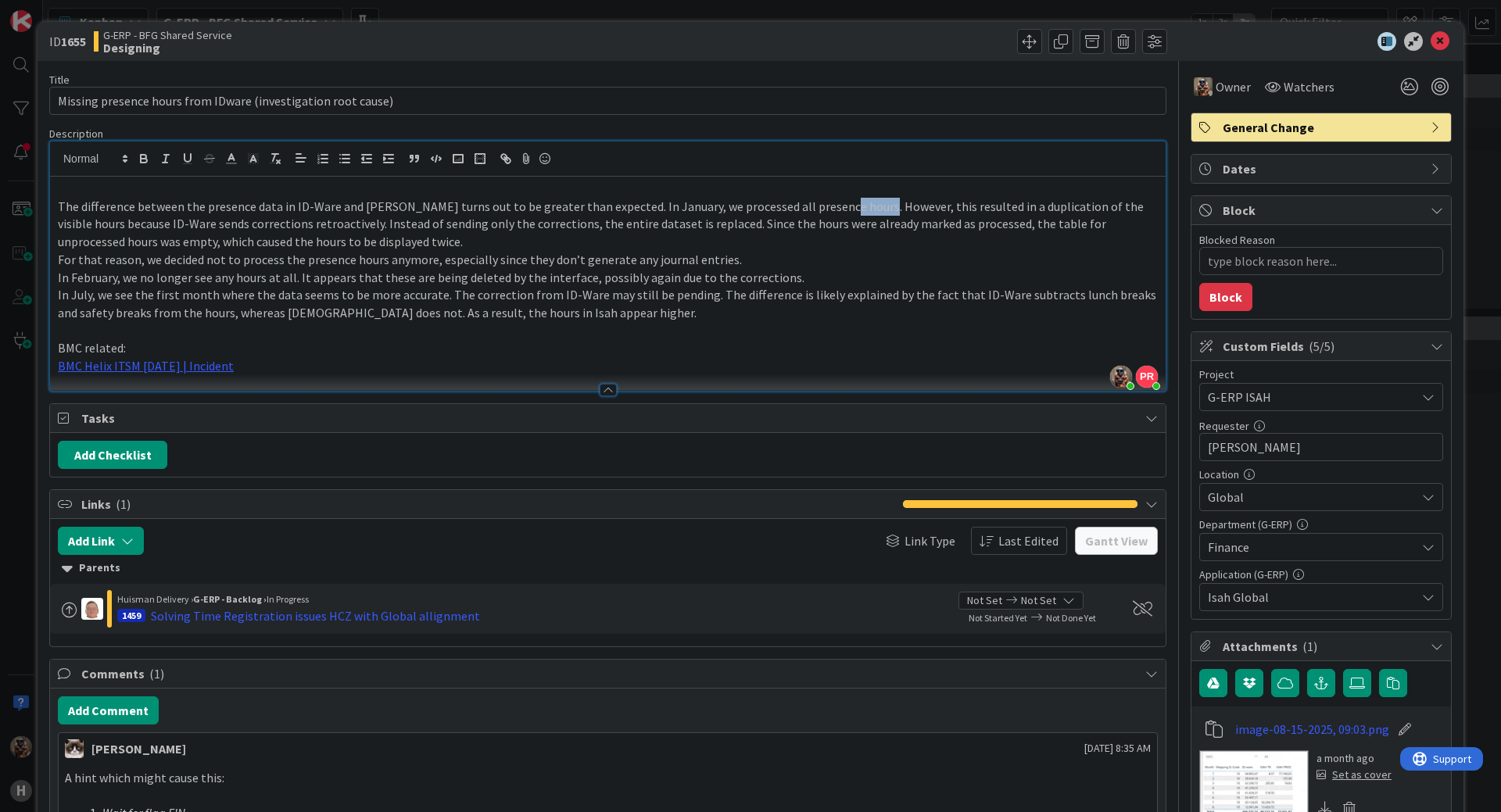
click at [821, 200] on p "The difference between the presence data in ID-Ware and [PERSON_NAME] turns out…" at bounding box center [608, 224] width 1100 height 53
click at [854, 202] on p "The difference between the presence data in ID-Ware and [PERSON_NAME] turns out…" at bounding box center [608, 224] width 1100 height 53
click at [887, 205] on p "The difference between the presence data in ID-Ware and [PERSON_NAME] turns out…" at bounding box center [608, 224] width 1100 height 53
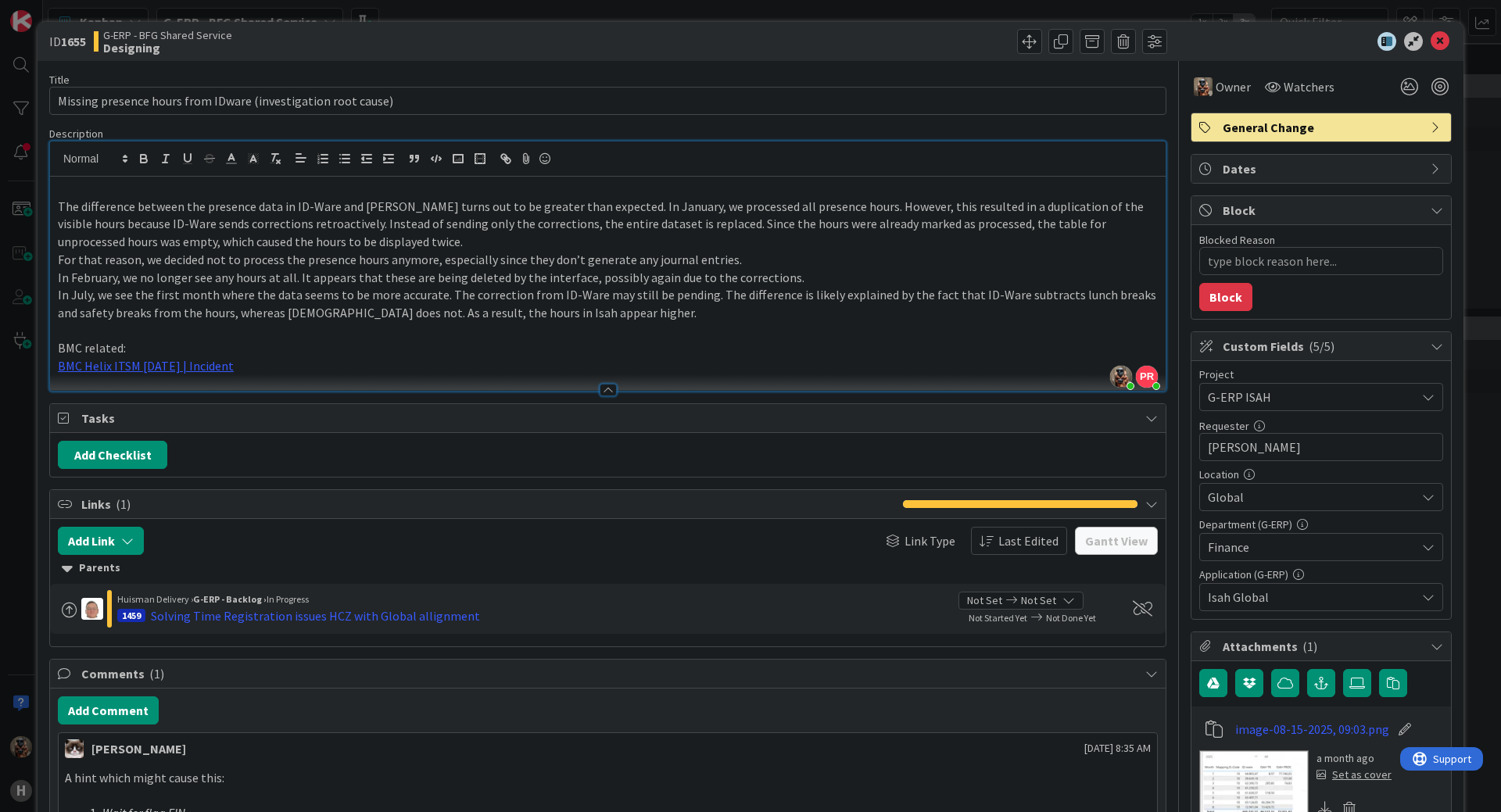
click at [936, 206] on p "The difference between the presence data in ID-Ware and [PERSON_NAME] turns out…" at bounding box center [608, 224] width 1100 height 53
click at [1006, 206] on p "The difference between the presence data in ID-Ware and [PERSON_NAME] turns out…" at bounding box center [608, 224] width 1100 height 53
click at [1050, 212] on p "The difference between the presence data in ID-Ware and [PERSON_NAME] turns out…" at bounding box center [608, 224] width 1100 height 53
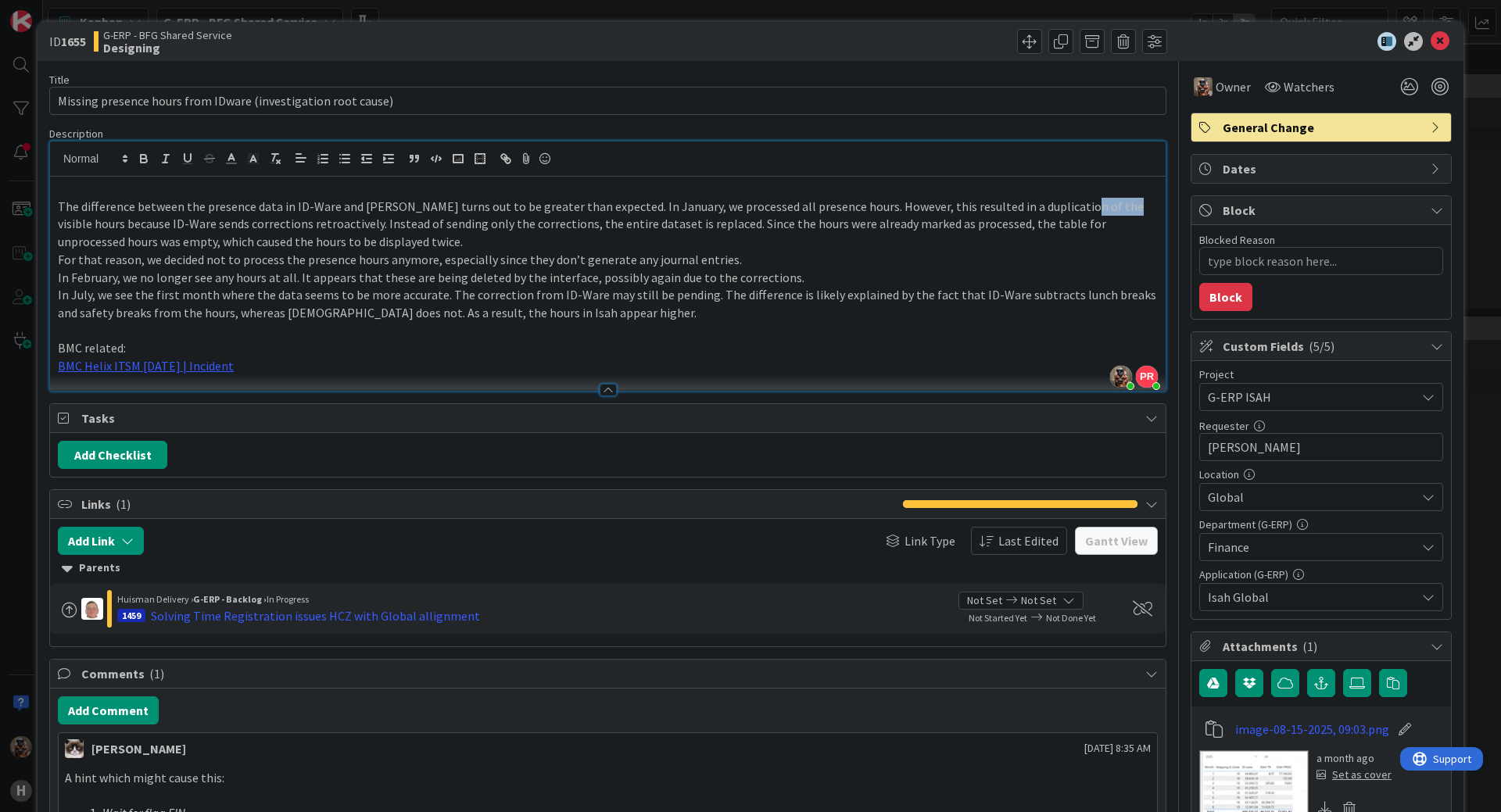
click at [1050, 212] on p "The difference between the presence data in ID-Ware and [PERSON_NAME] turns out…" at bounding box center [608, 224] width 1100 height 53
click at [1110, 210] on p "The difference between the presence data in ID-Ware and [PERSON_NAME] turns out…" at bounding box center [608, 224] width 1100 height 53
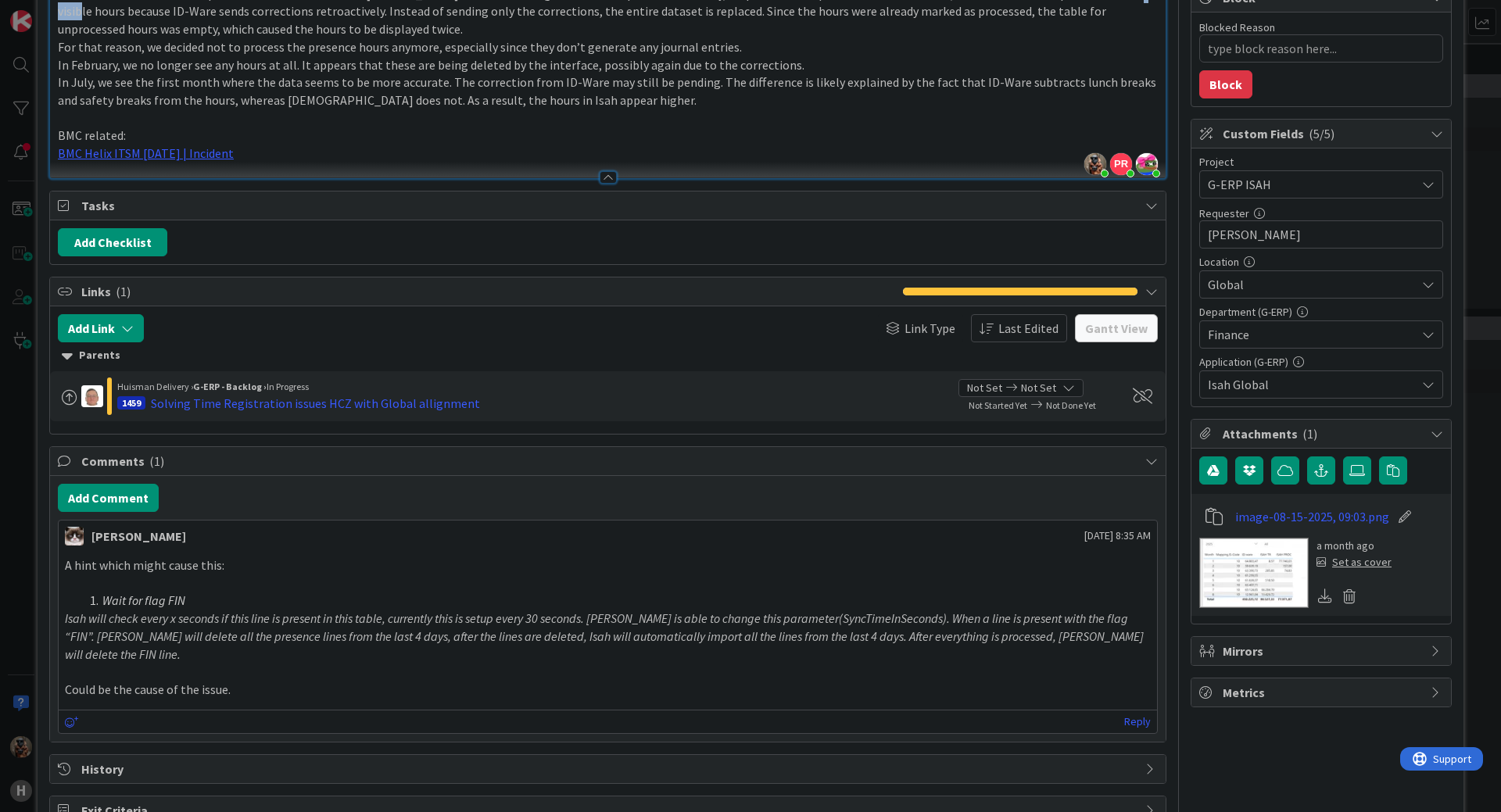
scroll to position [235, 0]
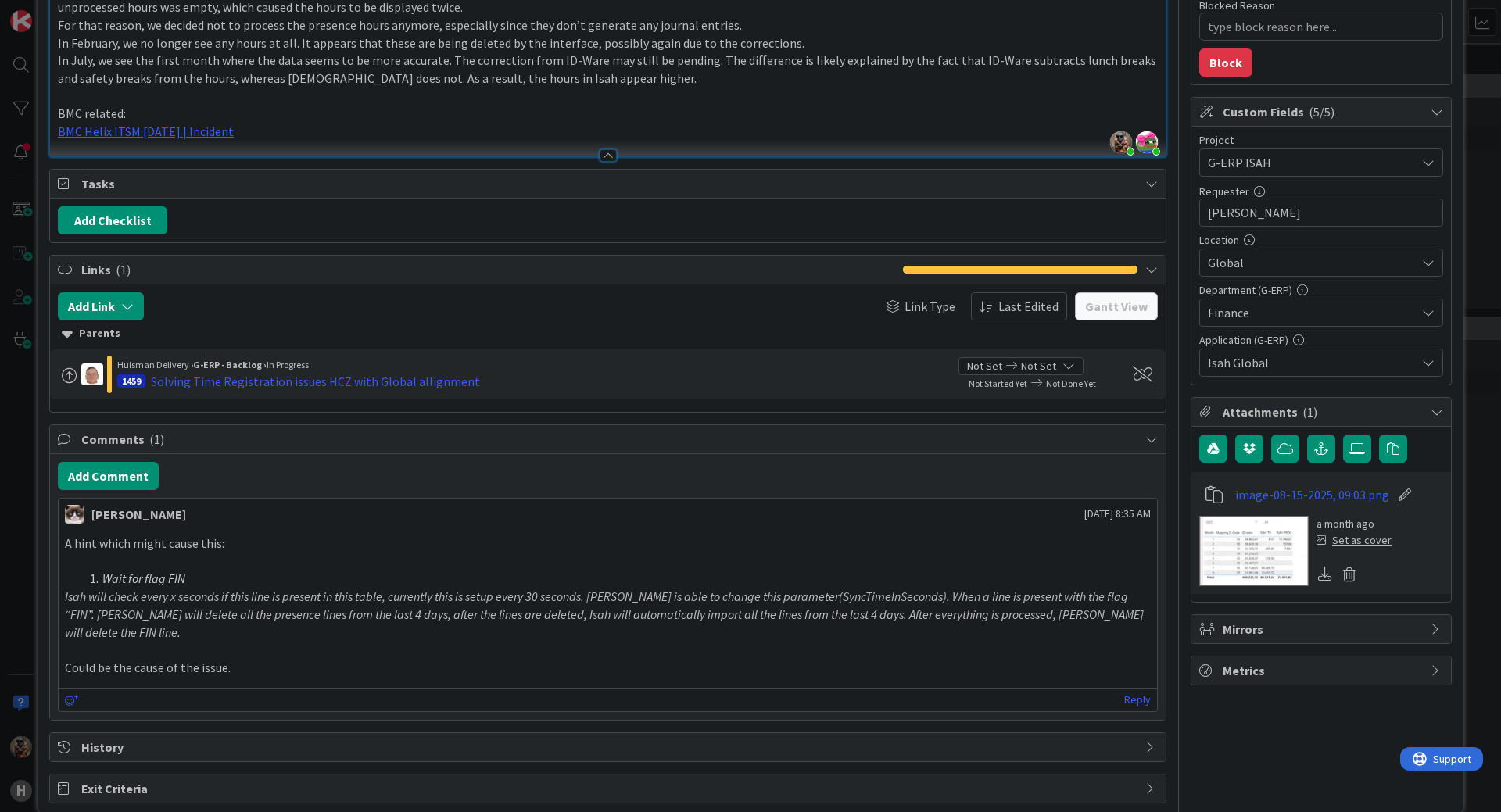
click at [1223, 552] on img at bounding box center [1253, 551] width 109 height 71
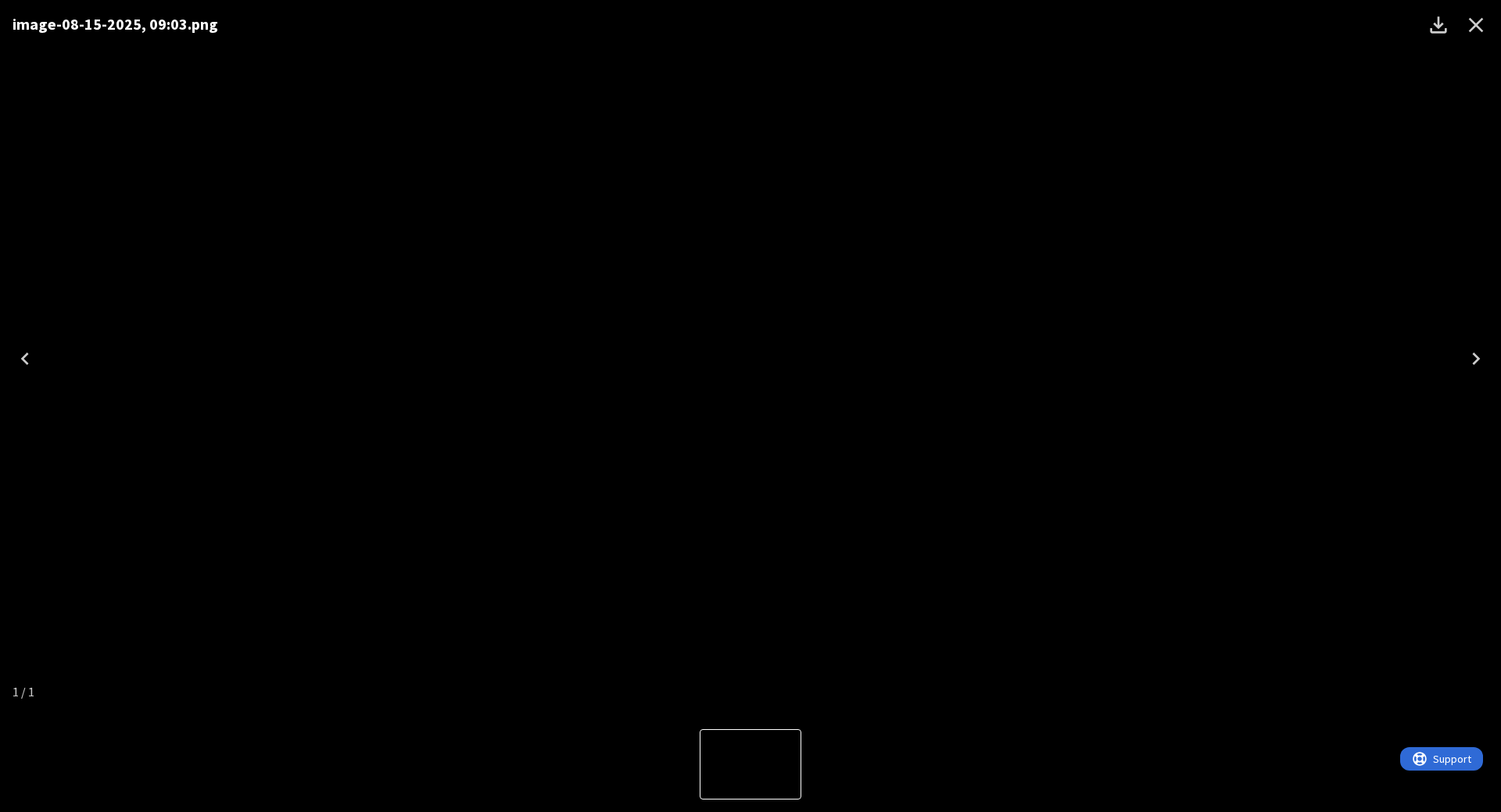
click at [750, 358] on img "1 of 1" at bounding box center [750, 358] width 0 height 0
click at [1239, 209] on div "image-08-15-2025, 09:03.png" at bounding box center [750, 358] width 1501 height 717
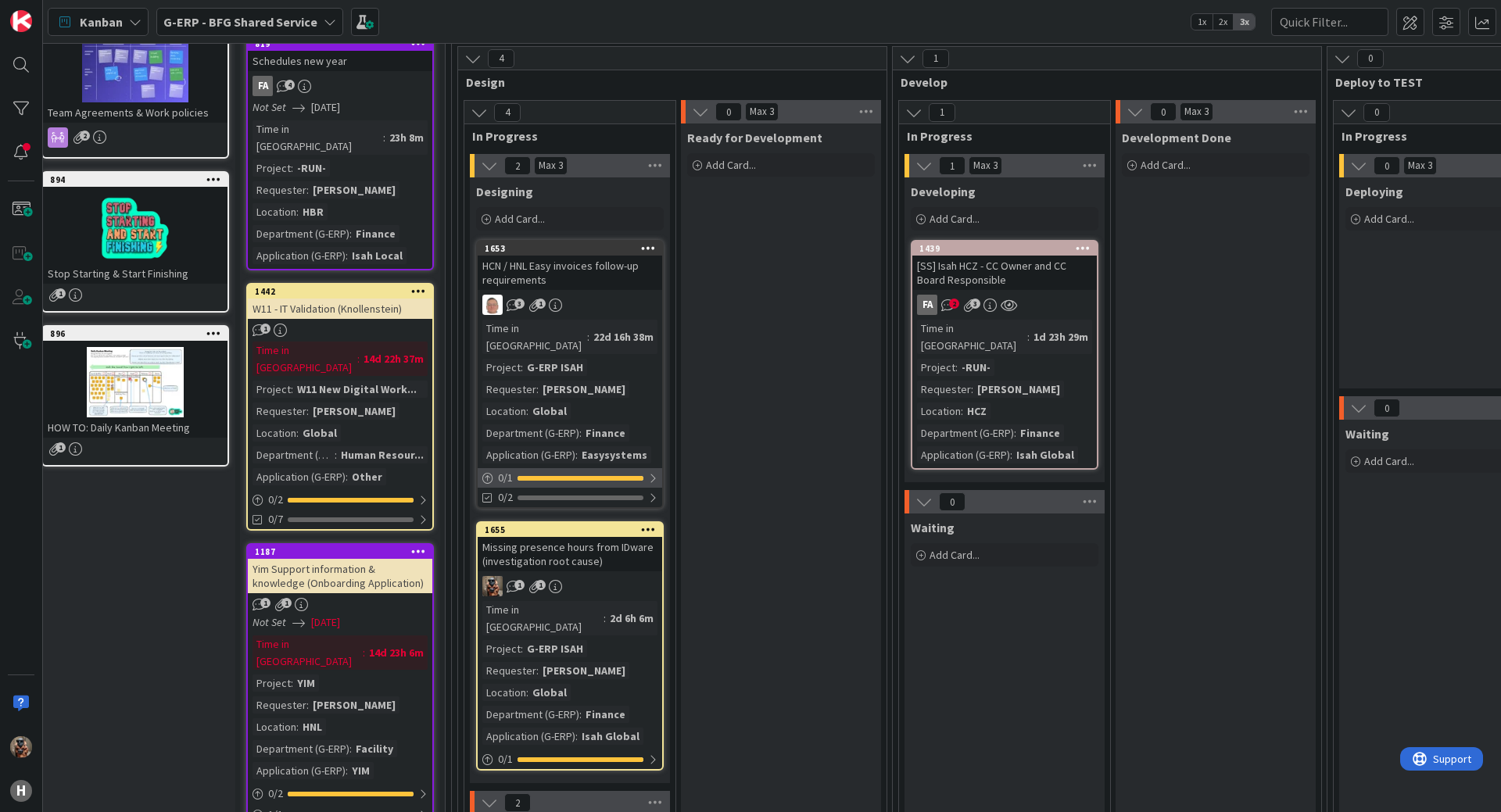
scroll to position [157, 13]
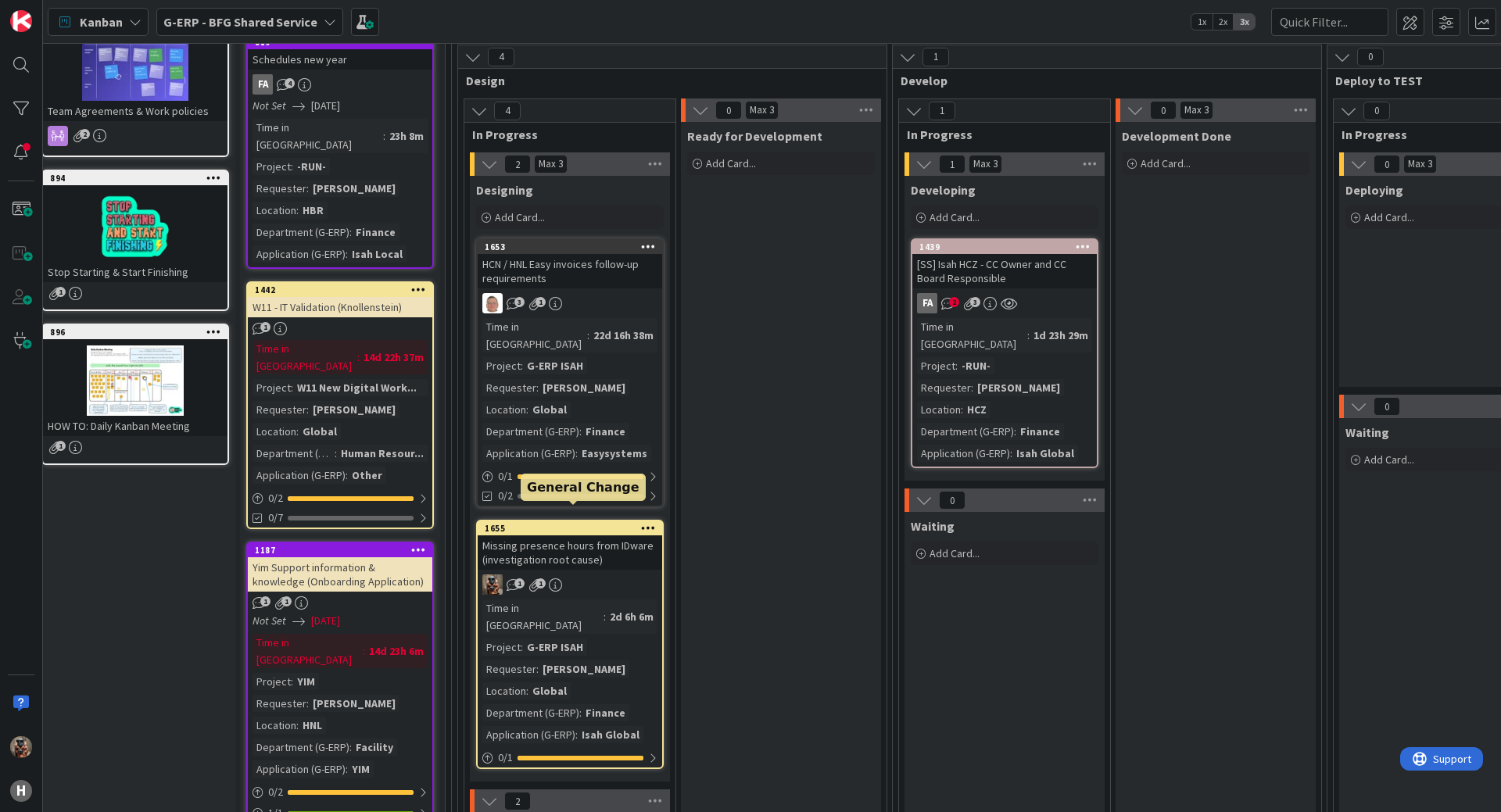
click at [573, 523] on div "1655" at bounding box center [573, 528] width 177 height 11
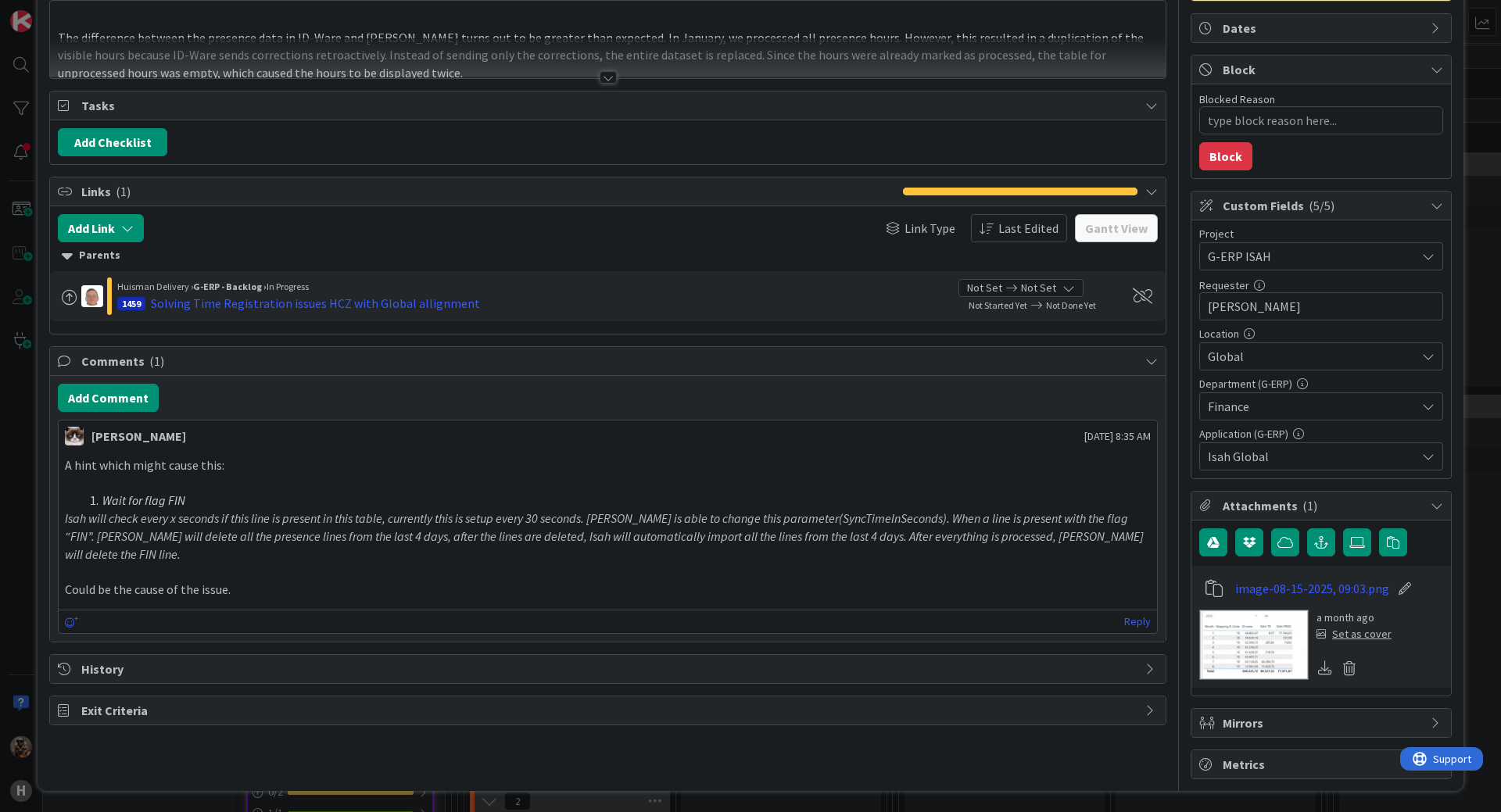
scroll to position [142, 0]
click at [1225, 639] on img at bounding box center [1253, 644] width 109 height 71
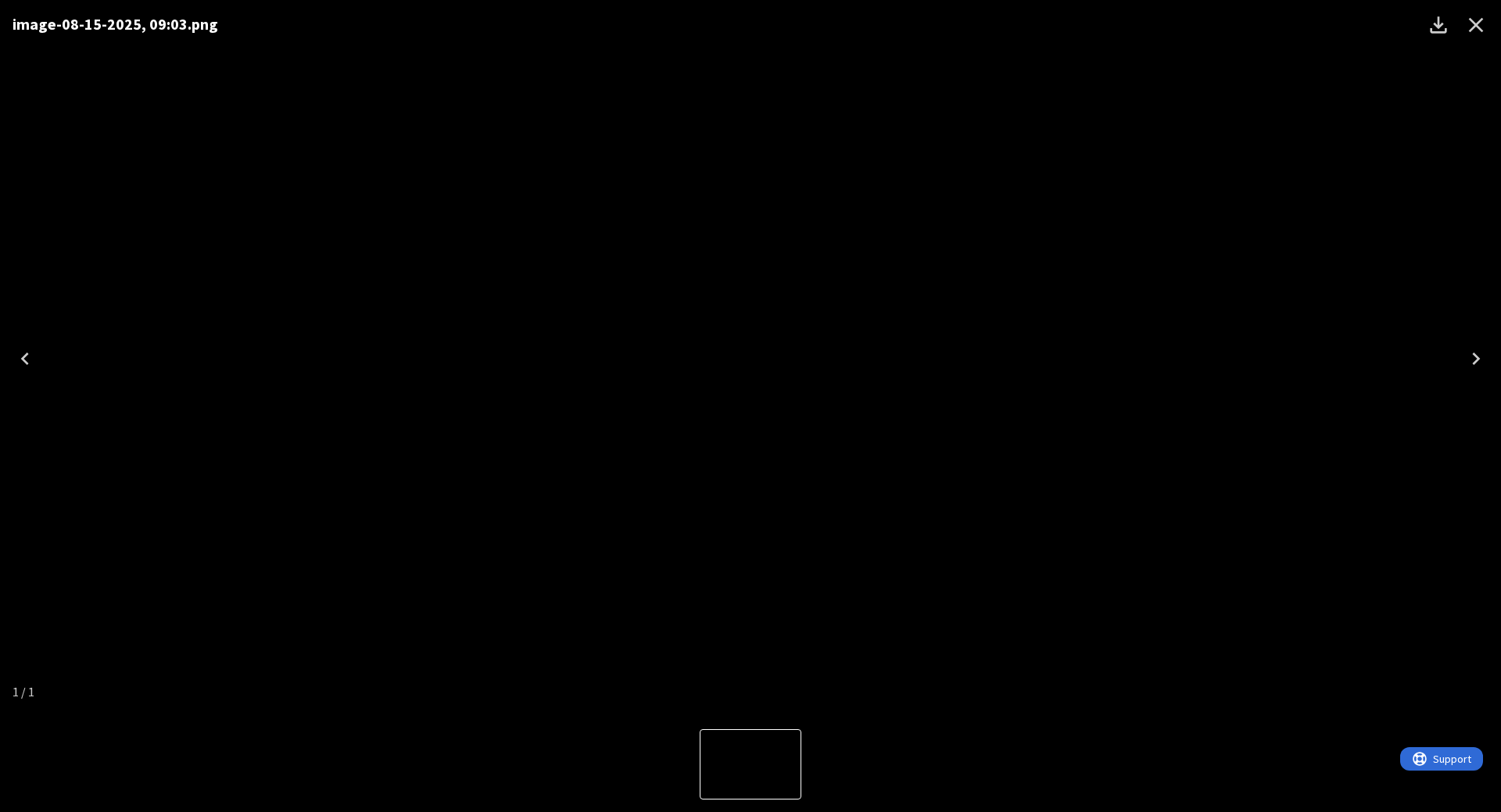
click at [305, 322] on div "image-08-15-2025, 09:03.png" at bounding box center [750, 358] width 1501 height 717
click at [750, 358] on img "1 of 1" at bounding box center [750, 358] width 0 height 0
click at [126, 340] on div "image-08-15-2025, 09:03.png" at bounding box center [750, 358] width 1501 height 717
click at [1474, 18] on icon "Close" at bounding box center [1476, 25] width 25 height 25
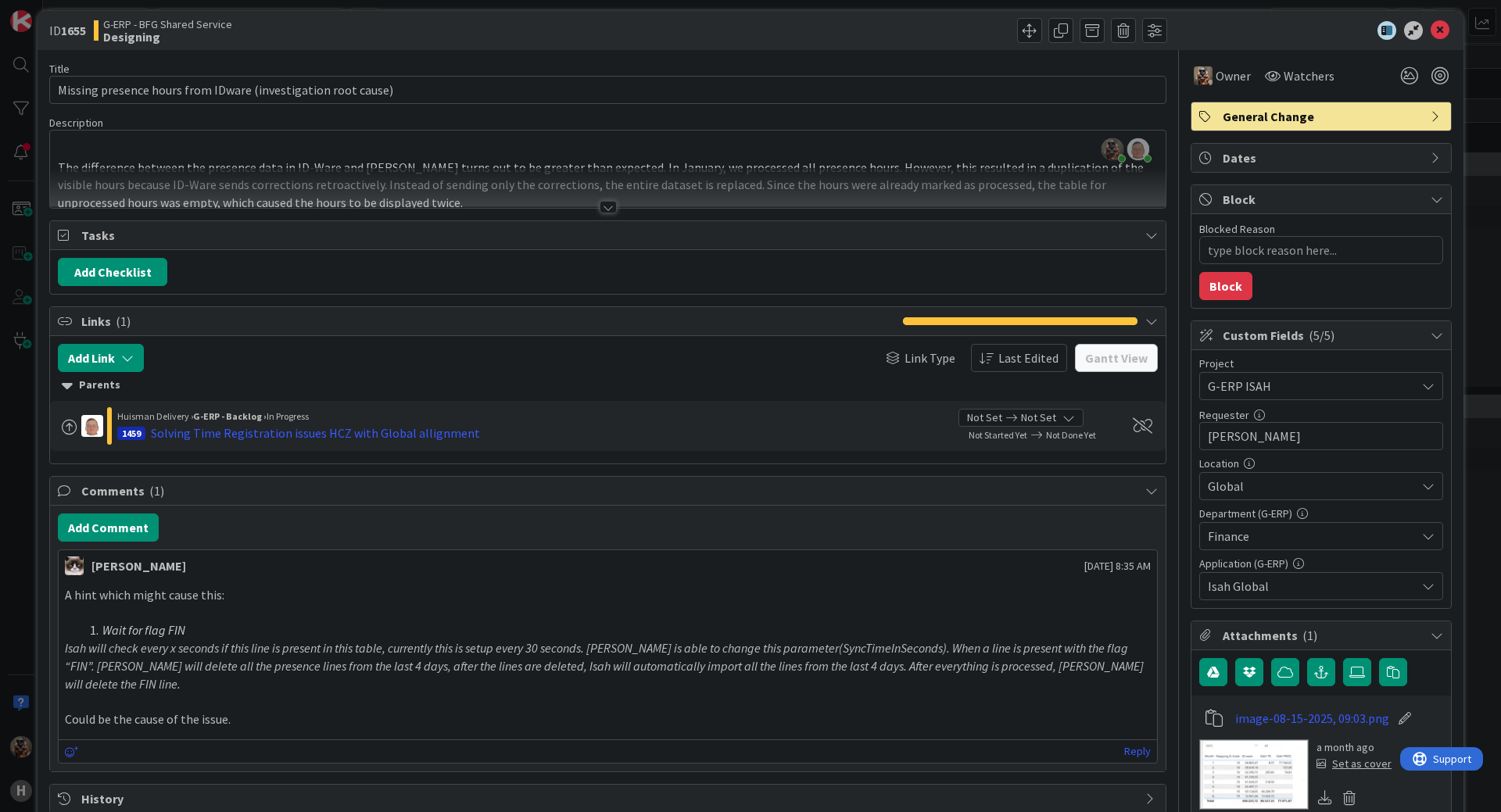
scroll to position [0, 0]
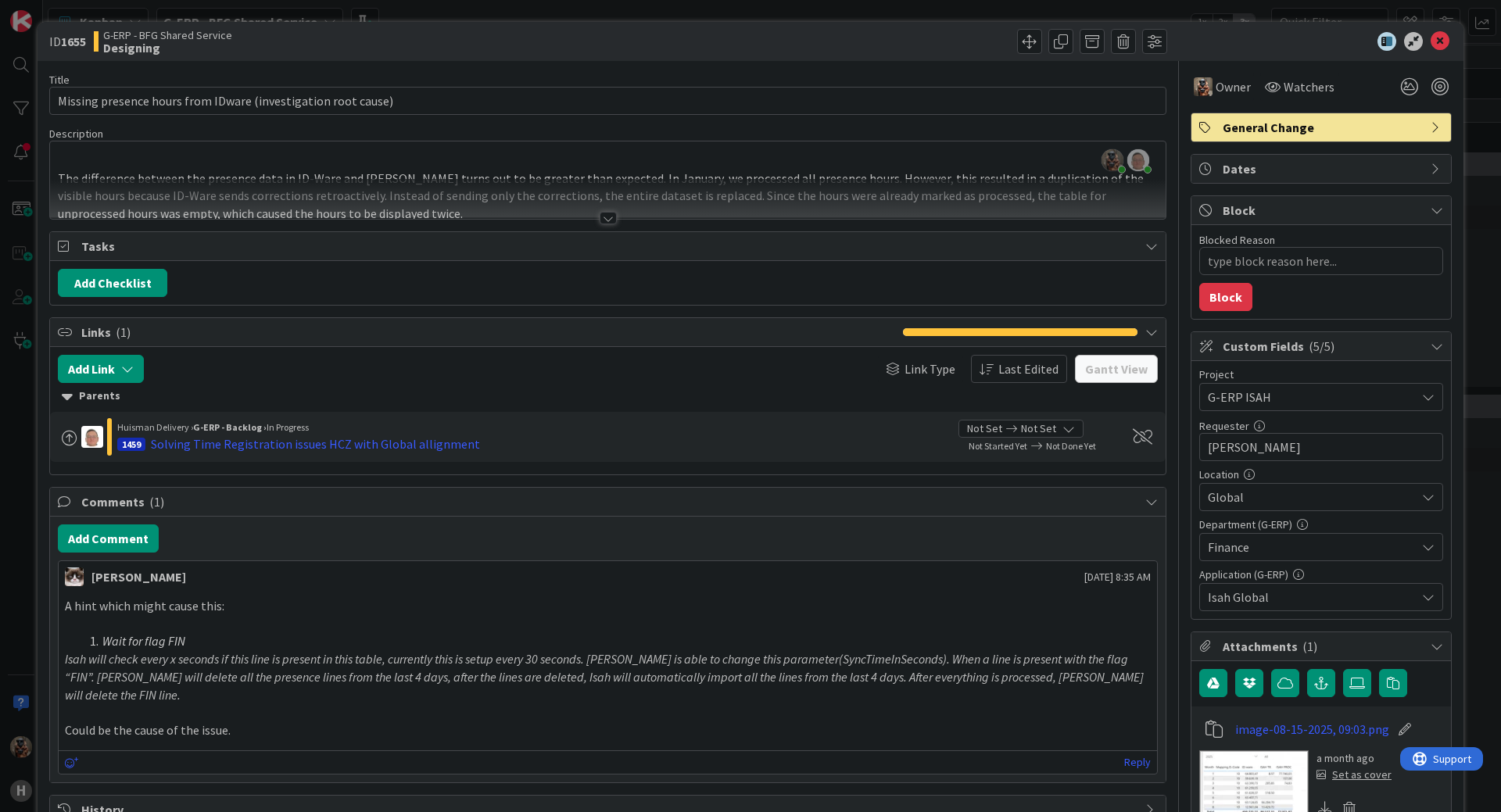
click at [615, 217] on div at bounding box center [608, 198] width 1115 height 40
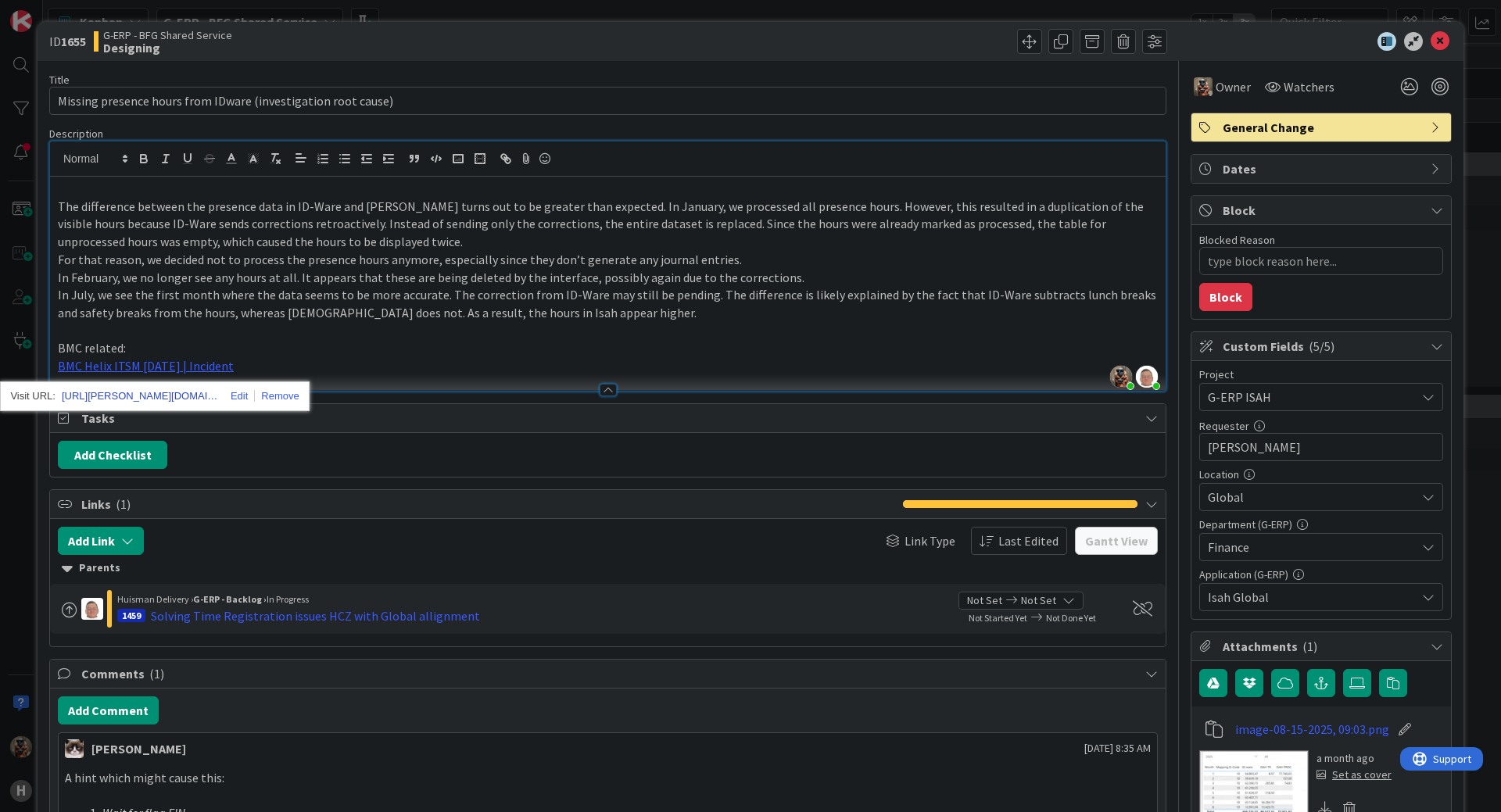
click at [168, 397] on link "[URL][PERSON_NAME][DOMAIN_NAME]" at bounding box center [139, 396] width 157 height 21
type textarea "x"
